Goal: Transaction & Acquisition: Obtain resource

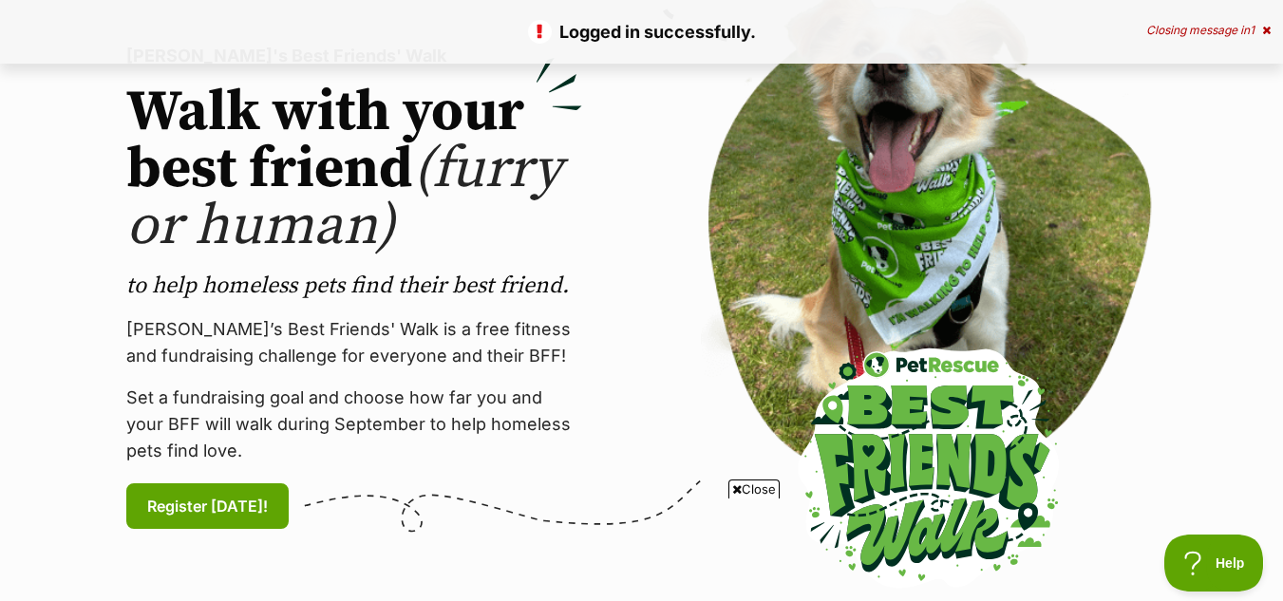
scroll to position [218, 0]
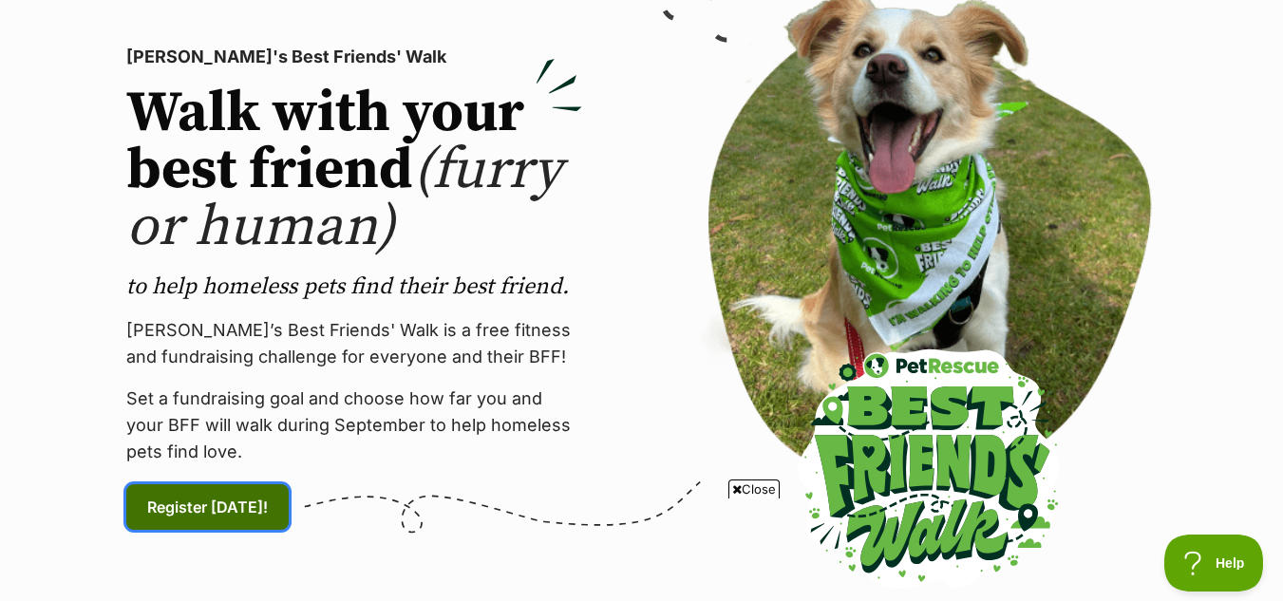
click at [209, 494] on link "Register [DATE]! (links to an external website)" at bounding box center [207, 507] width 162 height 46
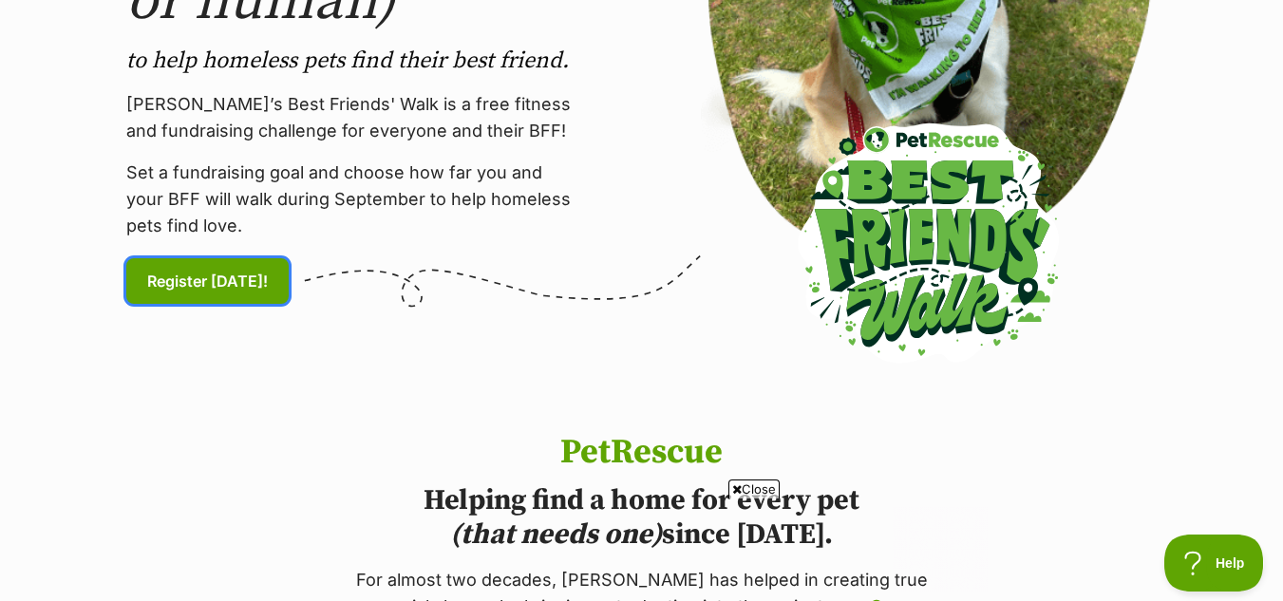
scroll to position [445, 0]
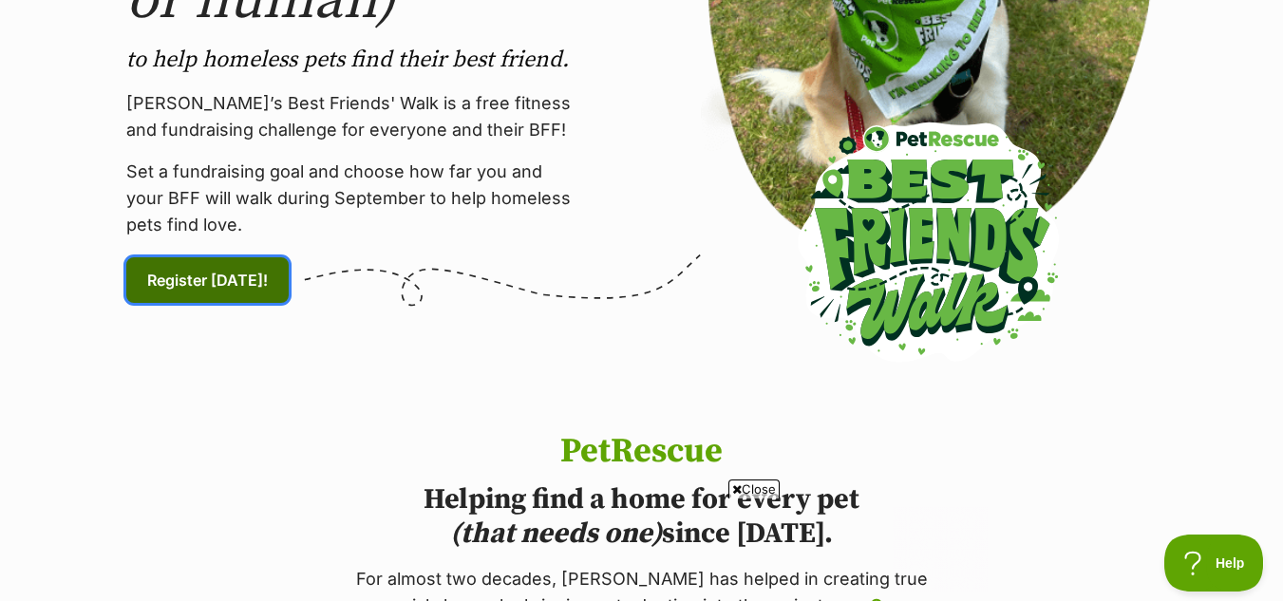
click at [161, 284] on span "Register [DATE]! (links to an external website)" at bounding box center [207, 280] width 121 height 23
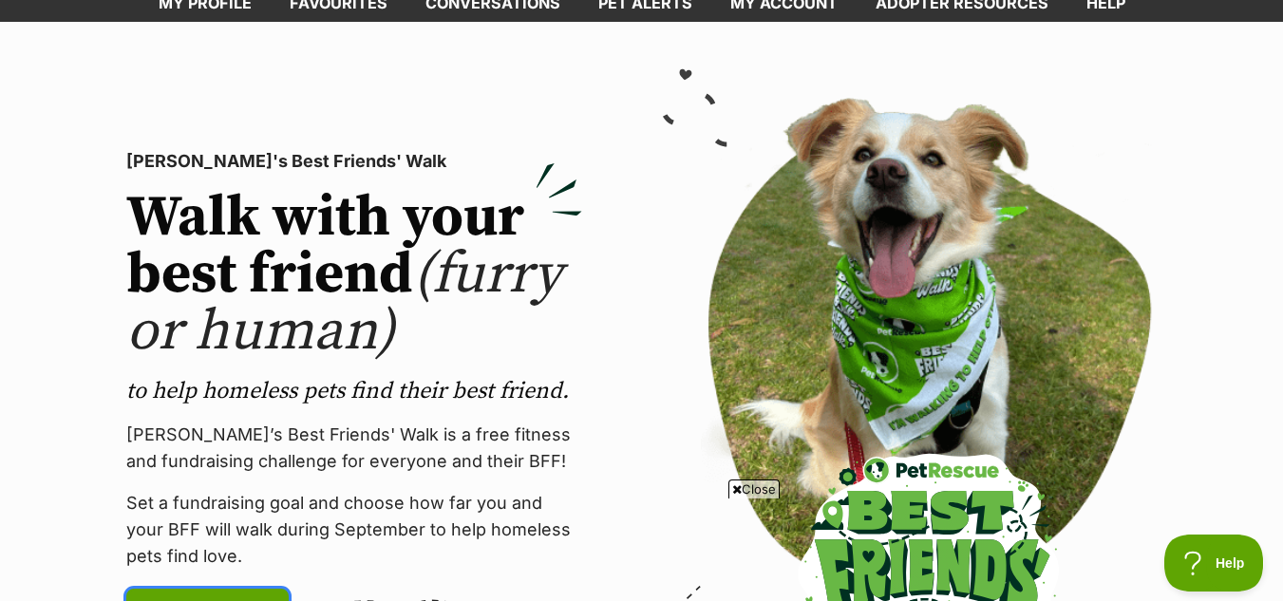
scroll to position [0, 0]
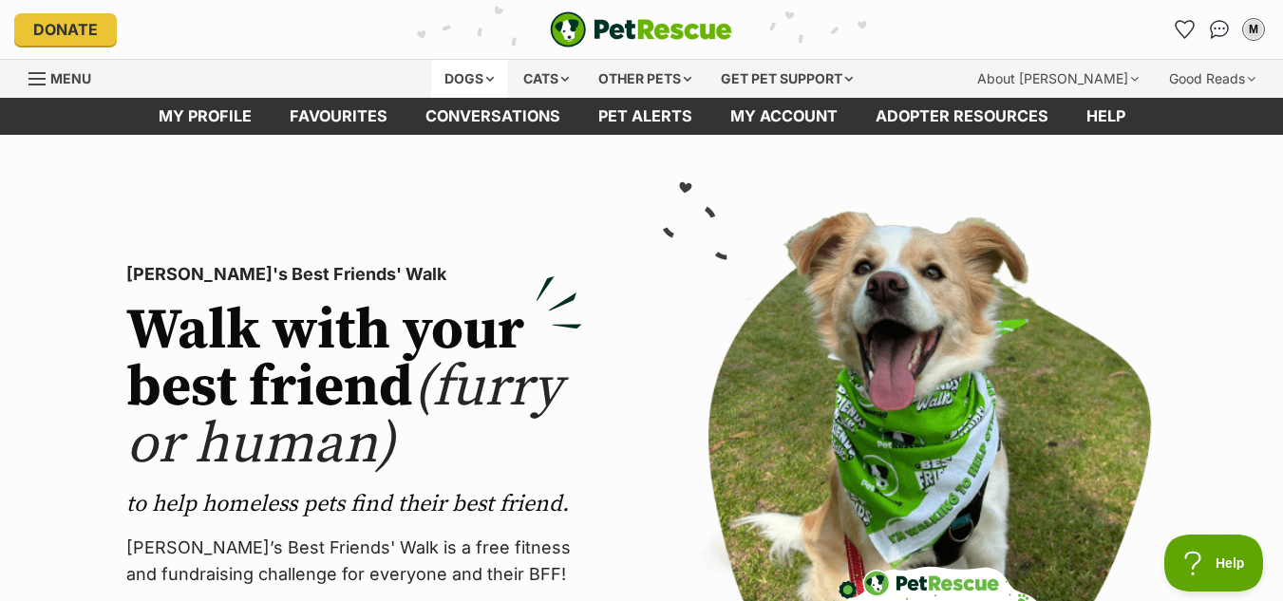
click at [469, 76] on div "Dogs" at bounding box center [469, 79] width 76 height 38
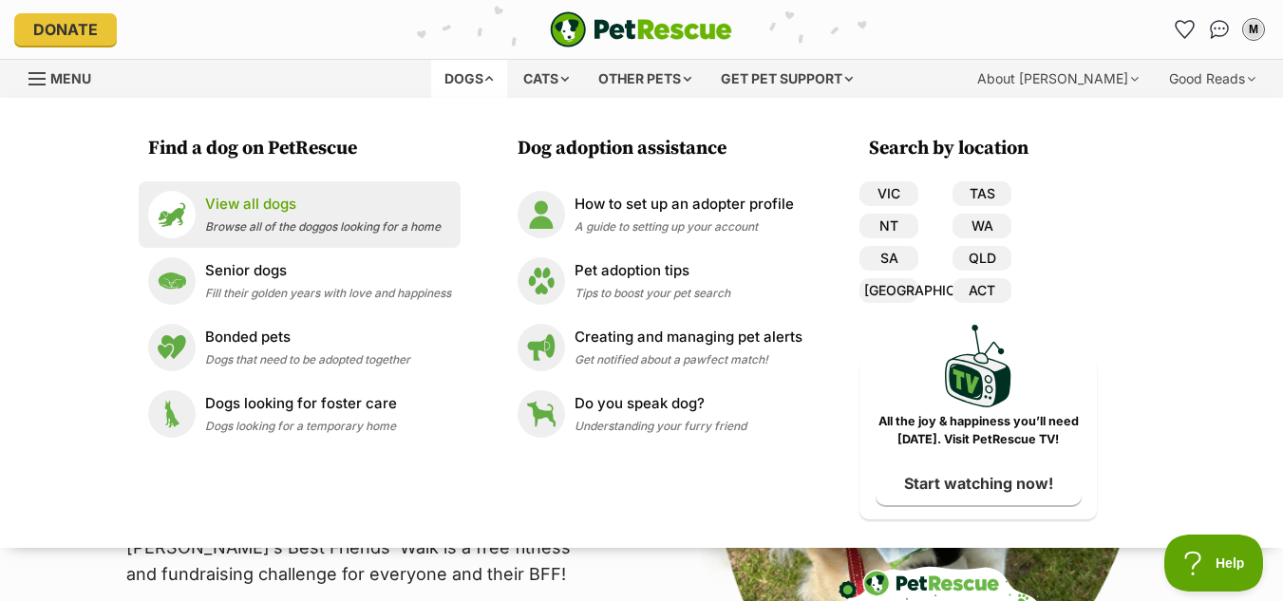
click at [290, 213] on p "View all dogs" at bounding box center [323, 205] width 236 height 22
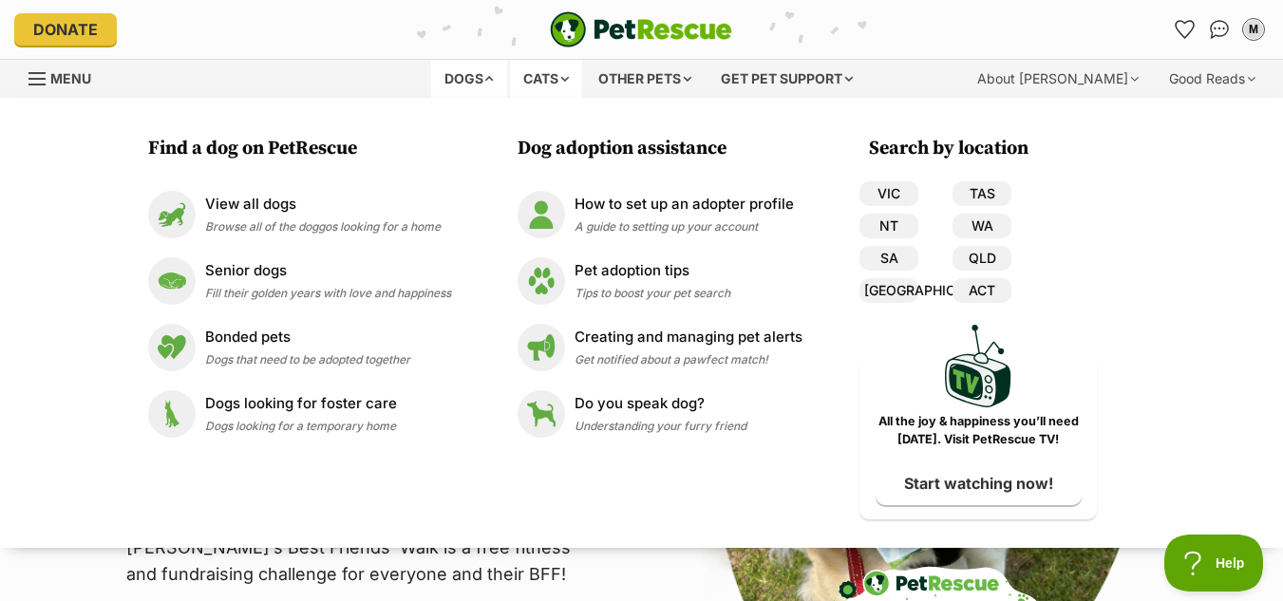
click at [541, 74] on div "Cats" at bounding box center [546, 79] width 72 height 38
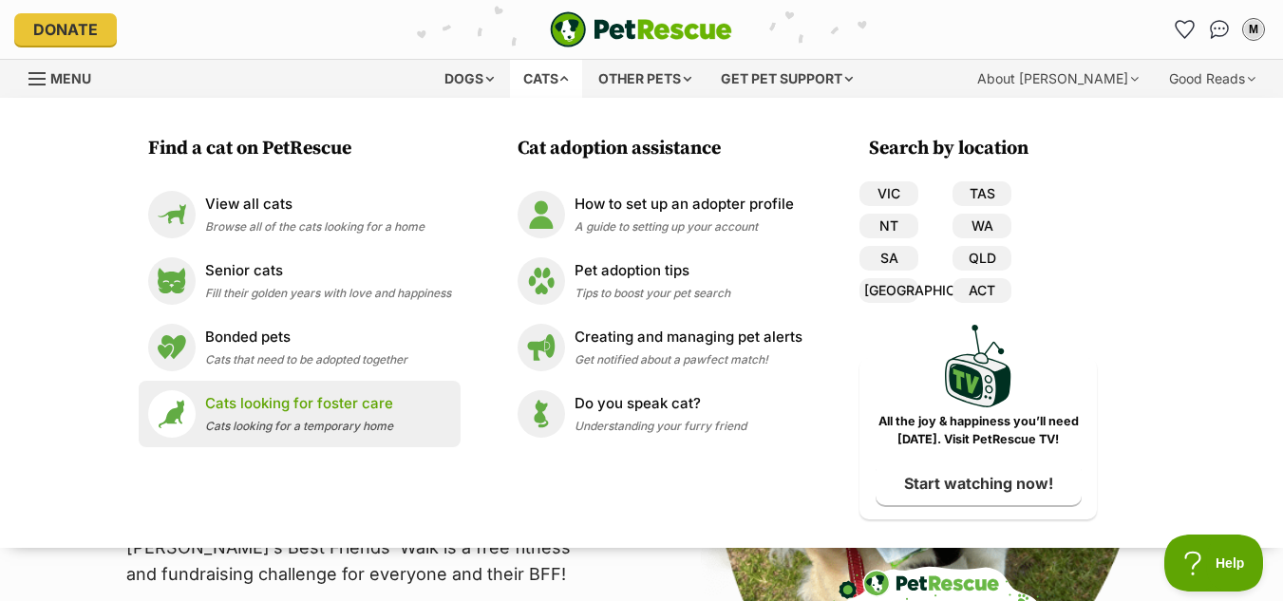
click at [338, 400] on p "Cats looking for foster care" at bounding box center [299, 404] width 188 height 22
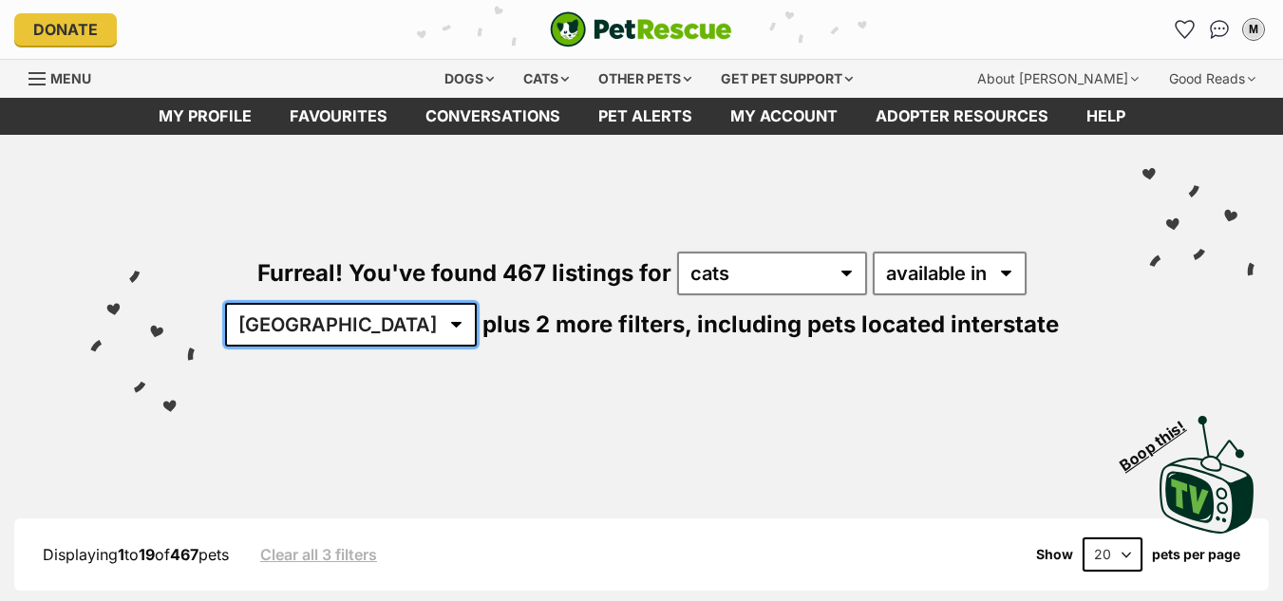
click at [370, 331] on select "Australia ACT NSW NT QLD SA TAS VIC WA" at bounding box center [351, 325] width 252 height 44
select select "QLD"
click at [284, 303] on select "Australia ACT NSW NT QLD SA TAS VIC WA" at bounding box center [351, 325] width 252 height 44
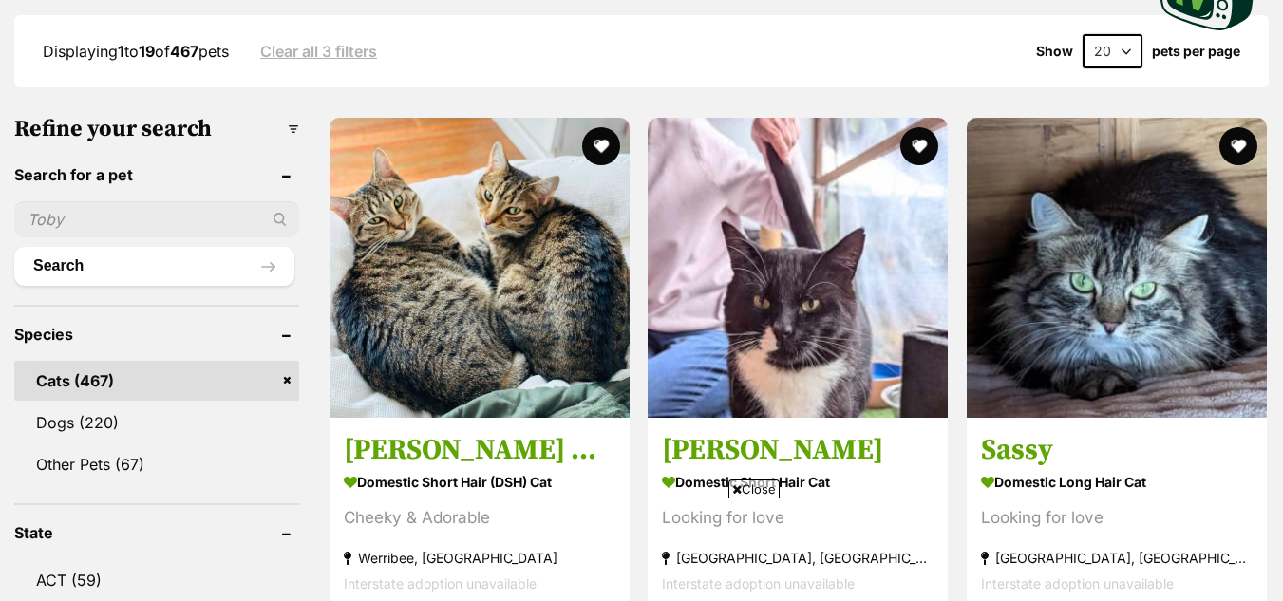
scroll to position [504, 0]
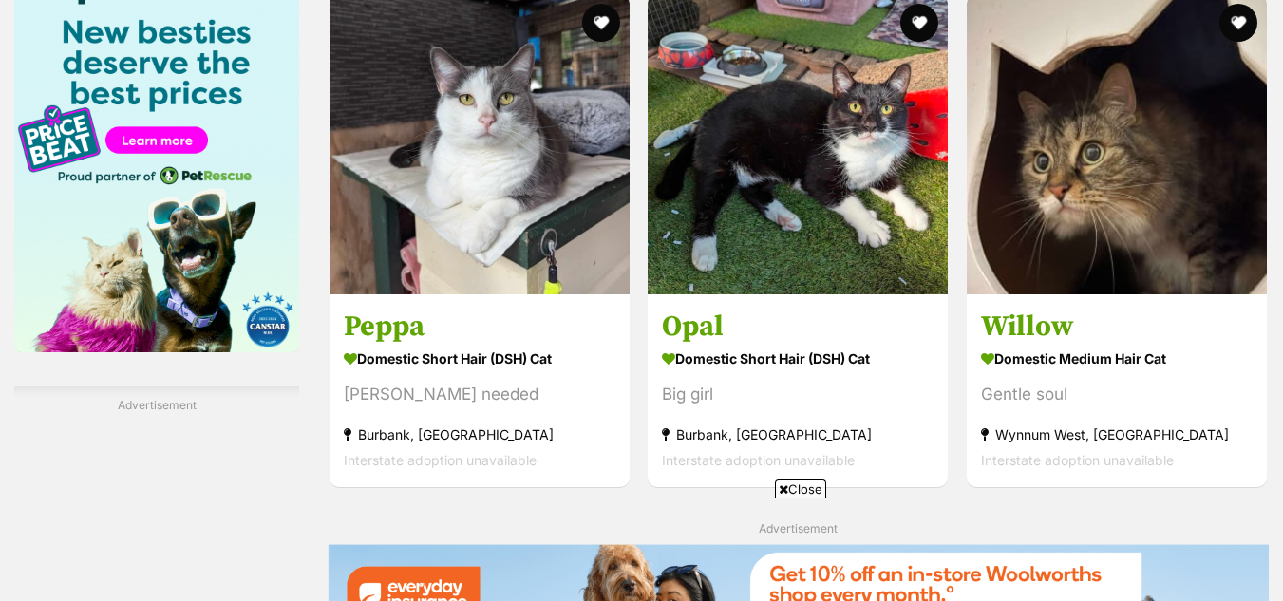
scroll to position [3005, 0]
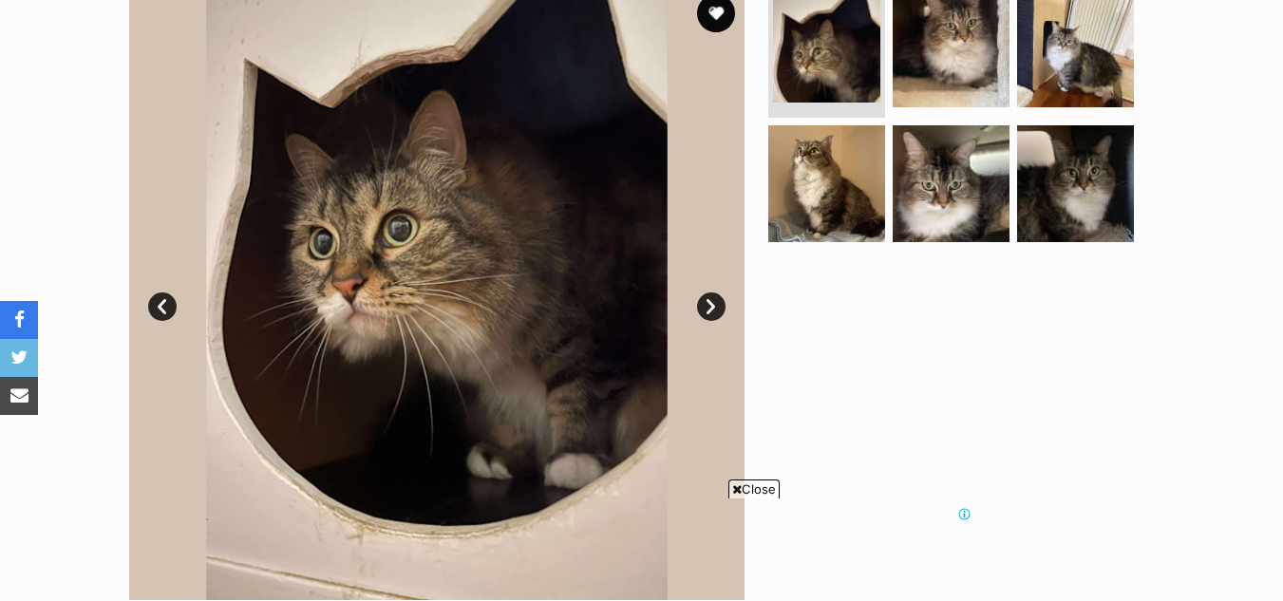
scroll to position [388, 0]
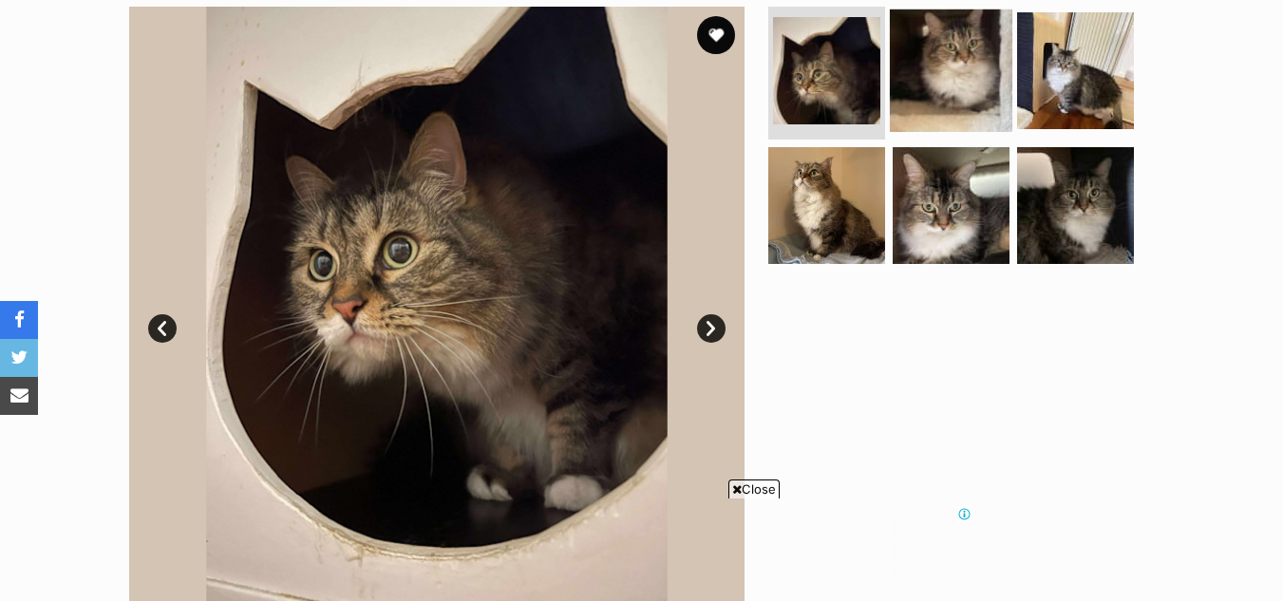
click at [961, 41] on img at bounding box center [951, 70] width 123 height 123
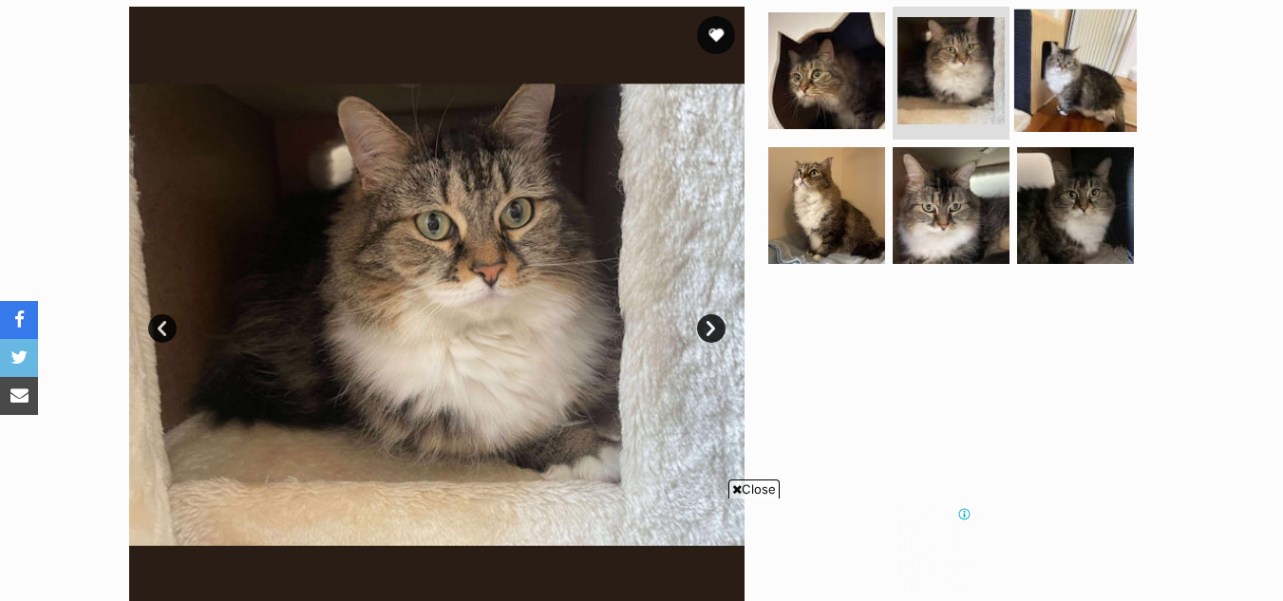
click at [1035, 67] on img at bounding box center [1075, 70] width 123 height 123
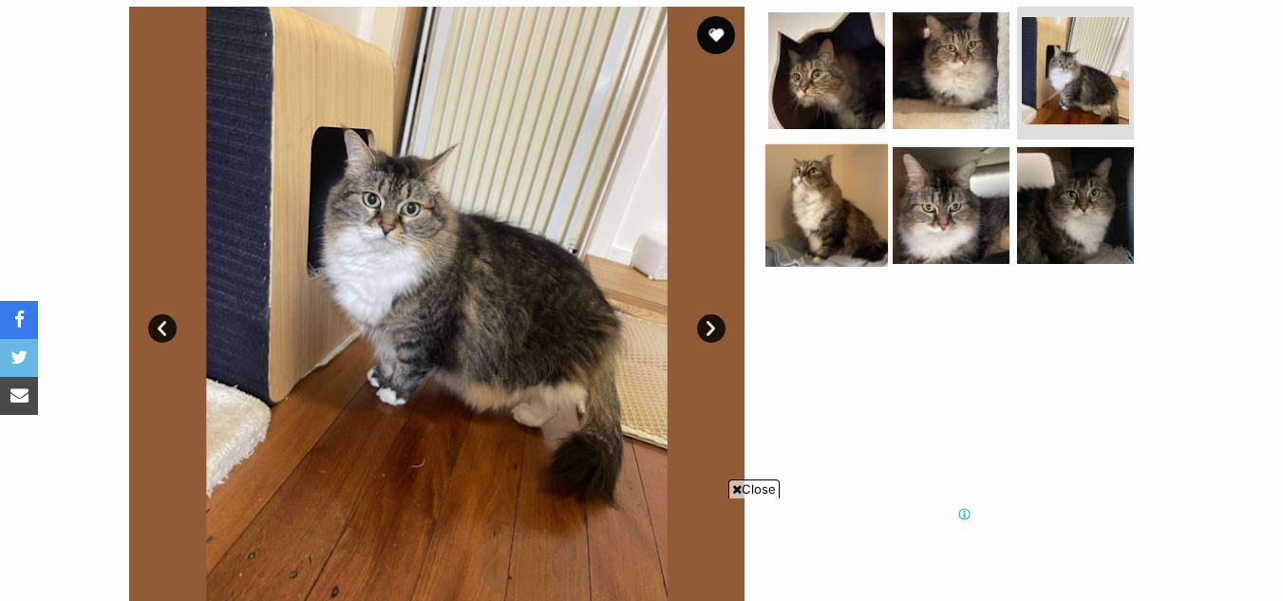
click at [843, 157] on img at bounding box center [827, 204] width 123 height 123
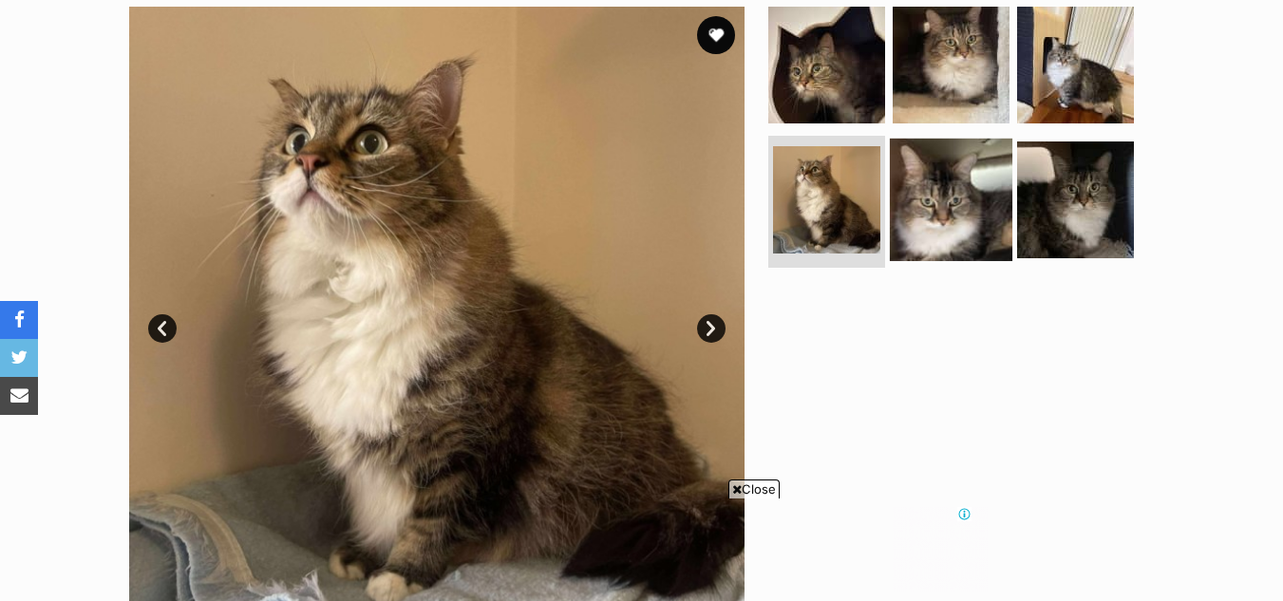
click at [896, 159] on img at bounding box center [951, 199] width 123 height 123
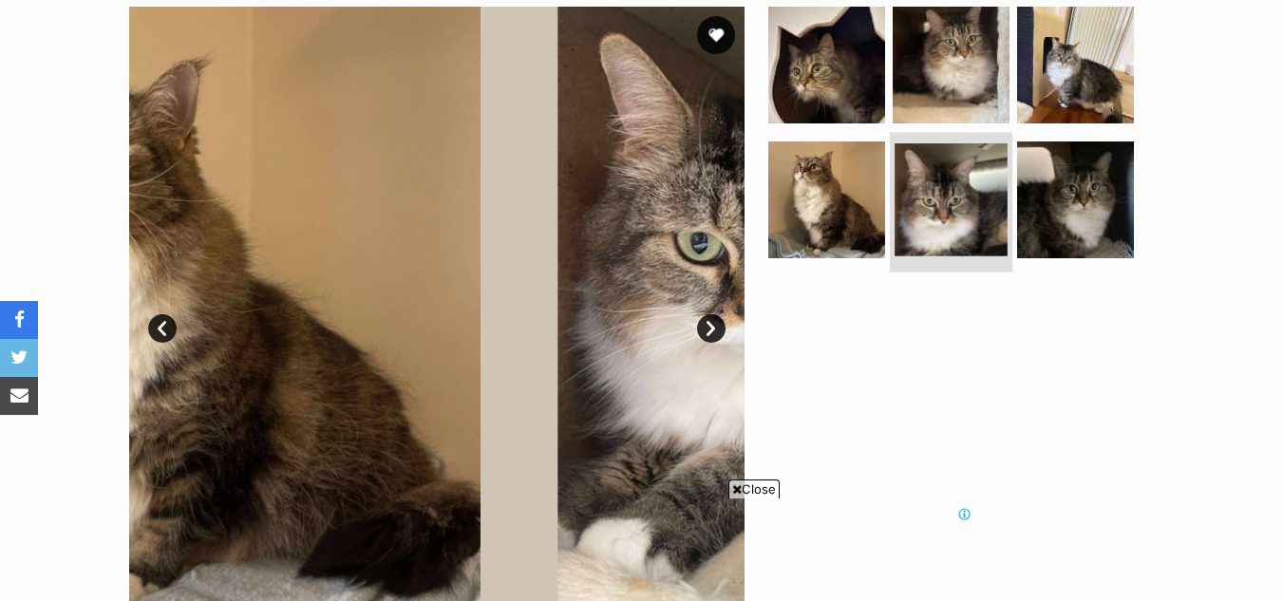
scroll to position [0, 0]
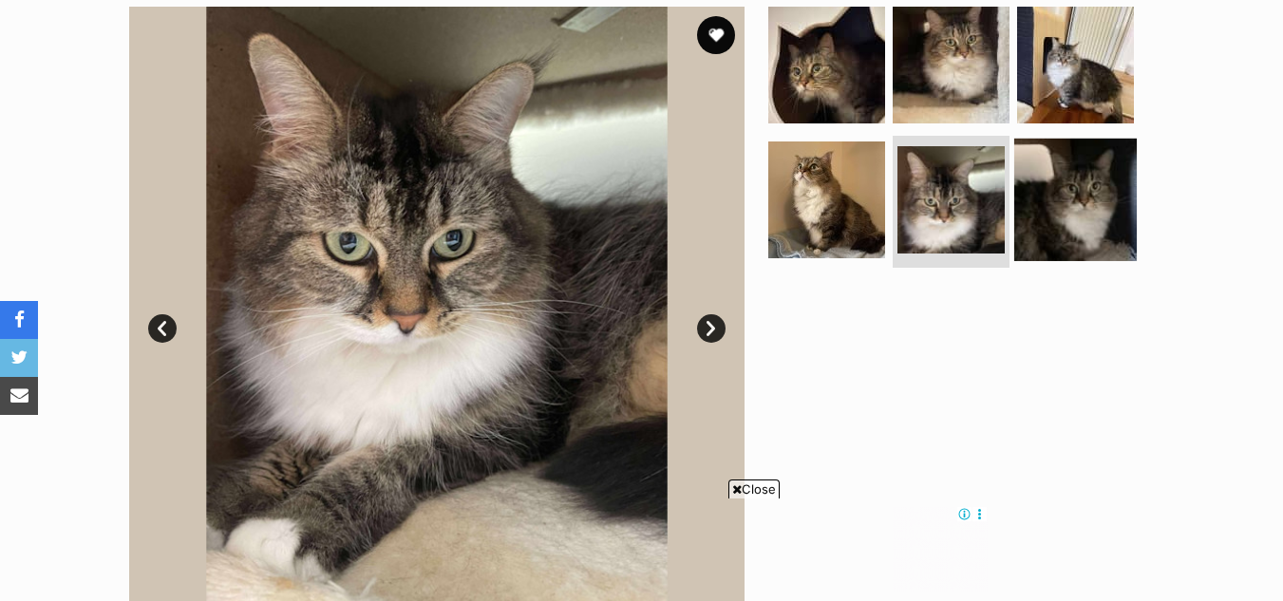
click at [1040, 159] on img at bounding box center [1075, 199] width 123 height 123
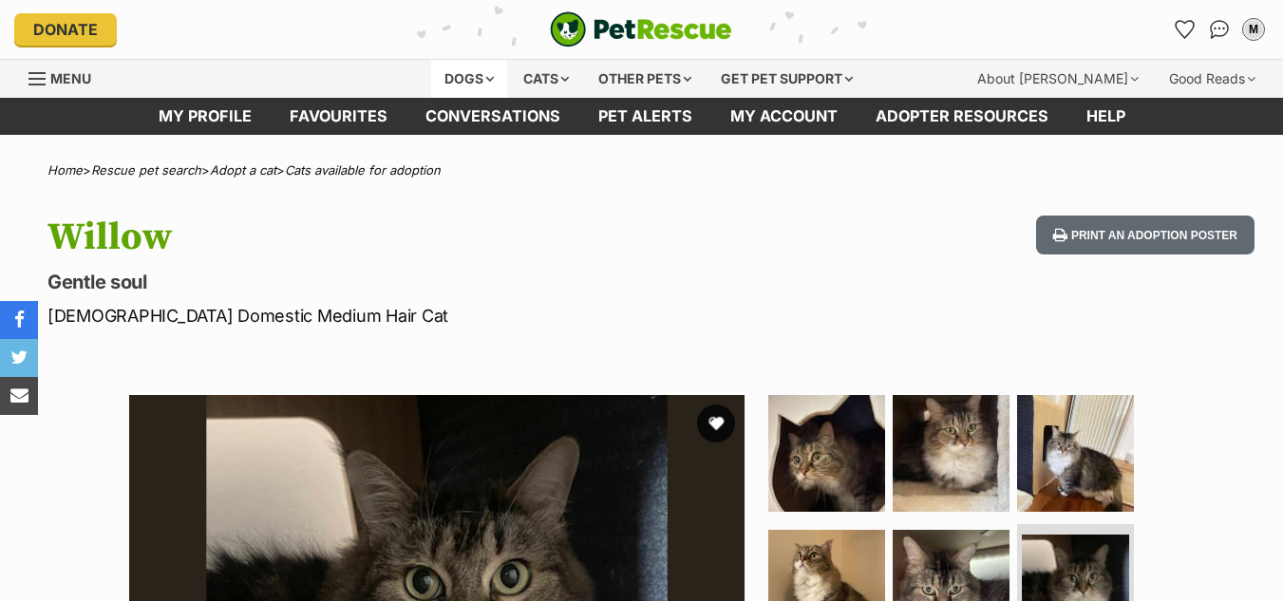
click at [469, 71] on div "Dogs" at bounding box center [469, 79] width 76 height 38
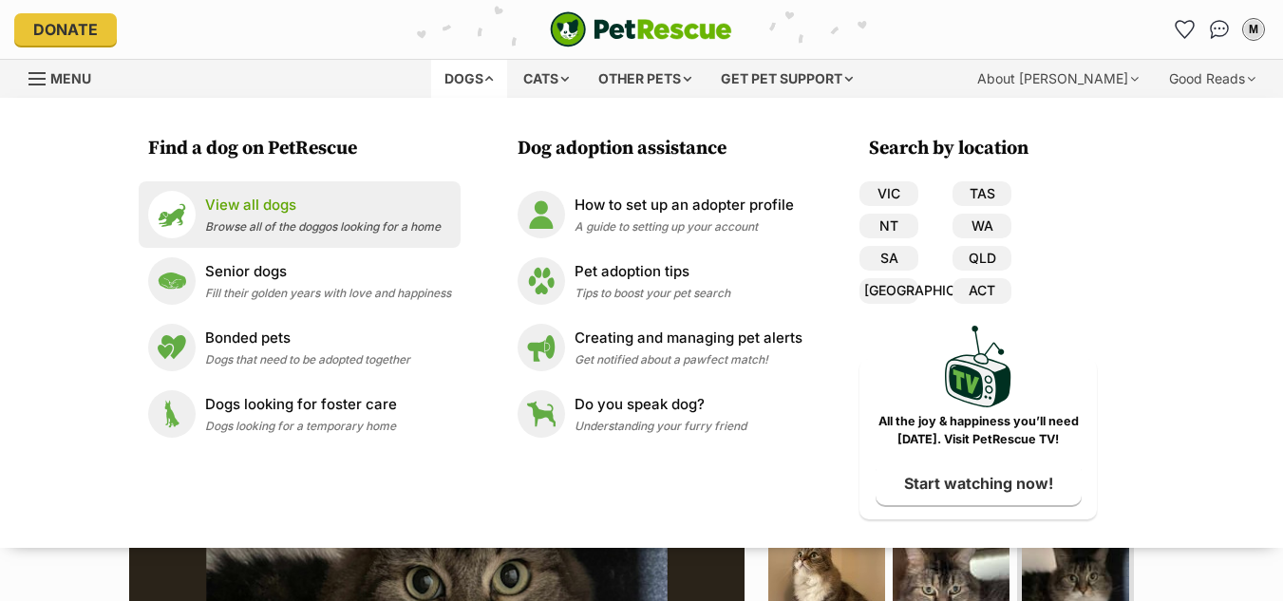
click at [282, 233] on span "Browse all of the doggos looking for a home" at bounding box center [323, 226] width 236 height 14
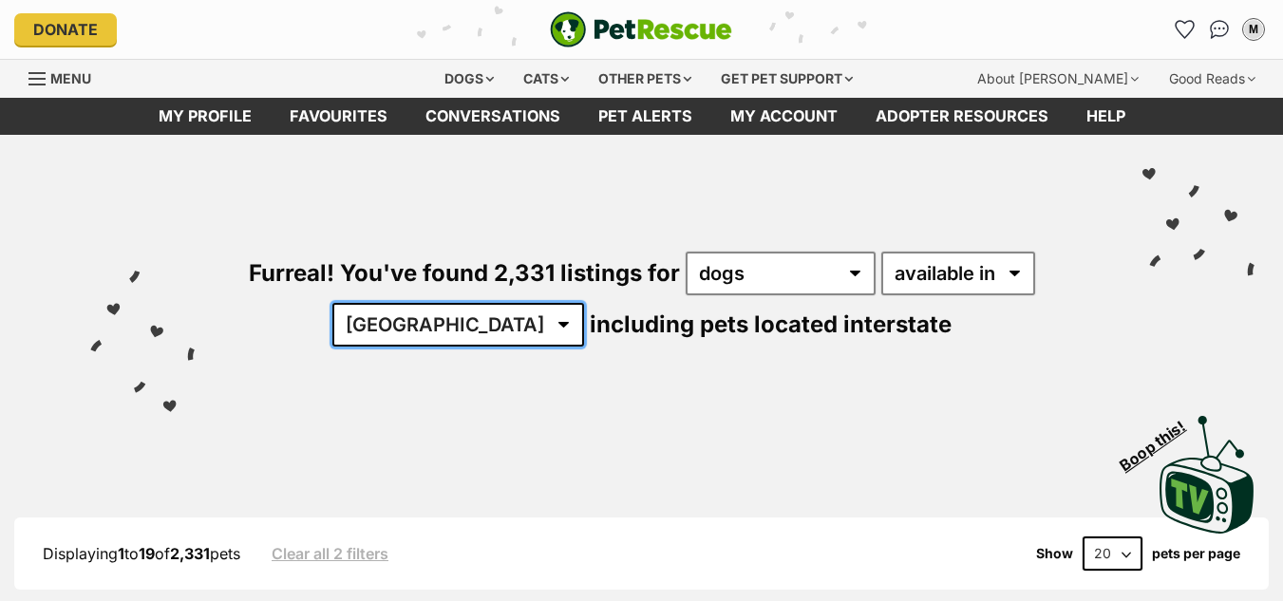
click at [468, 326] on select "Australia ACT NSW NT QLD SA TAS VIC WA" at bounding box center [458, 325] width 252 height 44
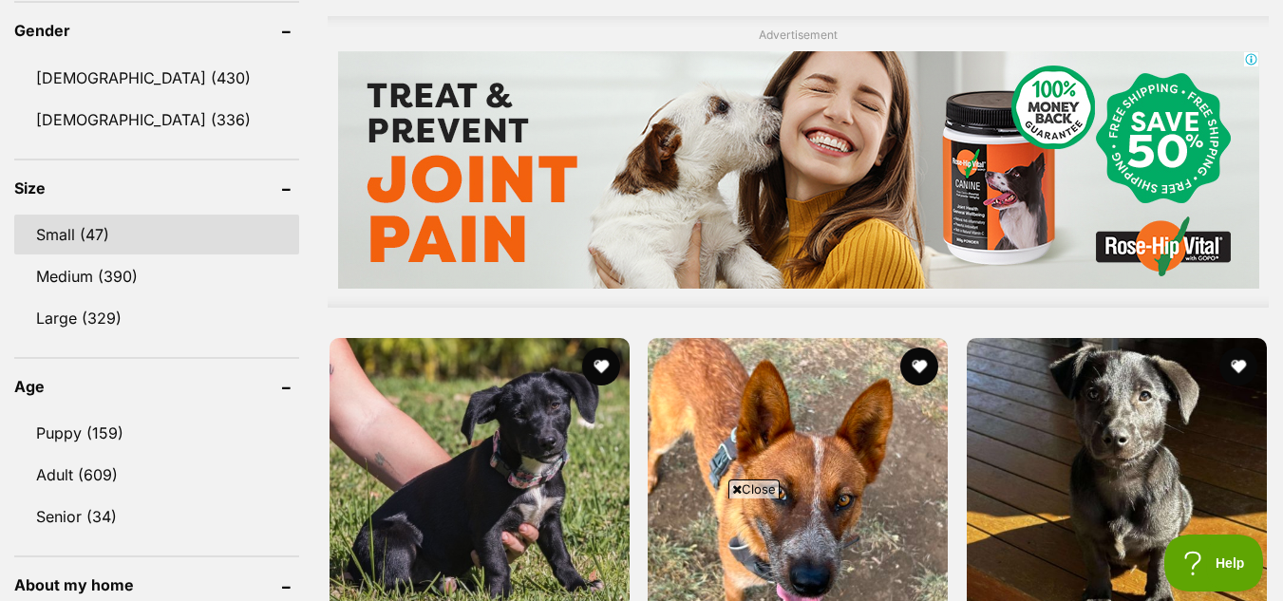
click at [113, 227] on link "Small (47)" at bounding box center [156, 235] width 285 height 40
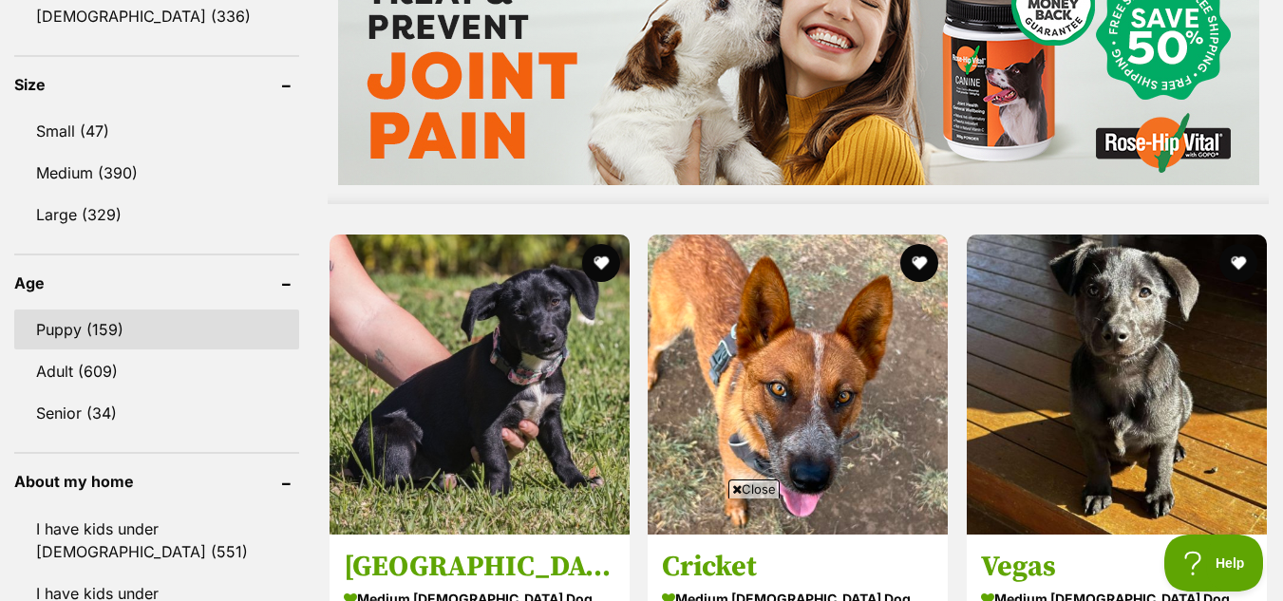
scroll to position [1739, 0]
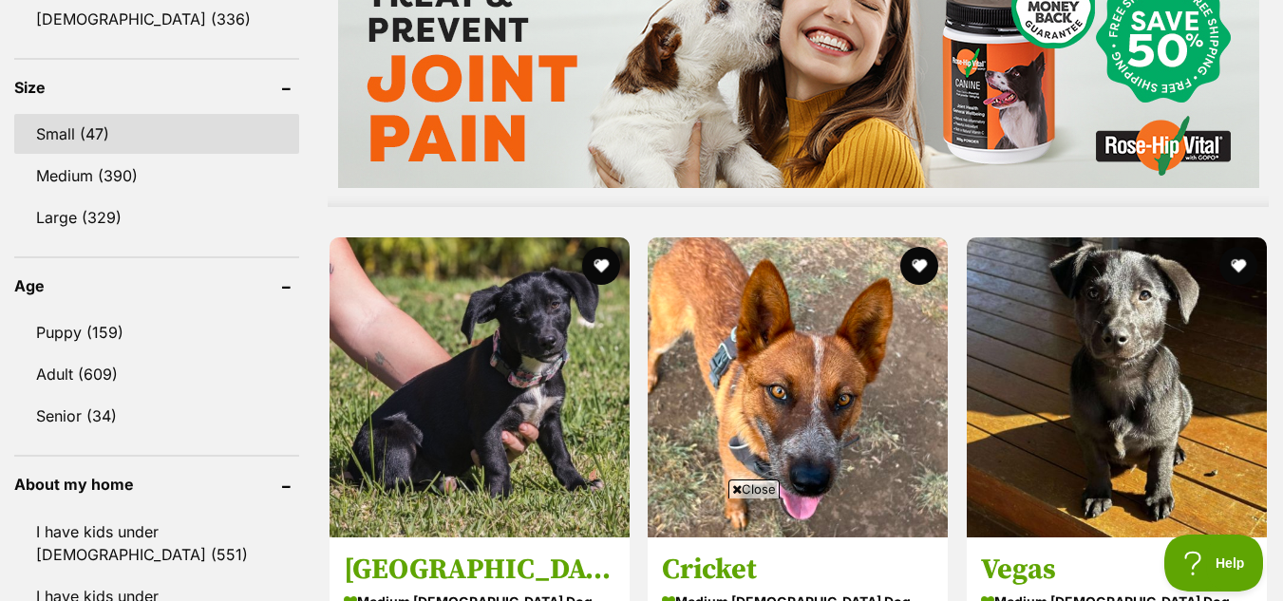
click at [112, 130] on link "Small (47)" at bounding box center [156, 134] width 285 height 40
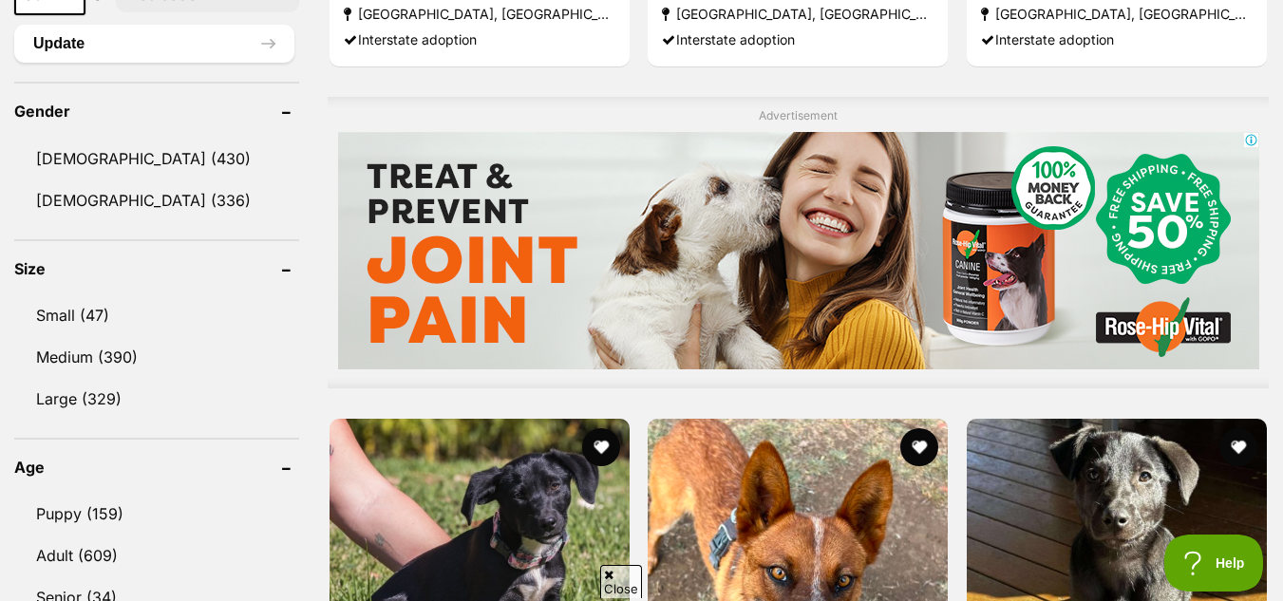
scroll to position [1557, 0]
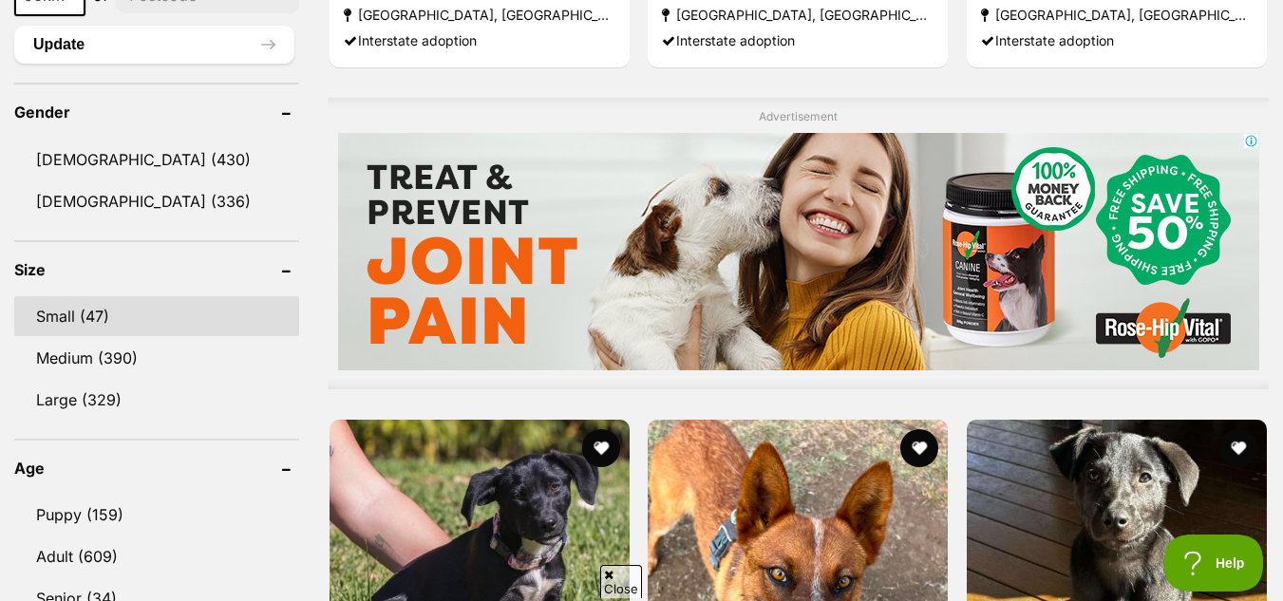
click at [106, 313] on link "Small (47)" at bounding box center [156, 316] width 285 height 40
drag, startPoint x: 106, startPoint y: 313, endPoint x: 77, endPoint y: 313, distance: 29.4
click at [77, 313] on link "Small (47)" at bounding box center [156, 316] width 285 height 40
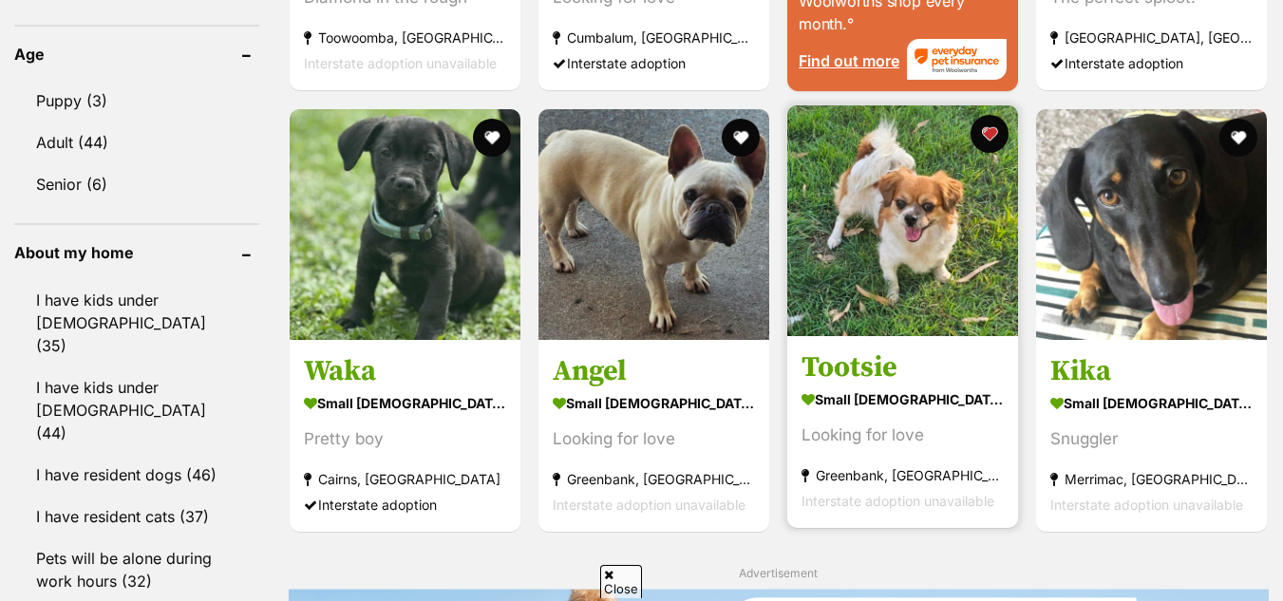
drag, startPoint x: 867, startPoint y: 228, endPoint x: 953, endPoint y: 198, distance: 90.7
click at [953, 198] on img at bounding box center [902, 220] width 231 height 231
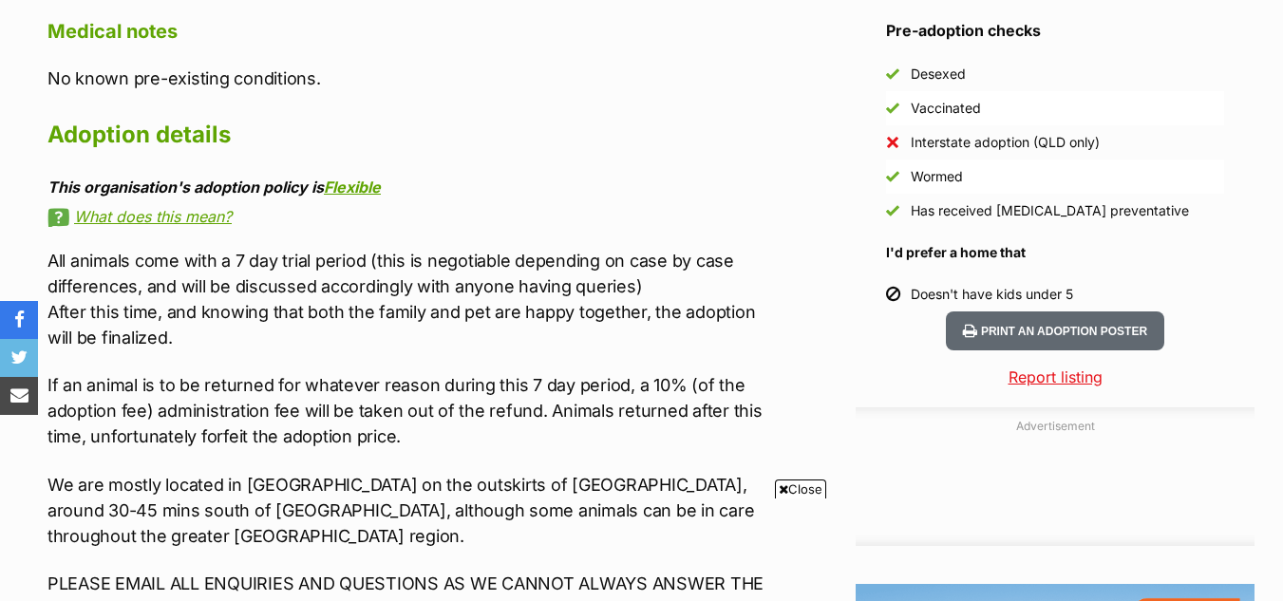
scroll to position [1725, 0]
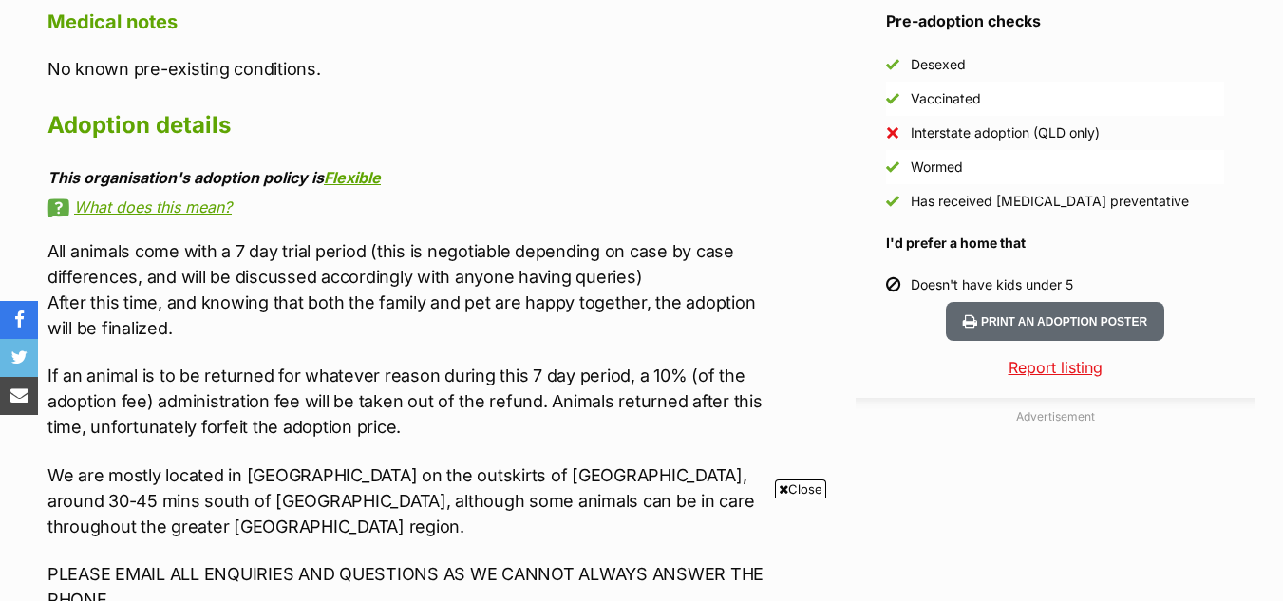
click at [792, 479] on div "Advertisement Adoption information I've been adopted! This pet is no longer ava…" at bounding box center [641, 358] width 1226 height 2069
click at [791, 493] on span "Close" at bounding box center [800, 489] width 51 height 19
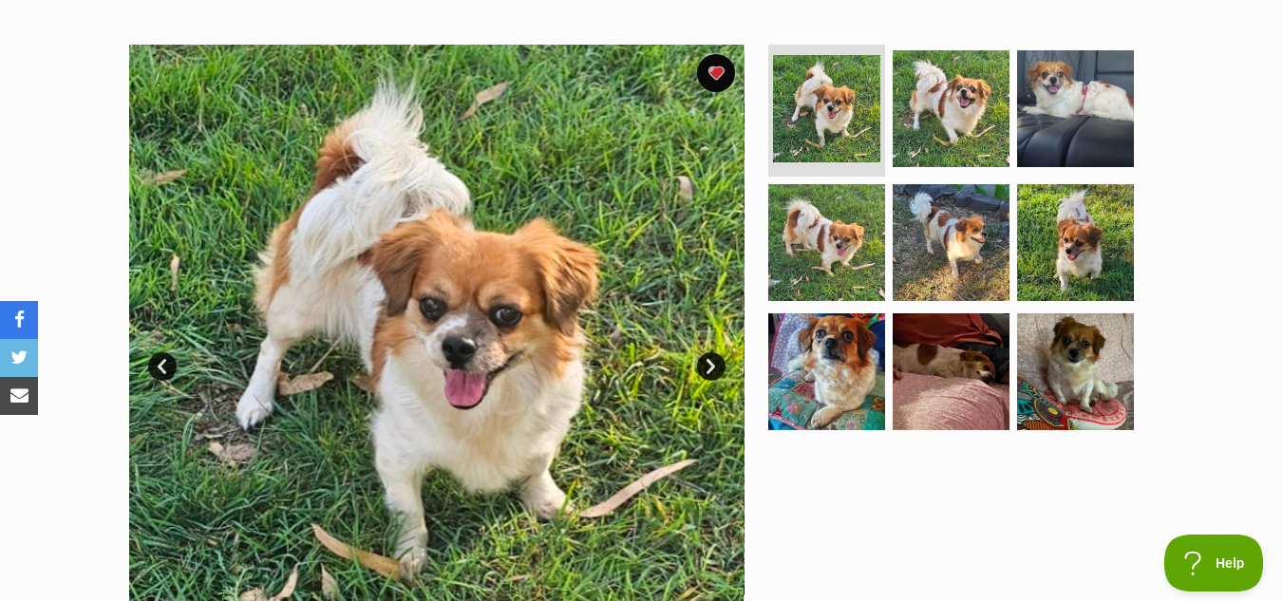
scroll to position [350, 0]
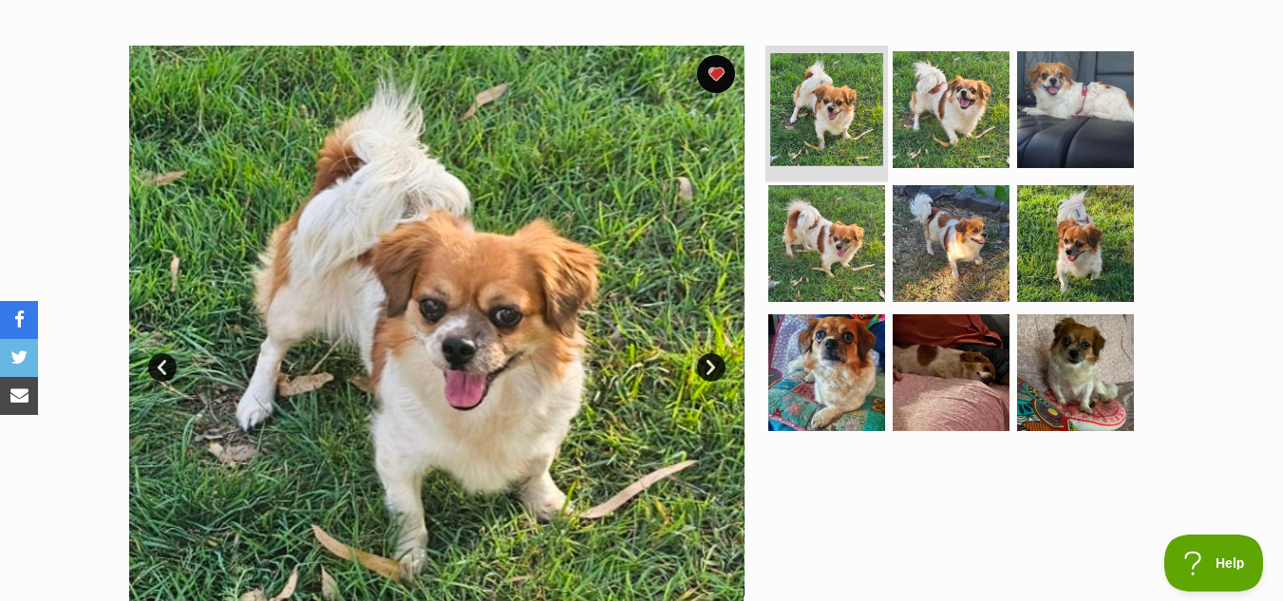
click at [824, 104] on img at bounding box center [826, 109] width 113 height 113
click at [709, 360] on link "Next" at bounding box center [711, 367] width 28 height 28
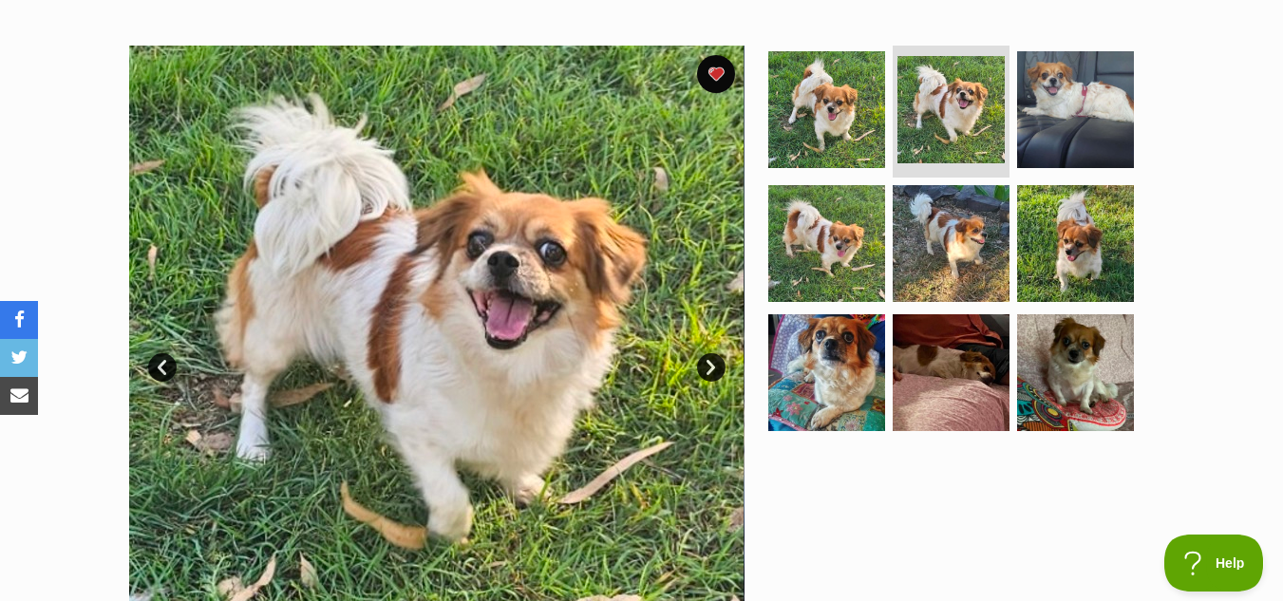
click at [709, 360] on link "Next" at bounding box center [711, 367] width 28 height 28
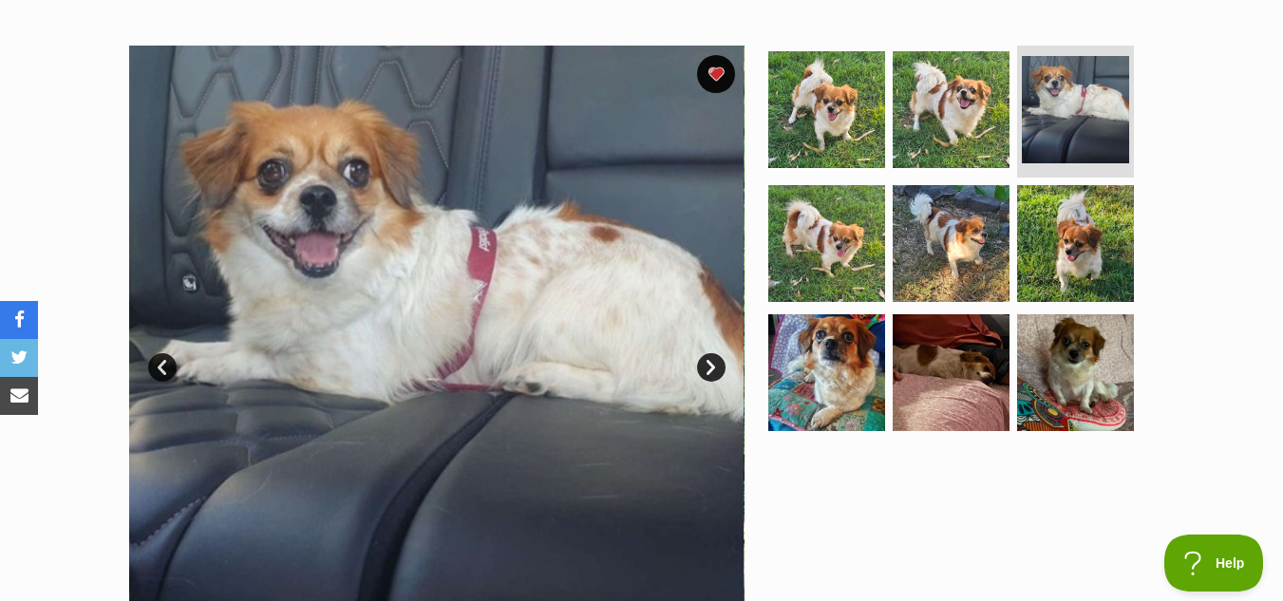
click at [709, 360] on link "Next" at bounding box center [711, 367] width 28 height 28
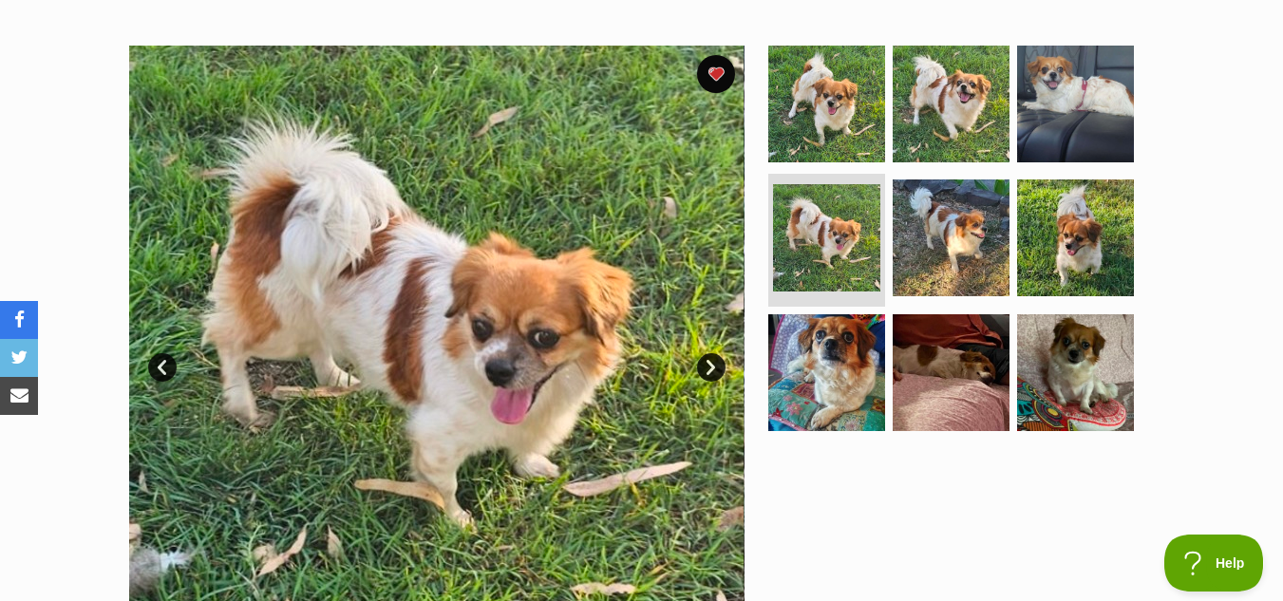
click at [709, 360] on link "Next" at bounding box center [711, 367] width 28 height 28
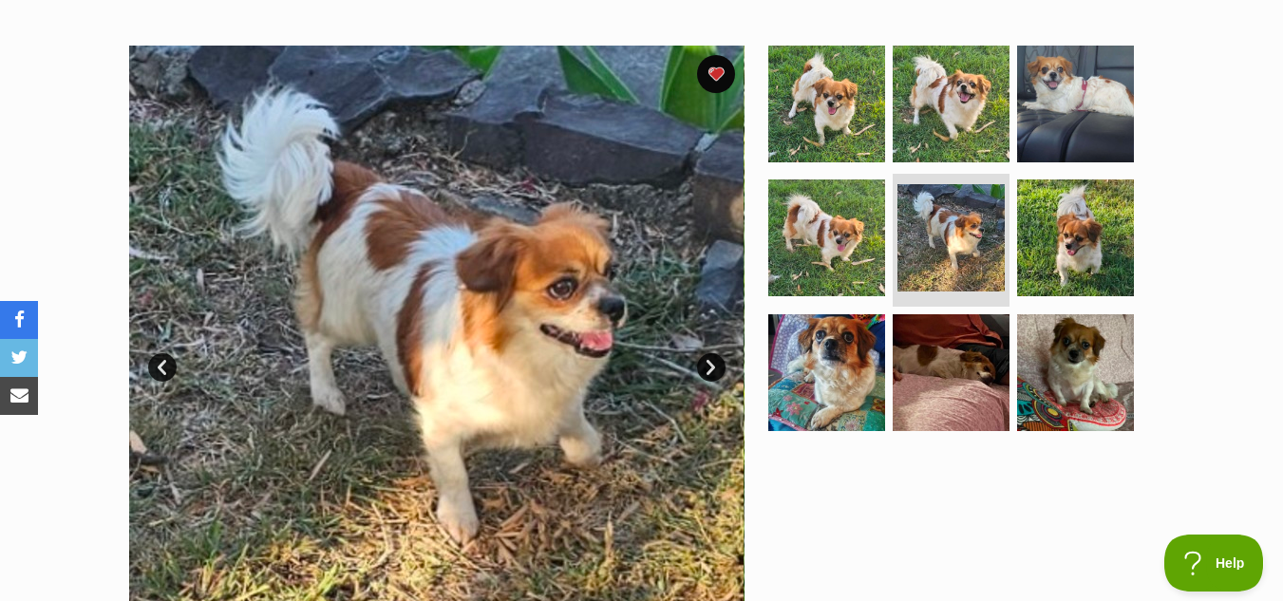
click at [709, 360] on link "Next" at bounding box center [711, 367] width 28 height 28
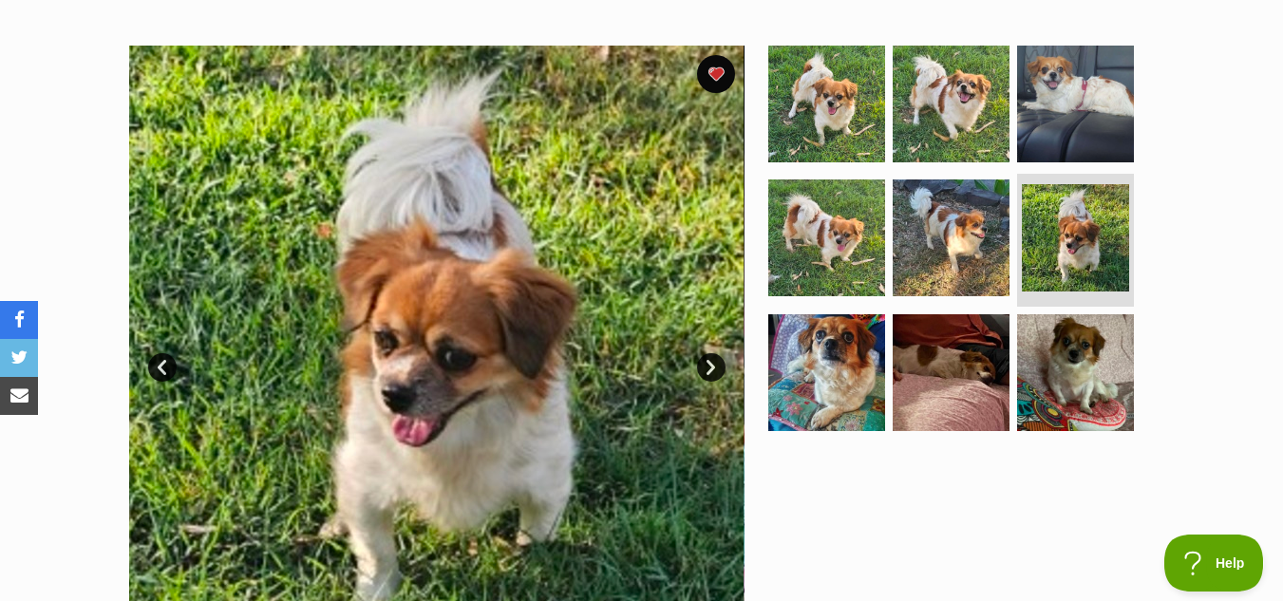
click at [709, 360] on link "Next" at bounding box center [711, 367] width 28 height 28
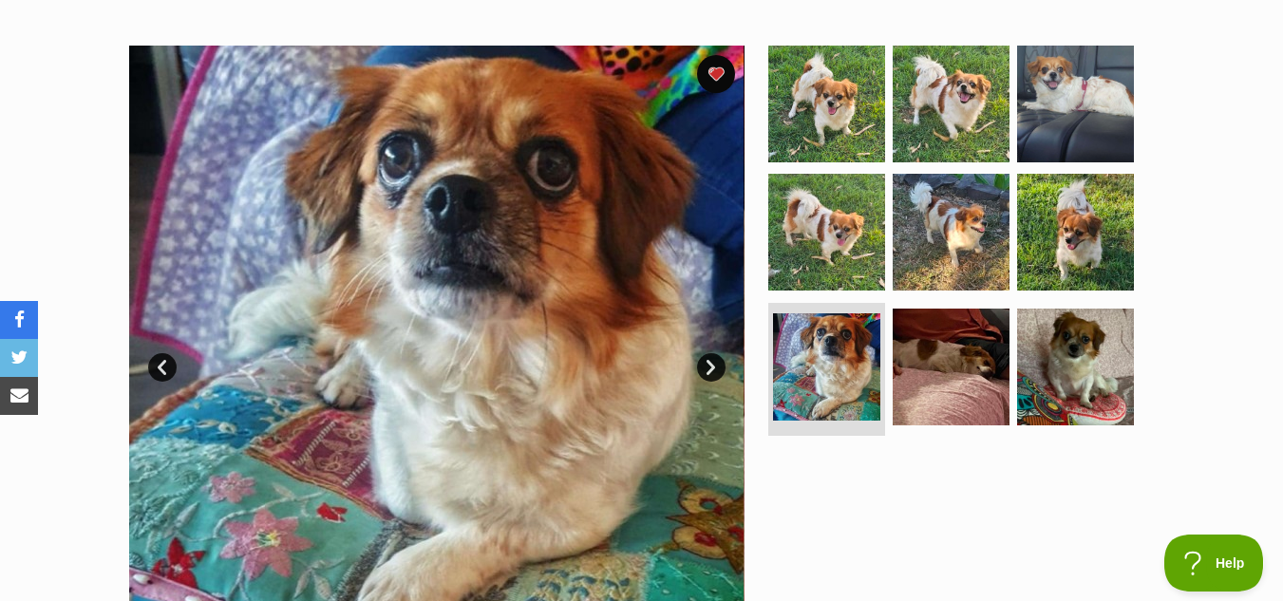
click at [709, 360] on link "Next" at bounding box center [711, 367] width 28 height 28
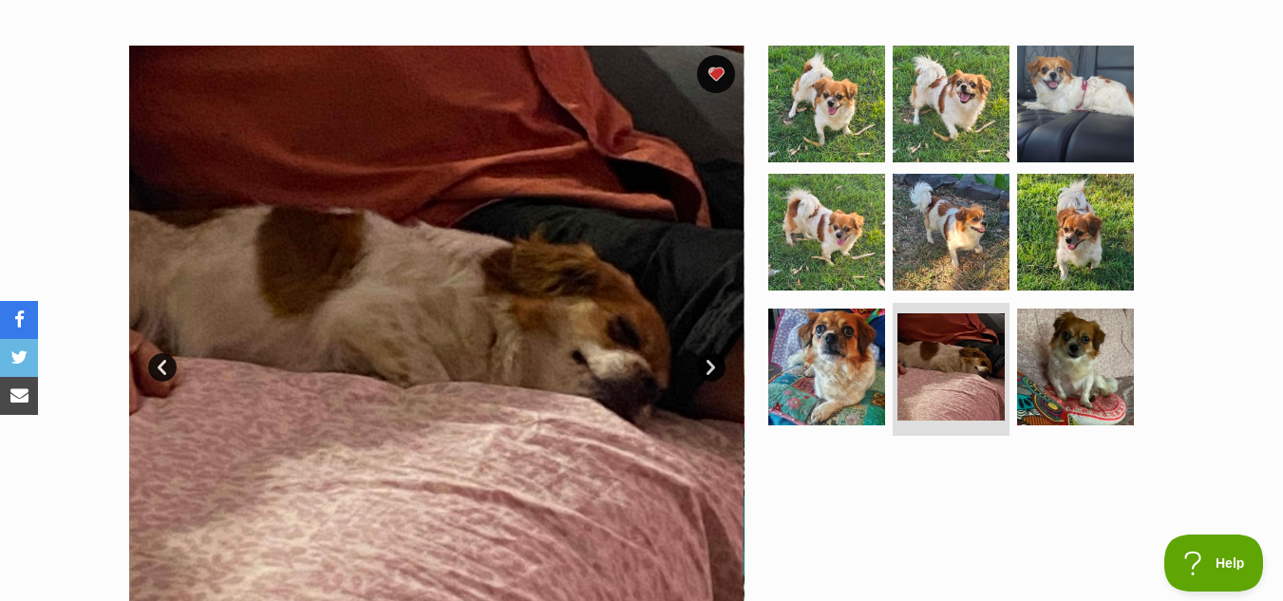
click at [709, 360] on link "Next" at bounding box center [711, 367] width 28 height 28
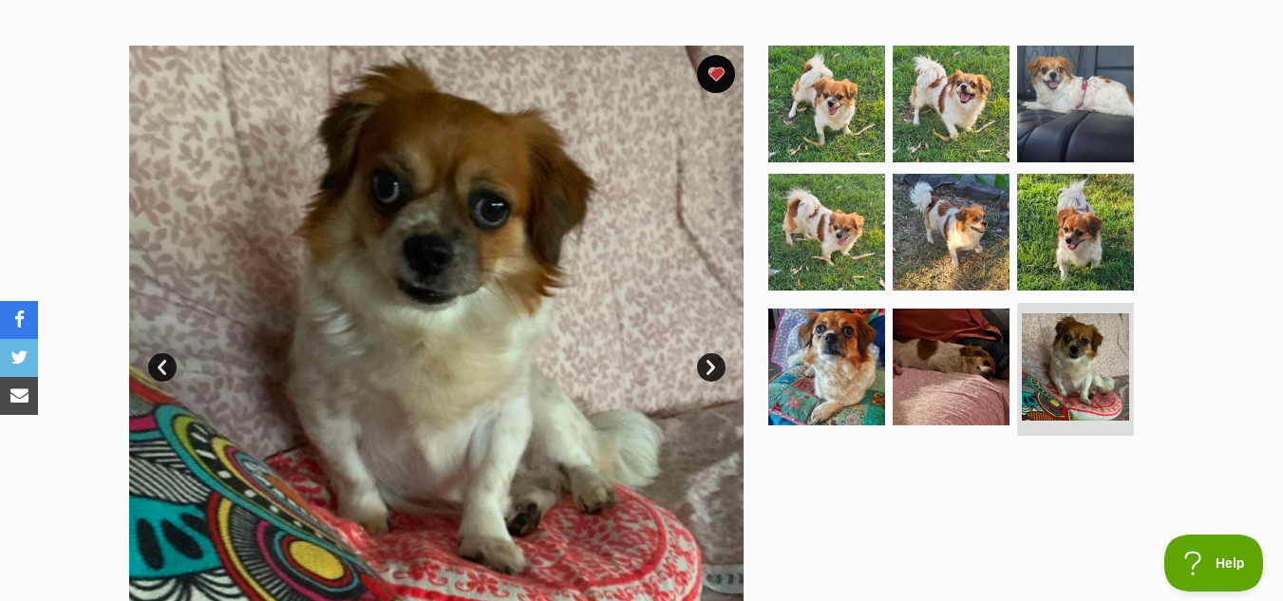
click at [709, 360] on link "Next" at bounding box center [711, 367] width 28 height 28
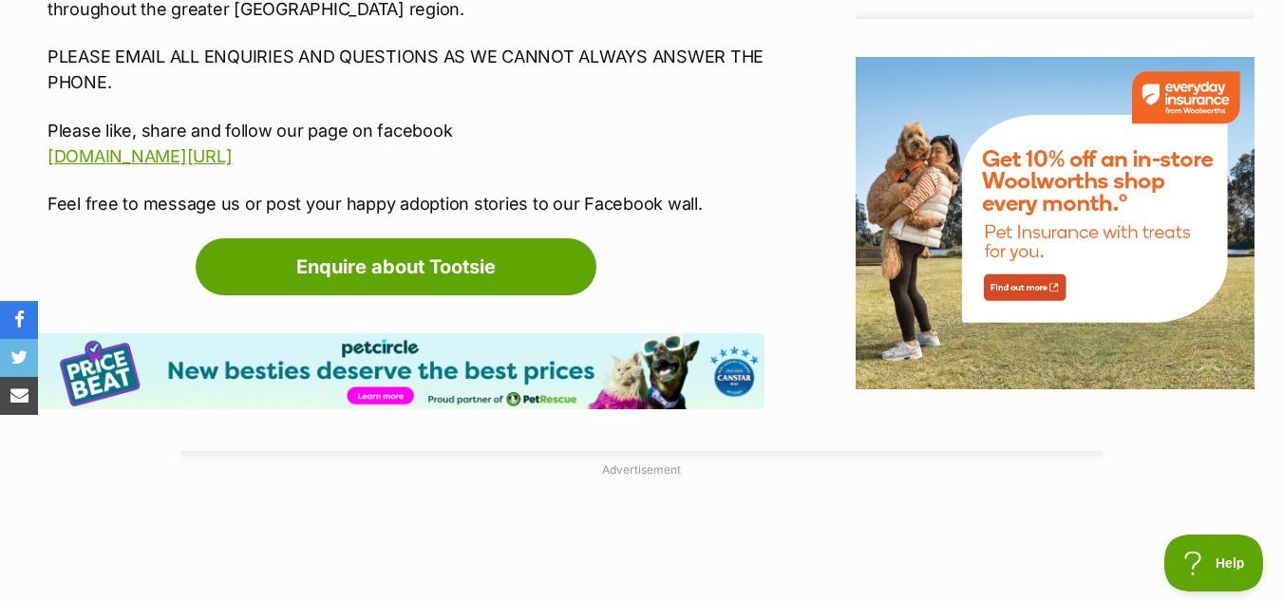
scroll to position [0, 0]
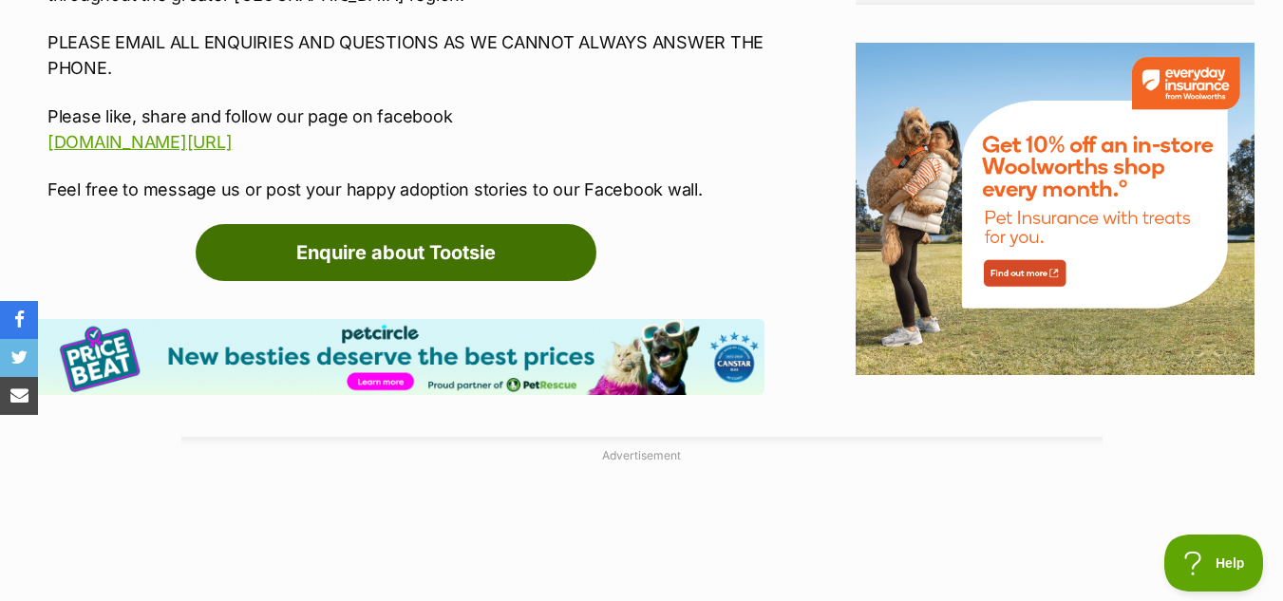
click at [374, 224] on link "Enquire about Tootsie" at bounding box center [396, 252] width 401 height 57
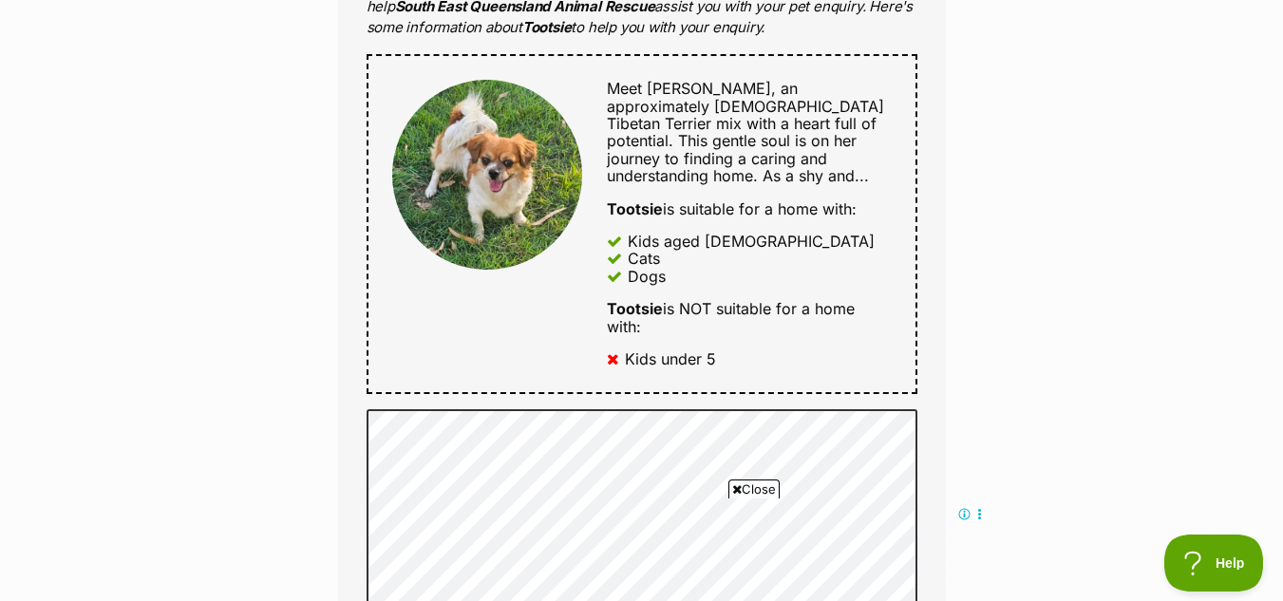
scroll to position [1222, 0]
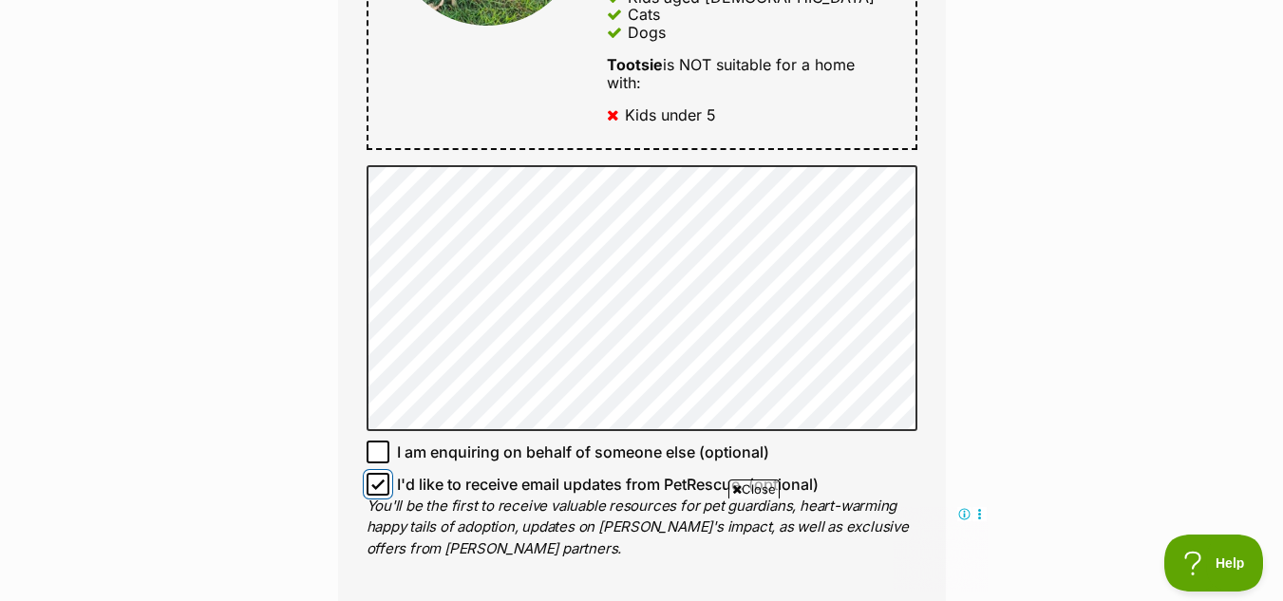
click at [377, 473] on input "I'd like to receive email updates from PetRescue. (optional)" at bounding box center [378, 484] width 23 height 23
checkbox input "false"
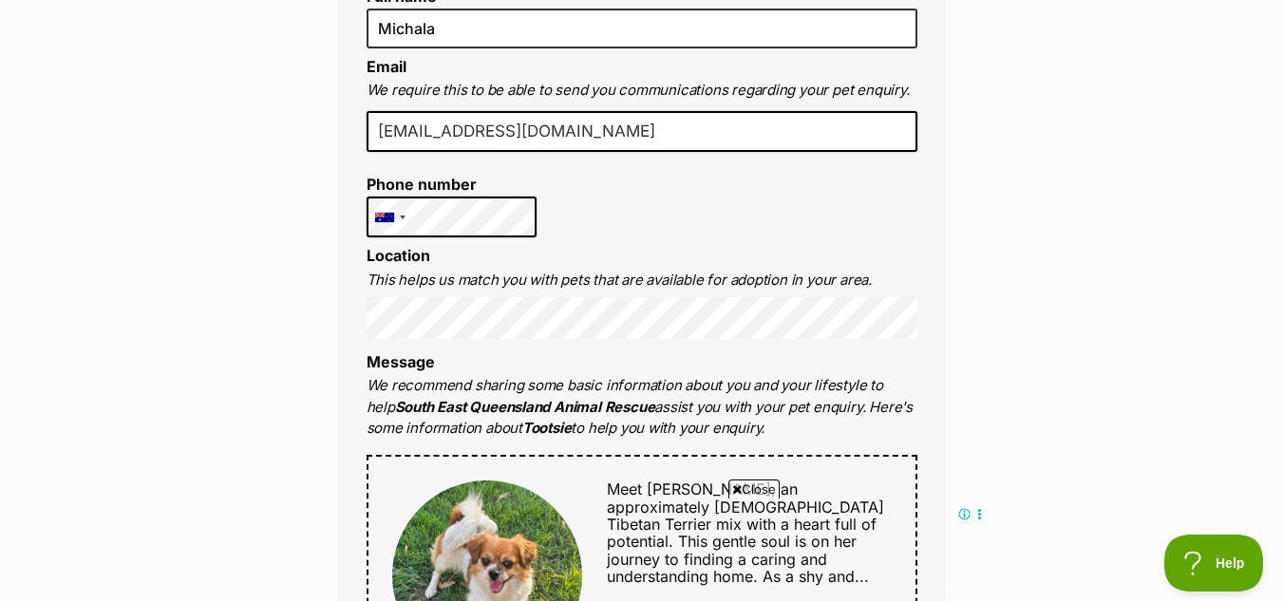
scroll to position [415, 0]
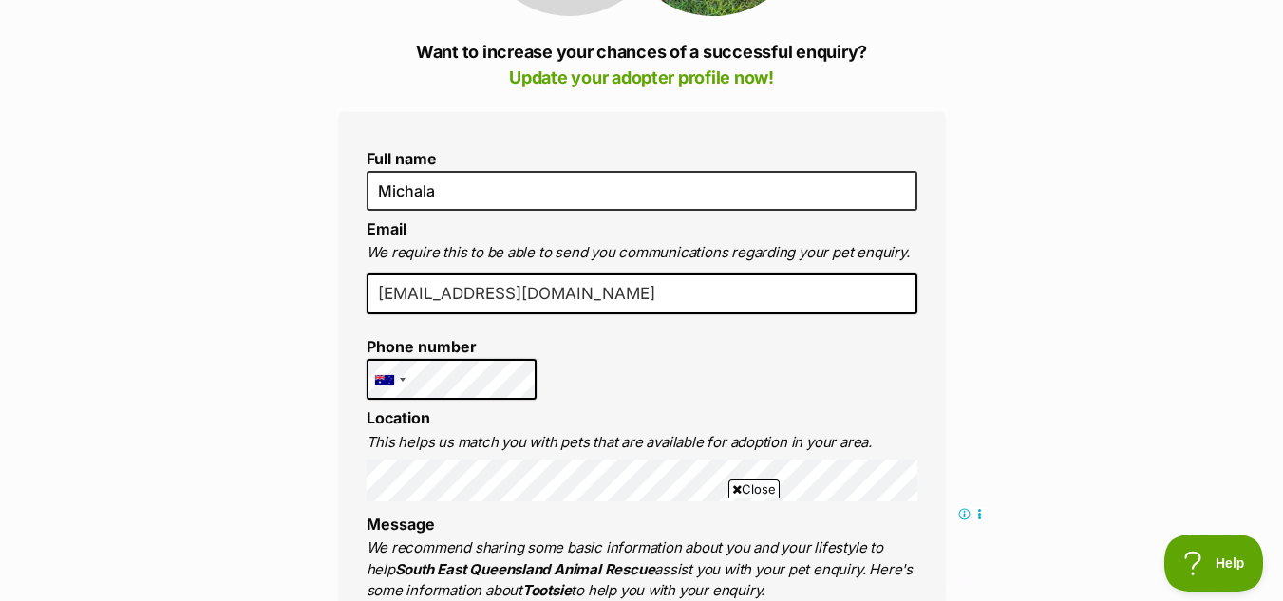
click at [392, 283] on input "michalamenzel@gmail.com" at bounding box center [642, 295] width 551 height 42
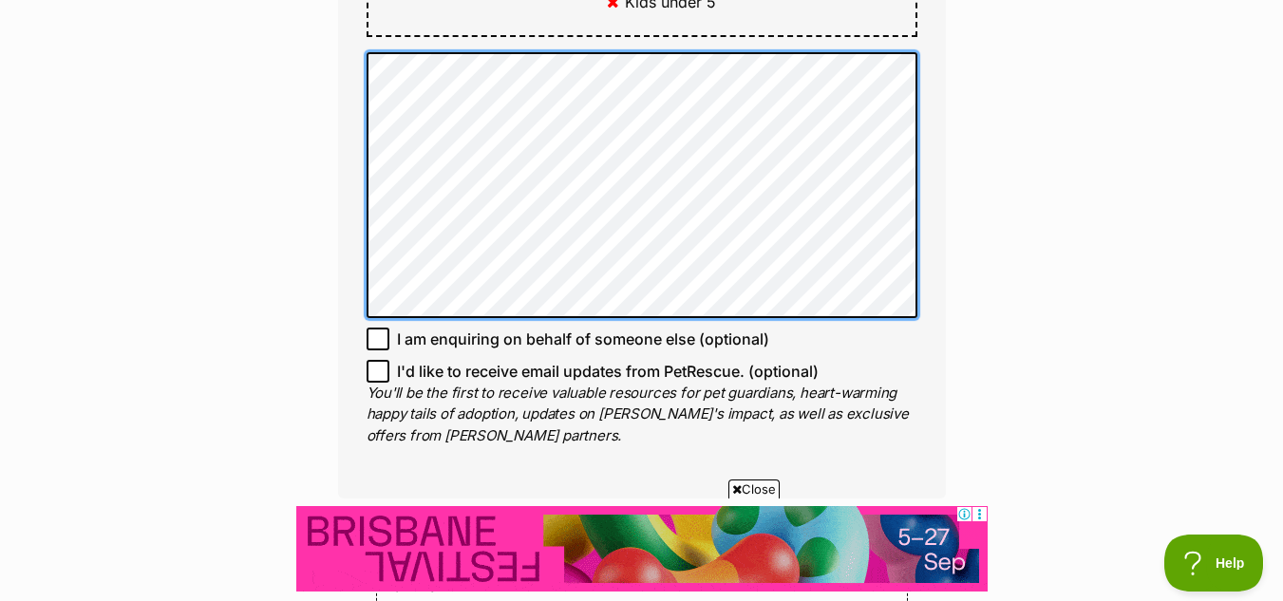
scroll to position [0, 0]
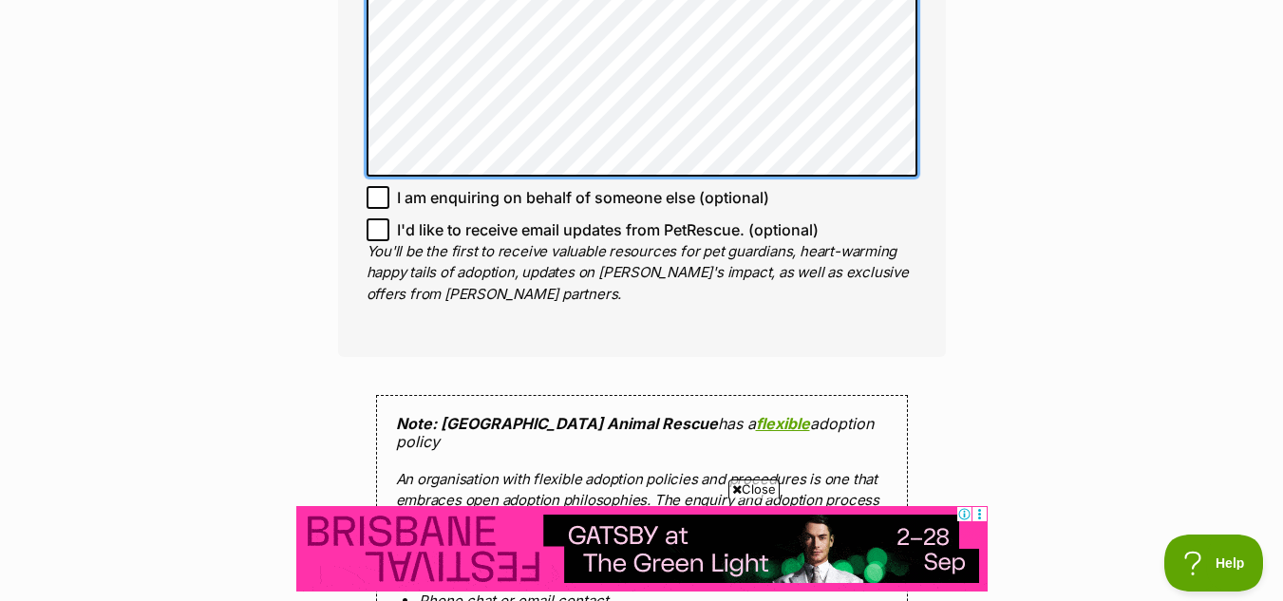
scroll to position [1481, 0]
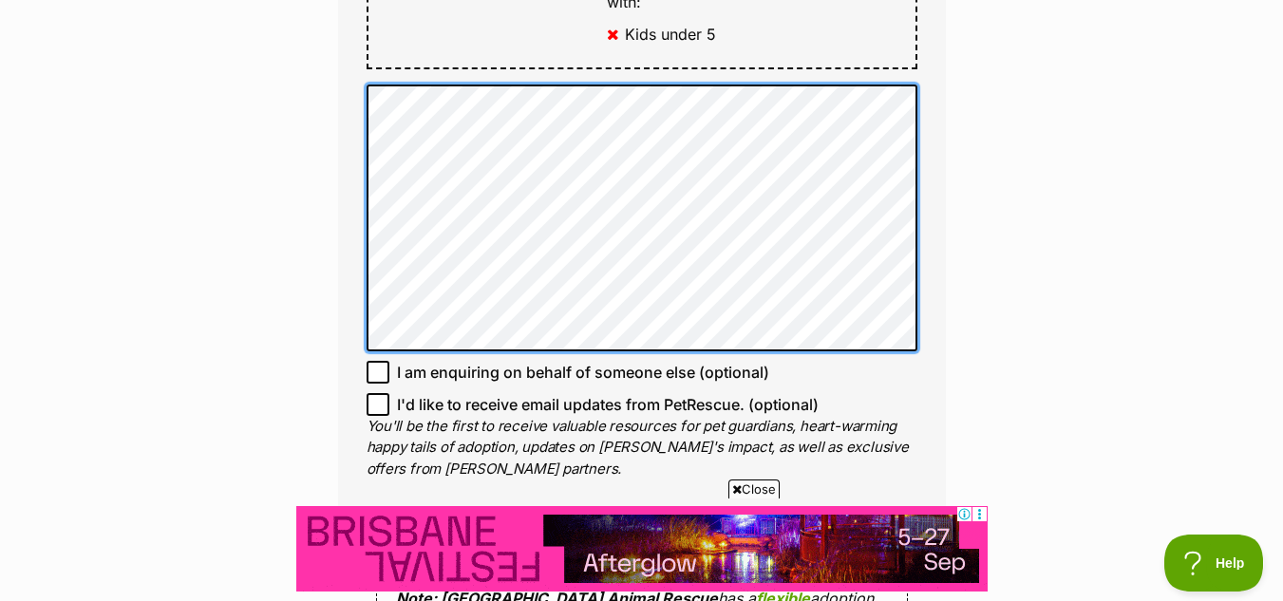
click at [240, 0] on html "Skip to main content Log in to favourite this pet Log in Or sign up Search PetR…" at bounding box center [641, 534] width 1283 height 3675
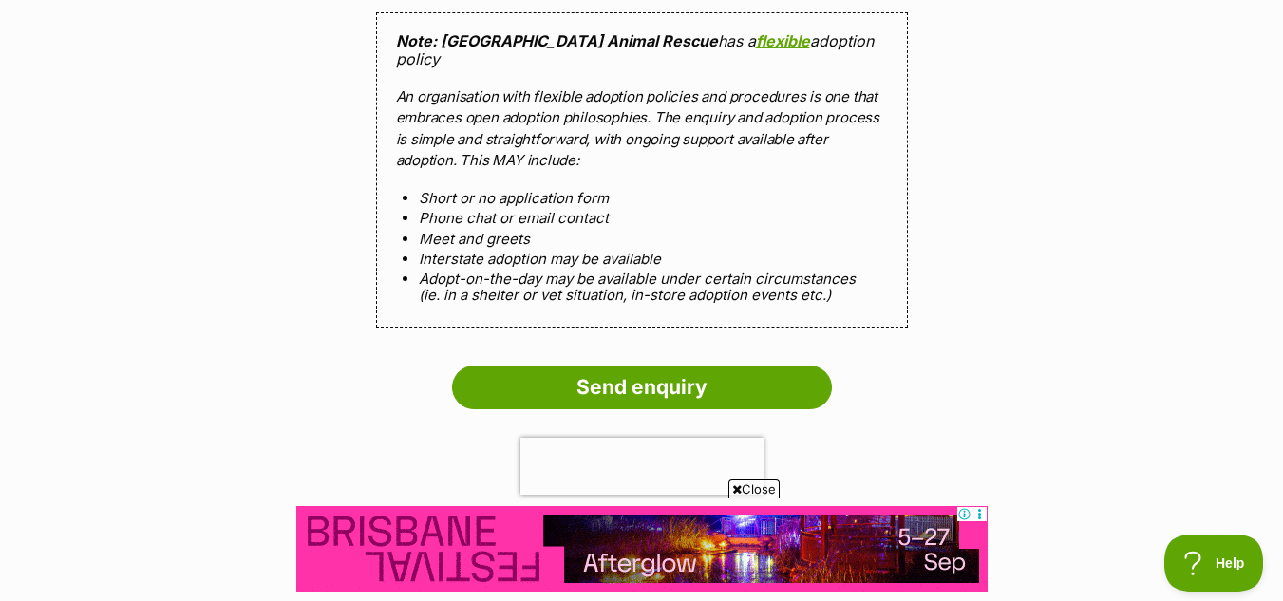
scroll to position [1897, 0]
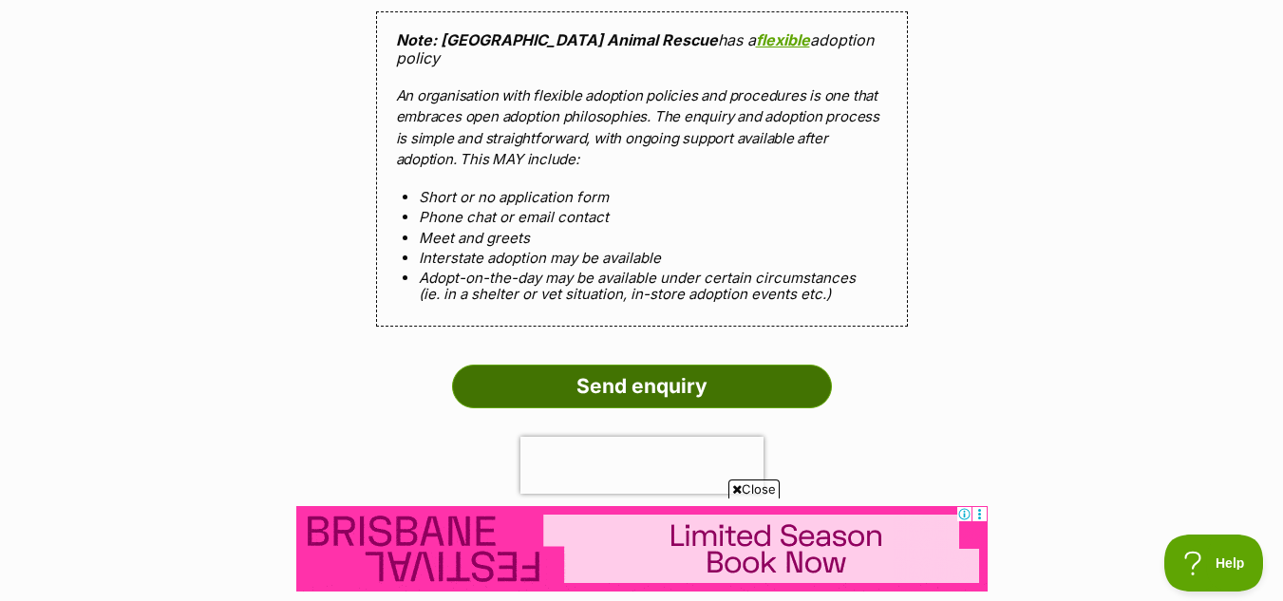
click at [649, 365] on input "Send enquiry" at bounding box center [642, 387] width 380 height 44
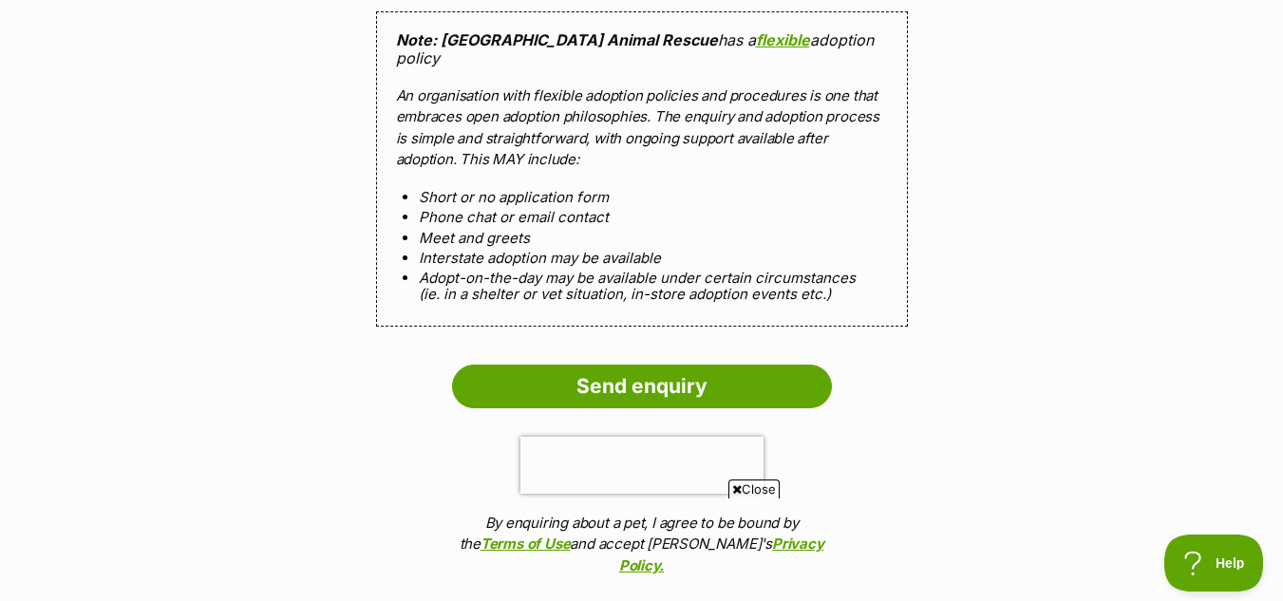
scroll to position [0, 0]
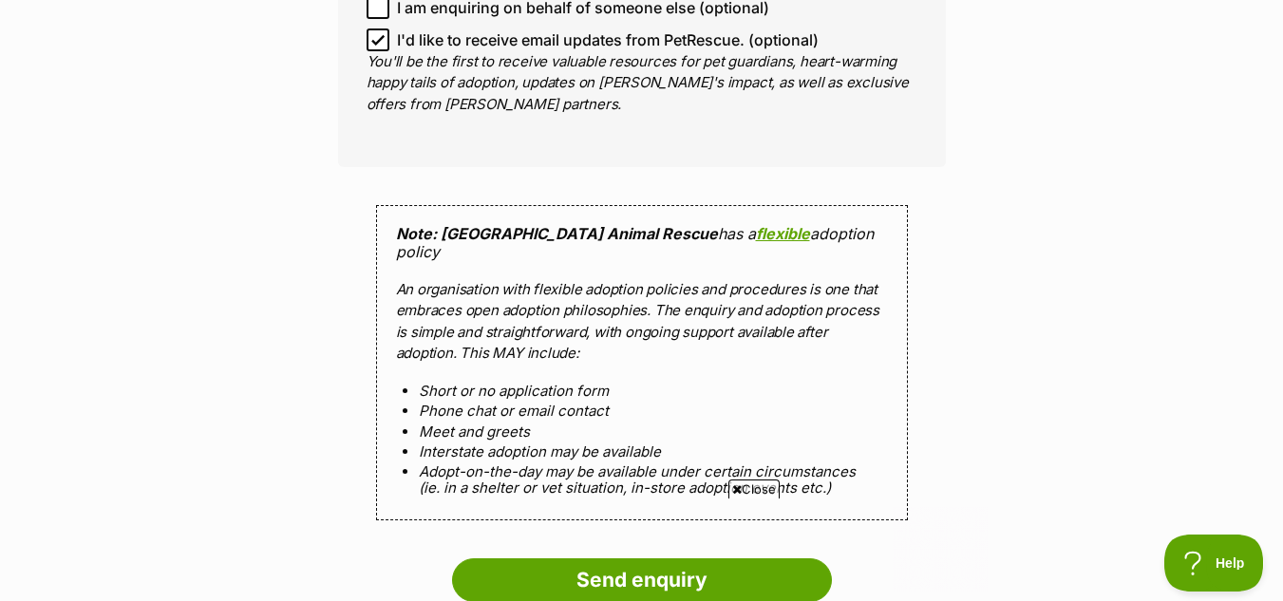
click at [556, 569] on body at bounding box center [640, 548] width 691 height 85
click at [640, 569] on body at bounding box center [640, 548] width 691 height 85
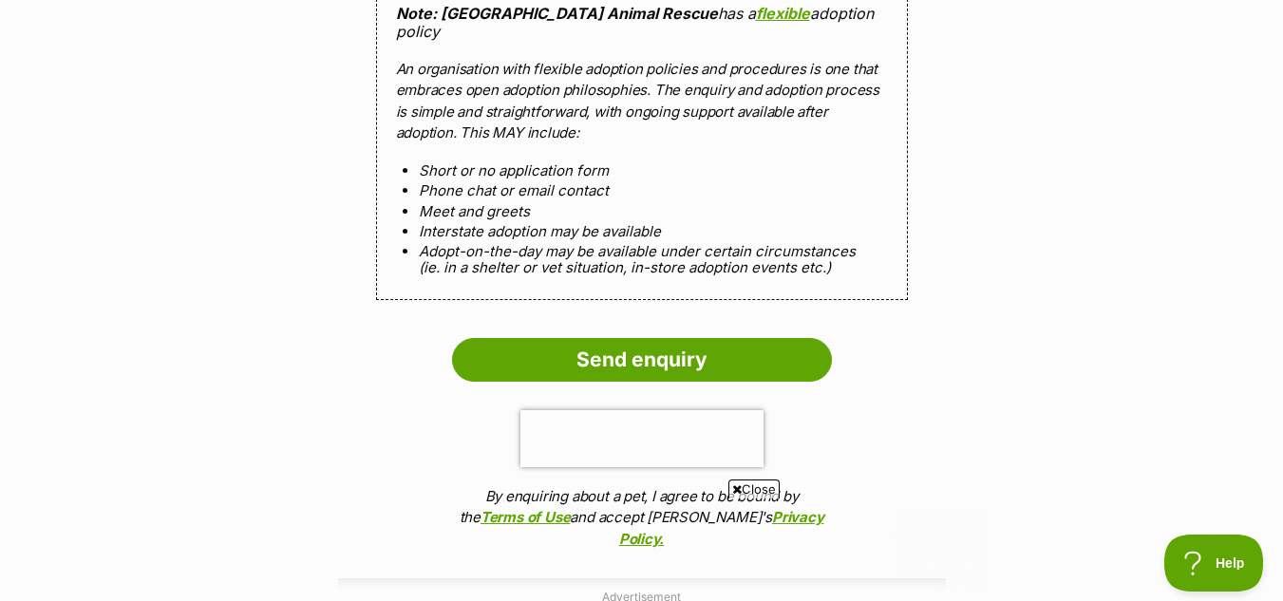
scroll to position [2139, 0]
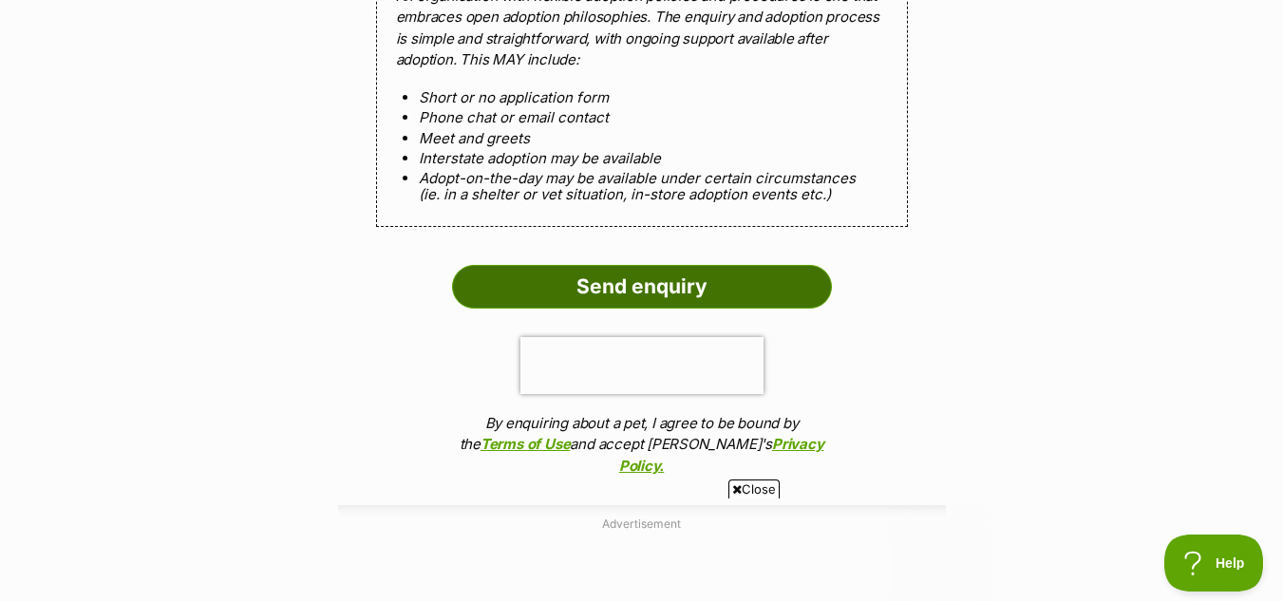
click at [614, 265] on input "Send enquiry" at bounding box center [642, 287] width 380 height 44
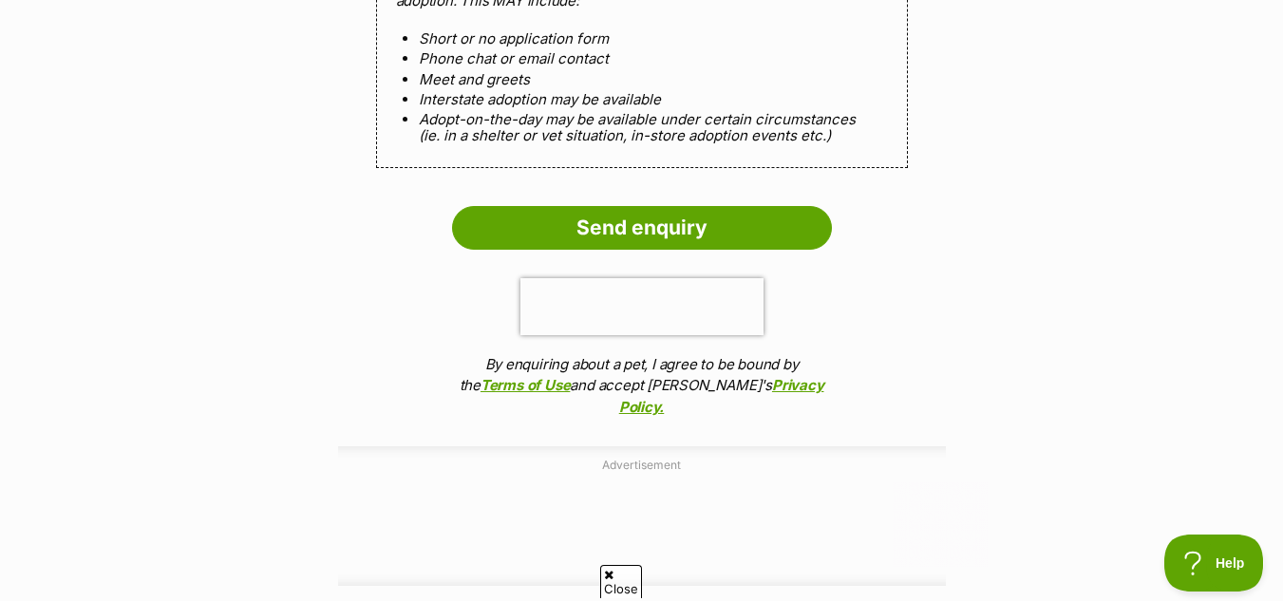
scroll to position [2282, 0]
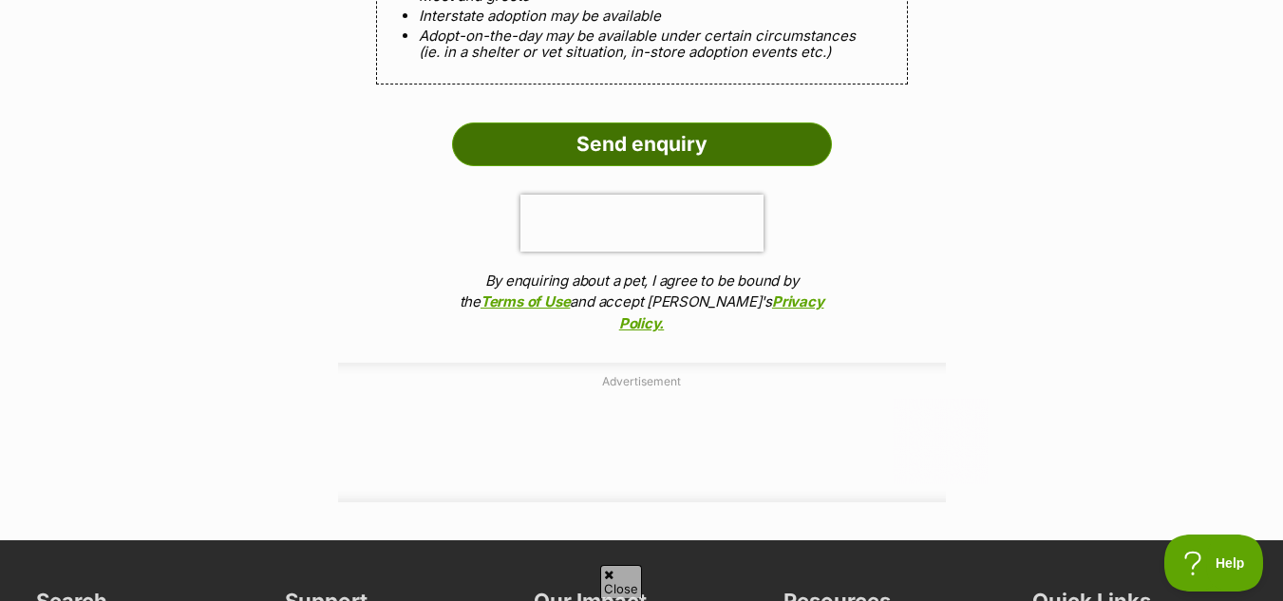
click at [629, 123] on input "Send enquiry" at bounding box center [642, 145] width 380 height 44
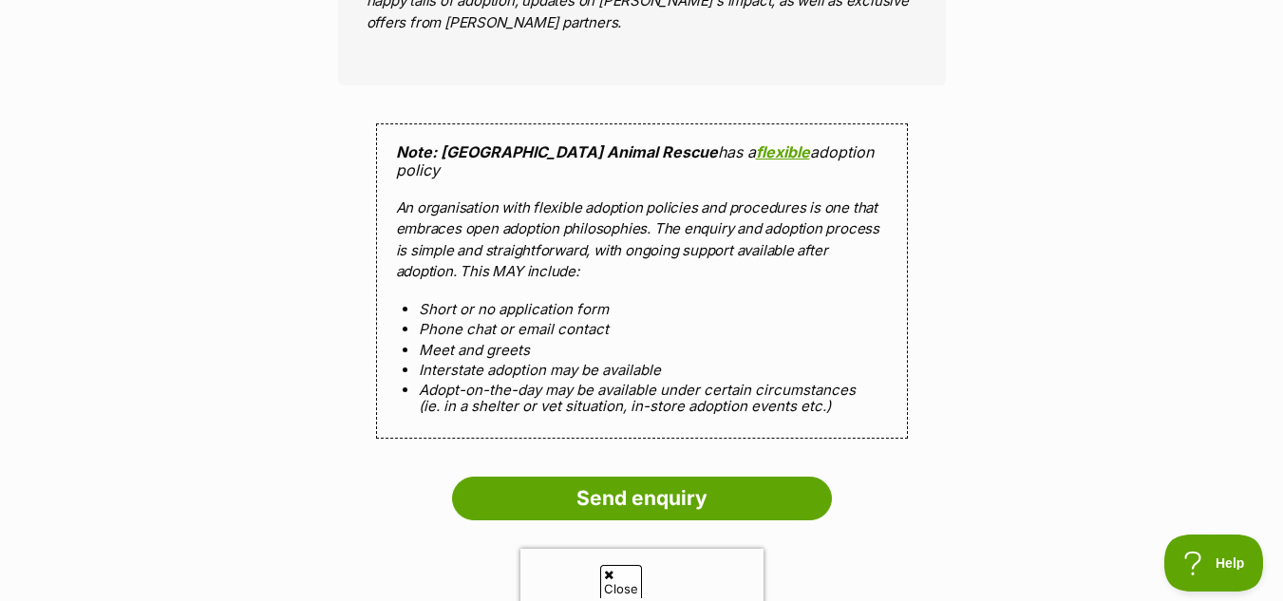
scroll to position [1930, 0]
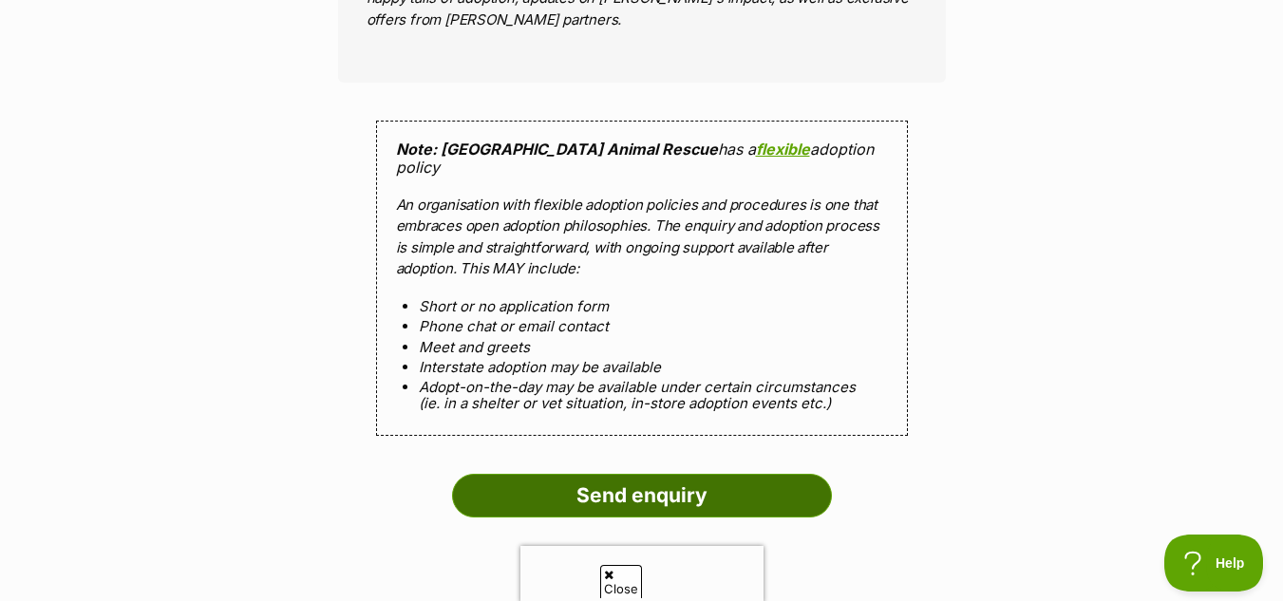
click at [627, 474] on input "Send enquiry" at bounding box center [642, 496] width 380 height 44
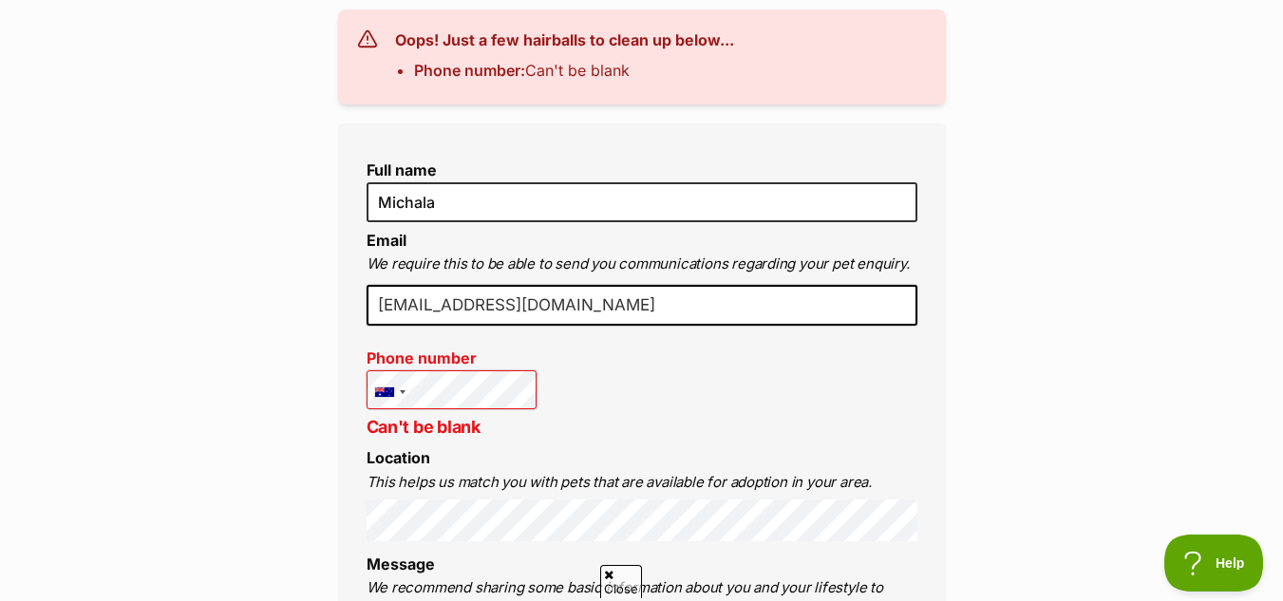
scroll to position [517, 0]
click at [400, 395] on div at bounding box center [403, 393] width 6 height 4
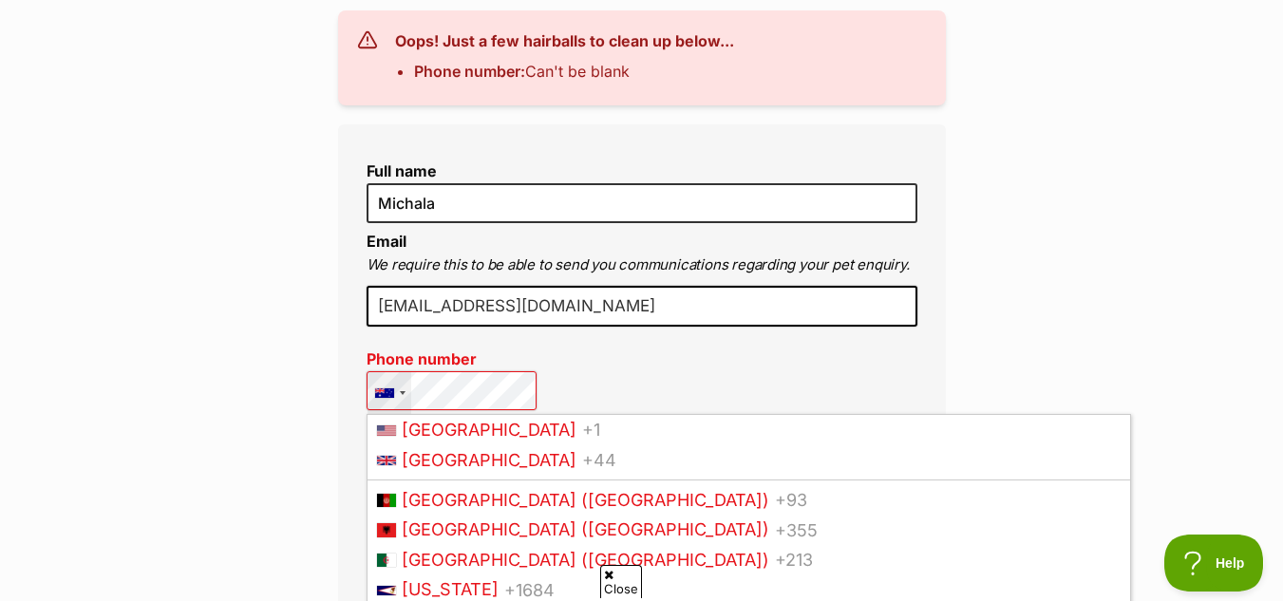
scroll to position [241, 0]
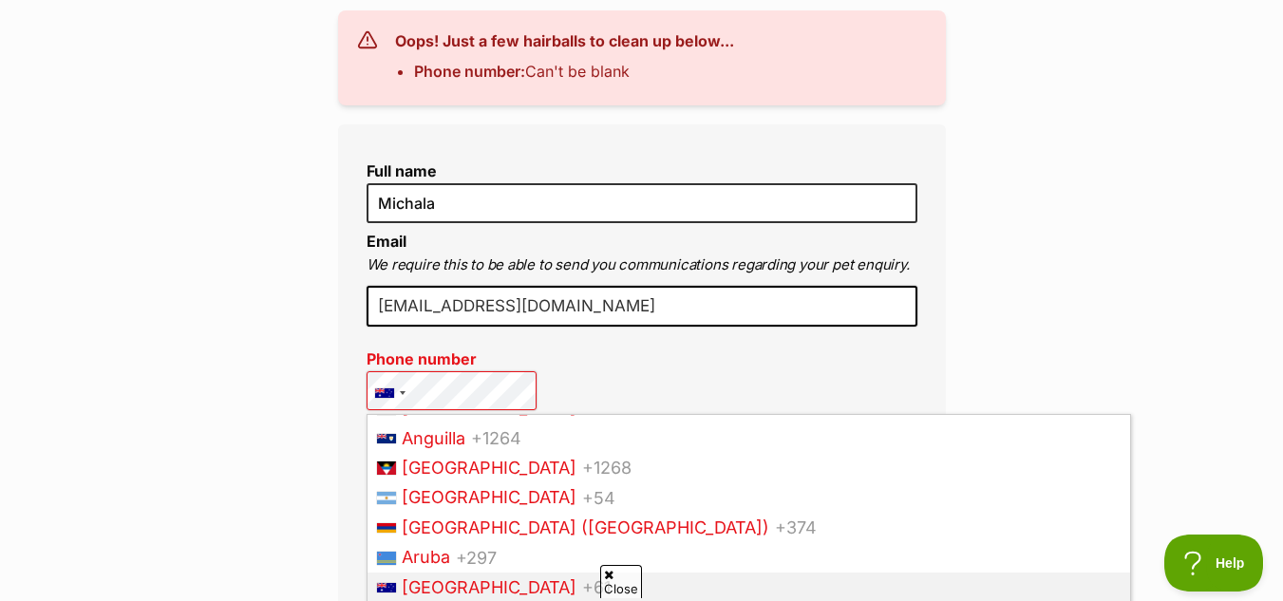
click at [682, 315] on input "michalamenzel@gmail.com" at bounding box center [642, 307] width 551 height 42
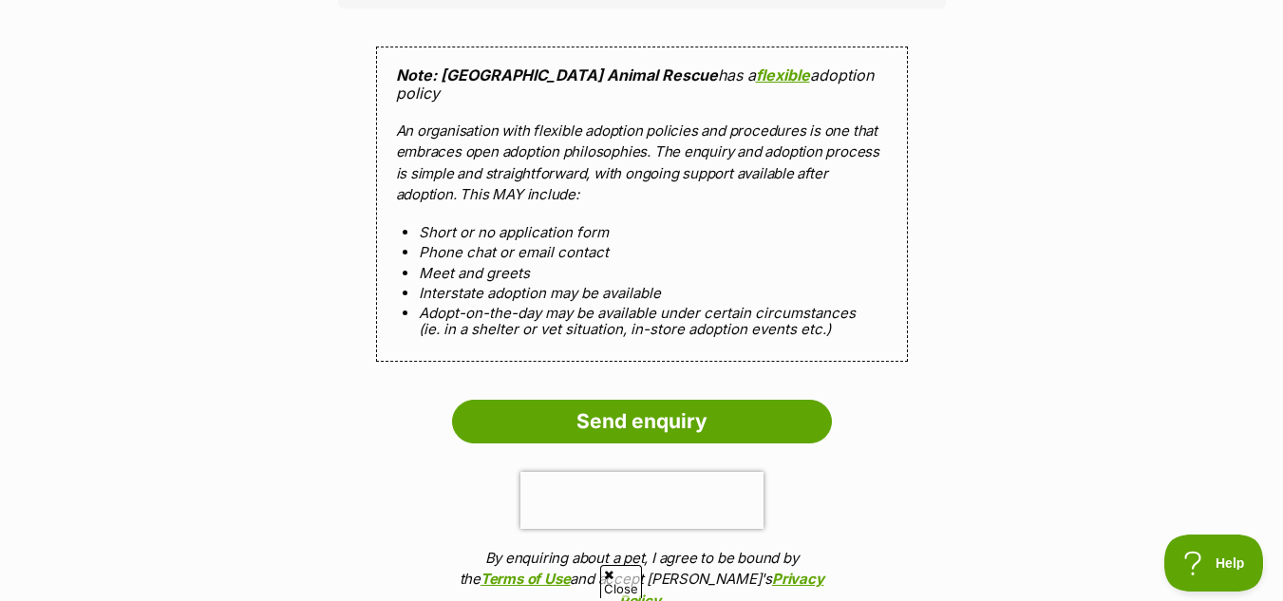
scroll to position [2005, 0]
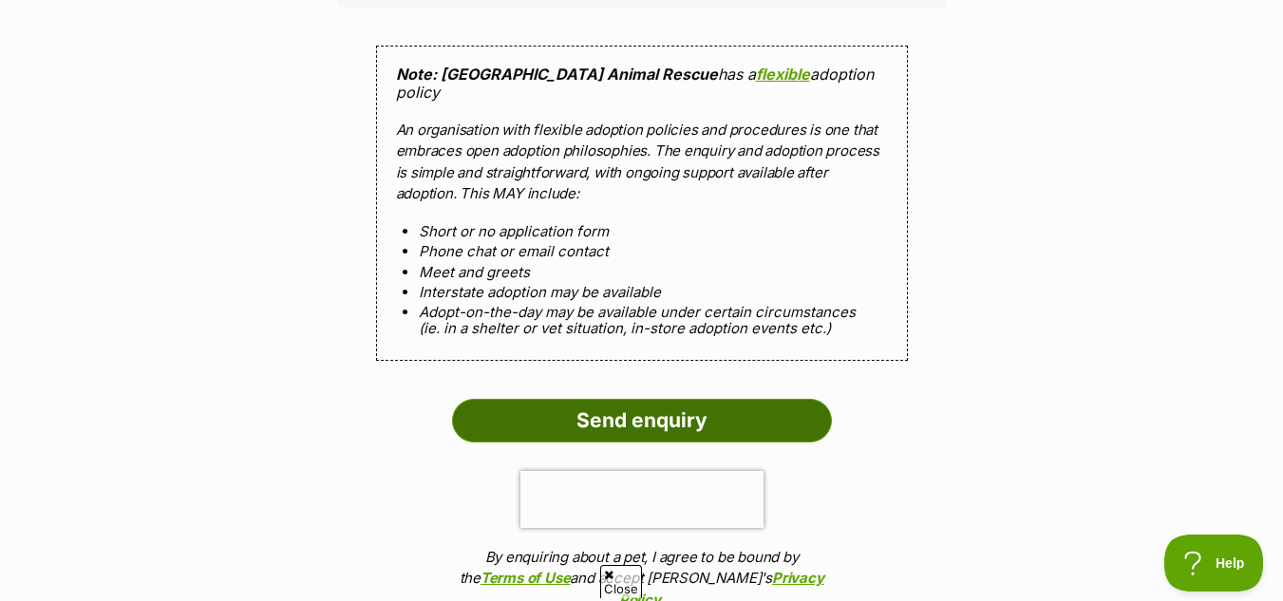
click at [667, 413] on input "Send enquiry" at bounding box center [642, 421] width 380 height 44
click at [642, 412] on input "Send enquiry" at bounding box center [642, 421] width 380 height 44
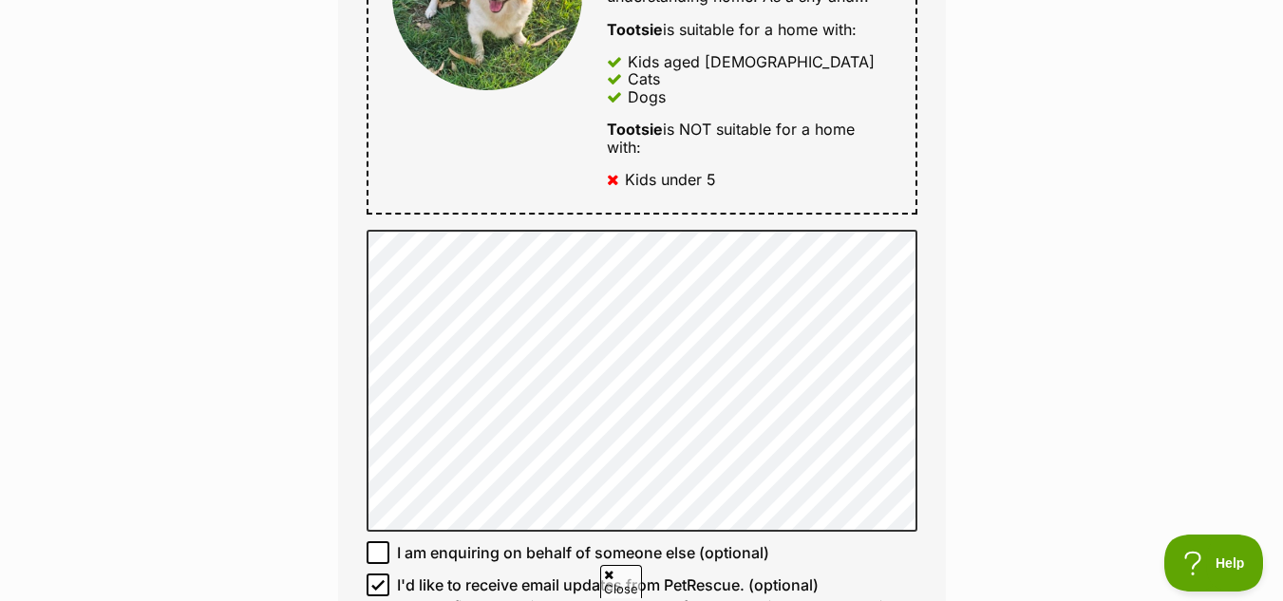
scroll to position [1303, 0]
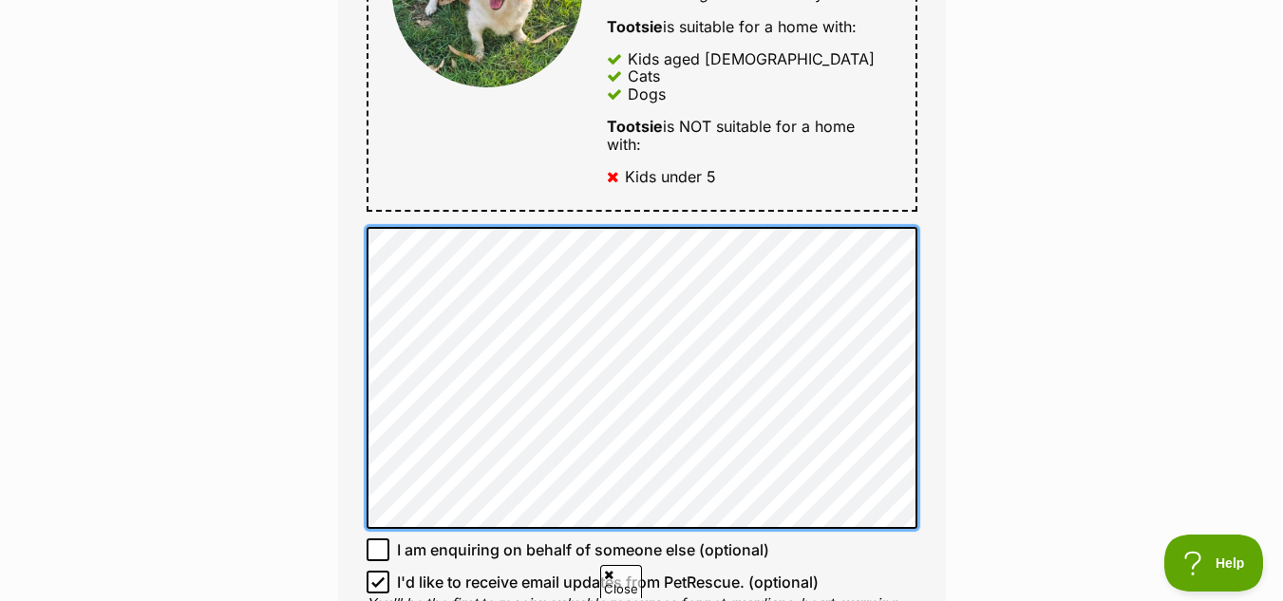
click at [288, 182] on div "Enquire about Tootsie Want to increase your chances of a successful enquiry? Up…" at bounding box center [641, 175] width 1283 height 2611
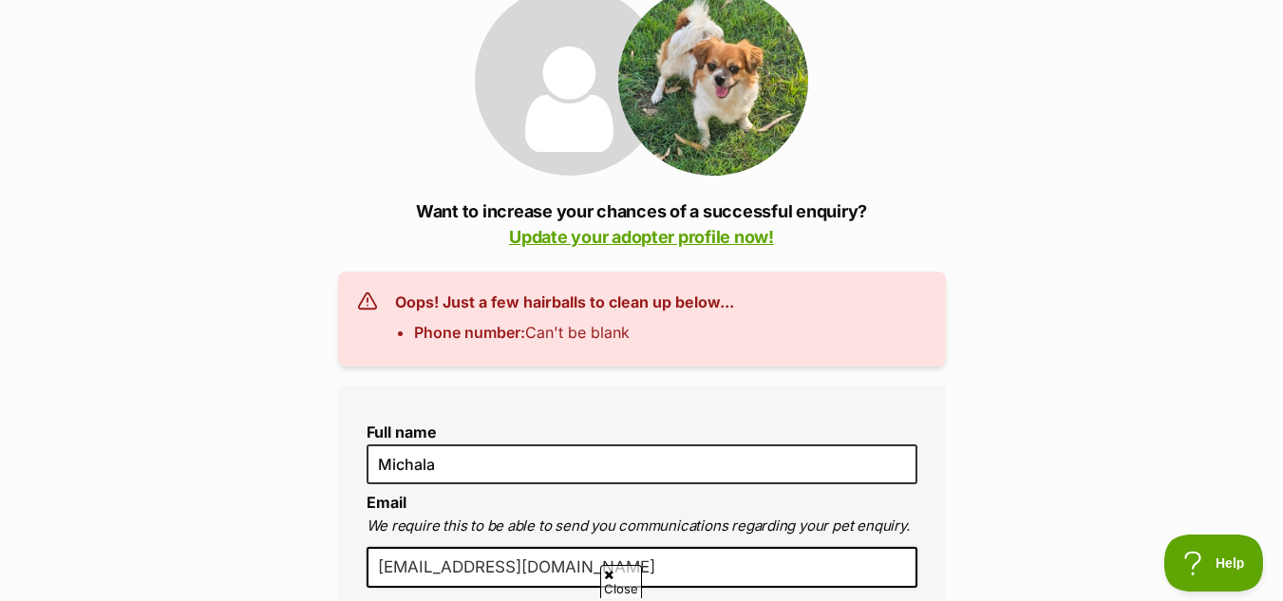
scroll to position [453, 0]
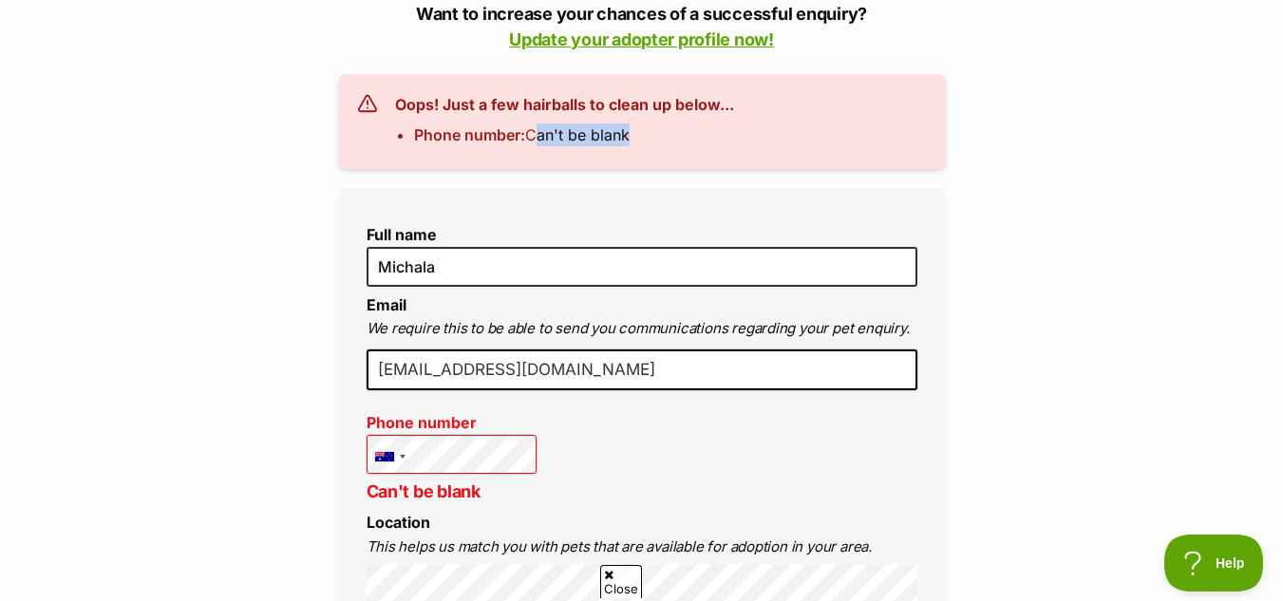
drag, startPoint x: 531, startPoint y: 124, endPoint x: 661, endPoint y: 294, distance: 213.4
click at [401, 469] on div at bounding box center [390, 457] width 44 height 43
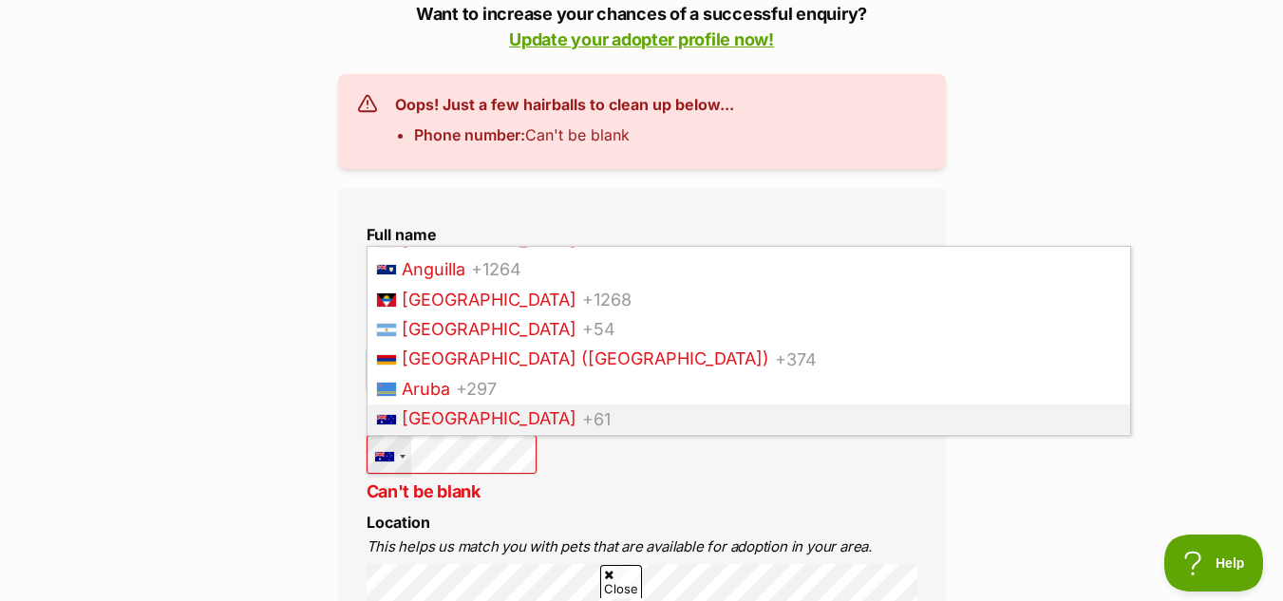
click at [469, 409] on span "[GEOGRAPHIC_DATA]" at bounding box center [489, 418] width 175 height 20
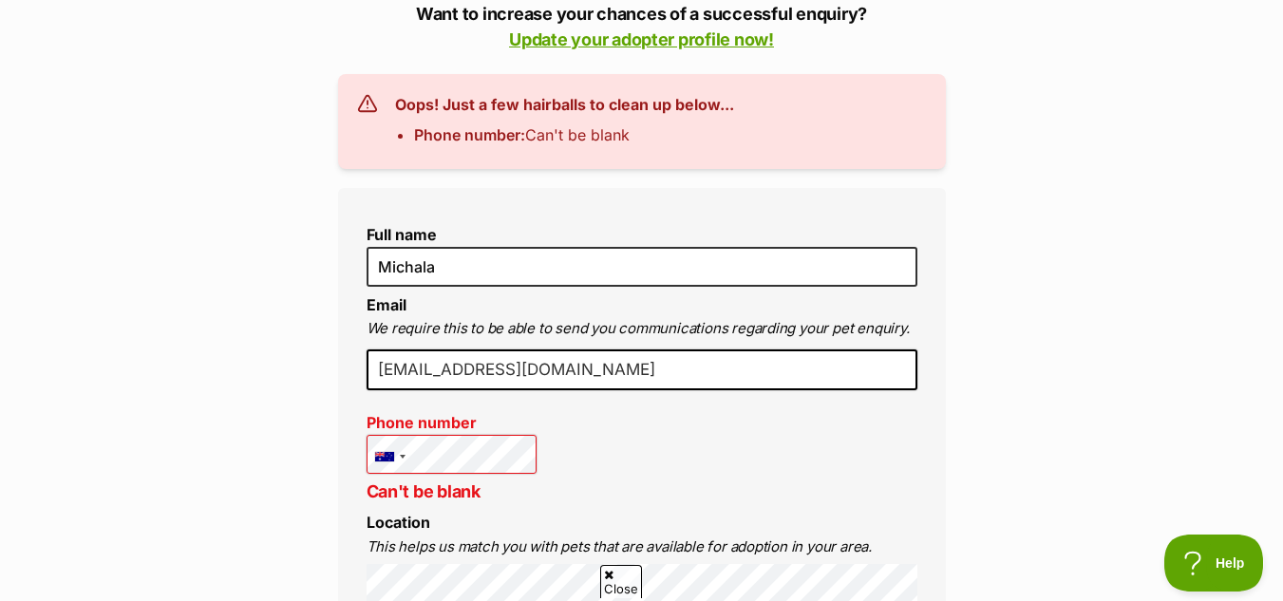
scroll to position [0, 0]
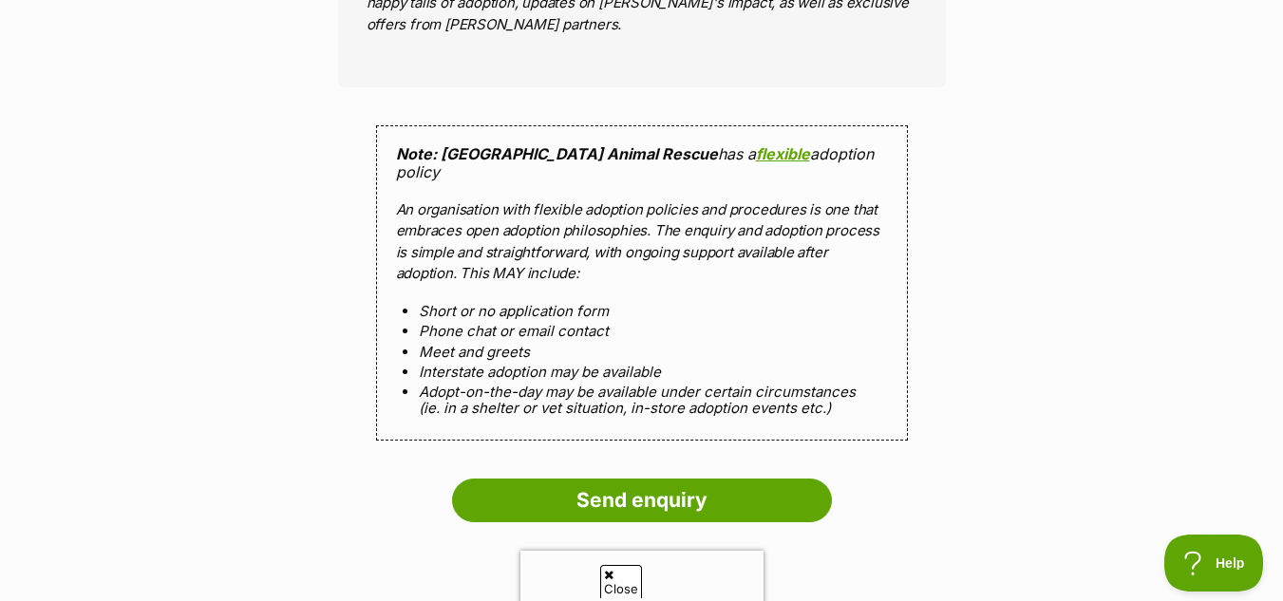
scroll to position [1926, 0]
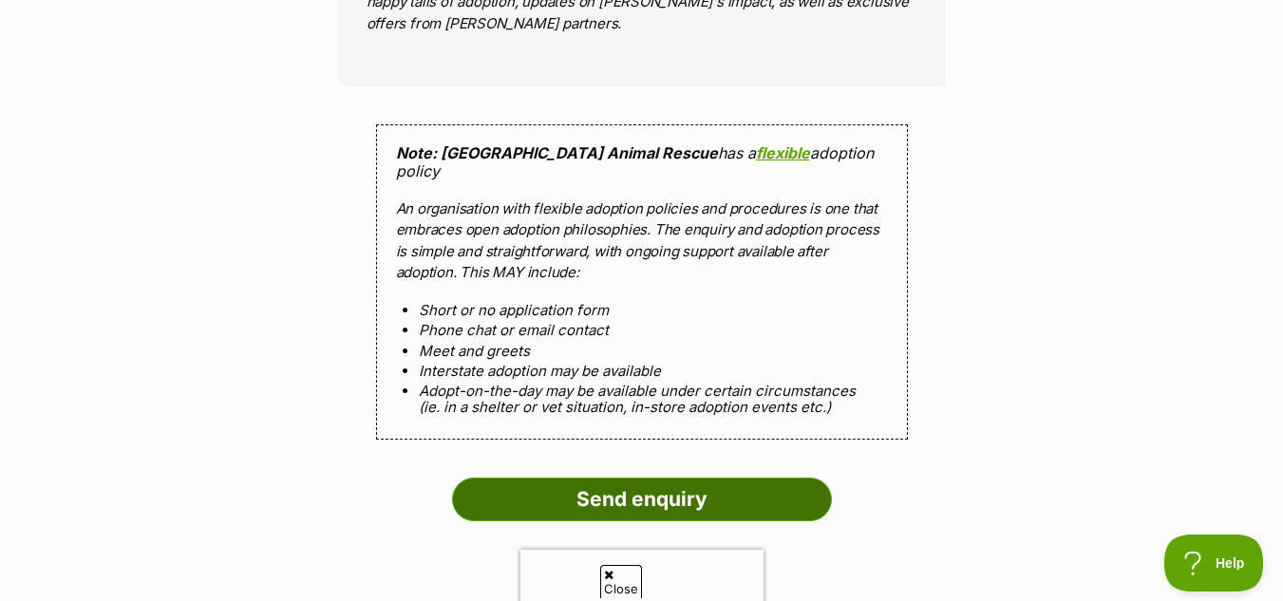
click at [546, 478] on input "Send enquiry" at bounding box center [642, 500] width 380 height 44
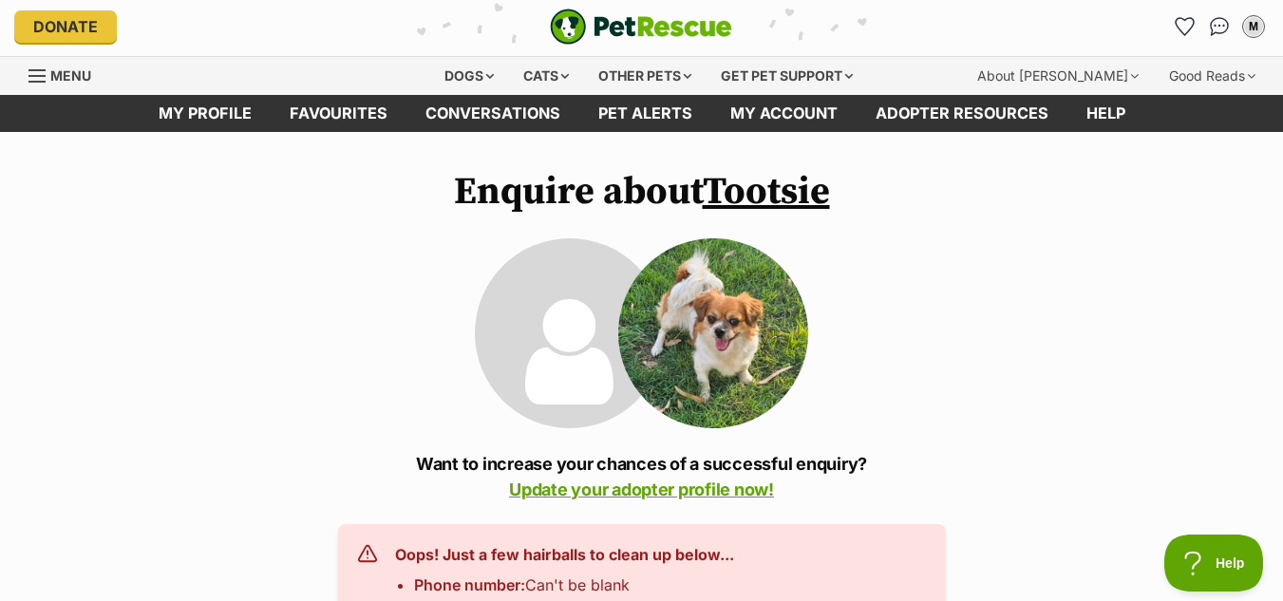
scroll to position [0, 0]
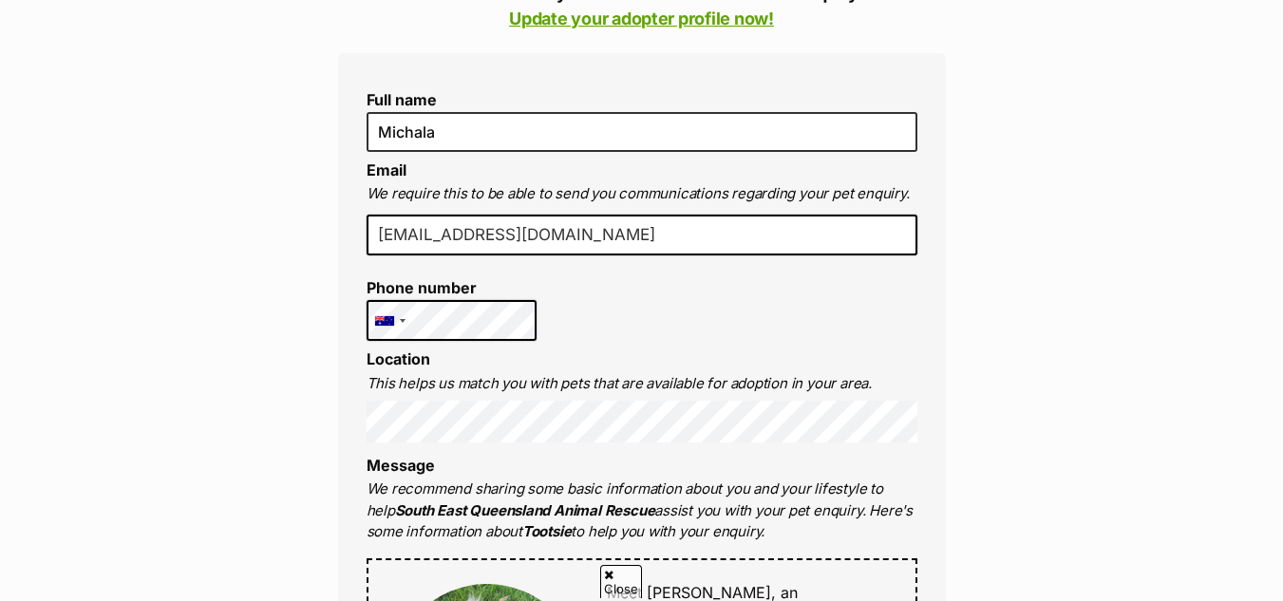
click at [449, 235] on input "[EMAIL_ADDRESS][DOMAIN_NAME]" at bounding box center [642, 236] width 551 height 42
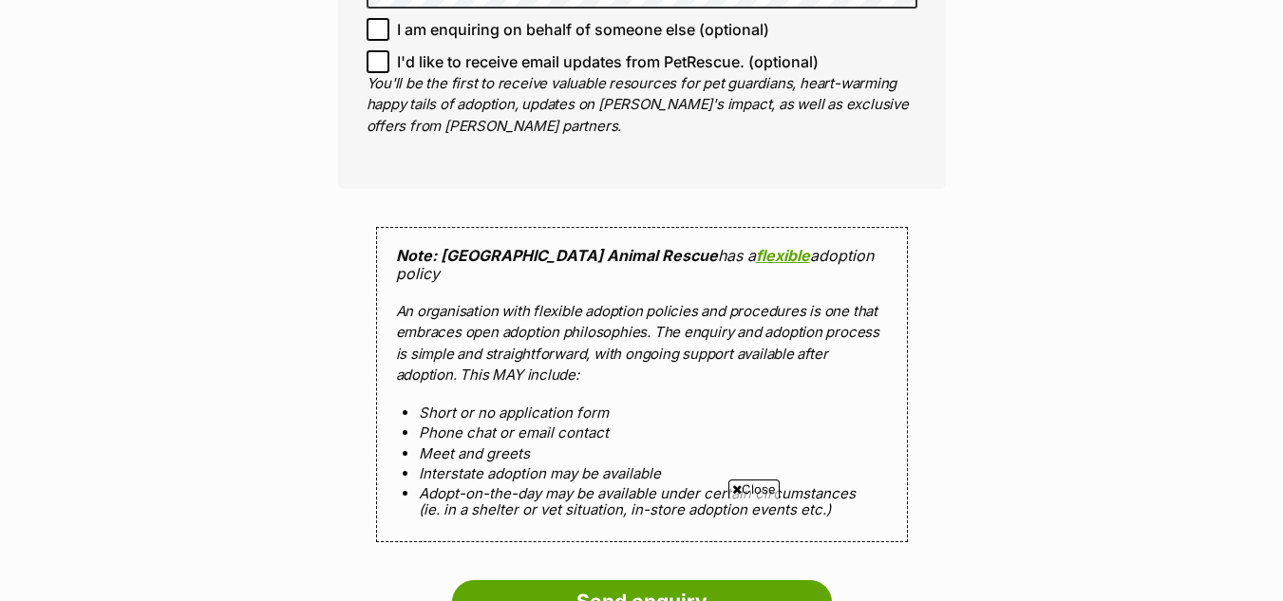
scroll to position [1650, 0]
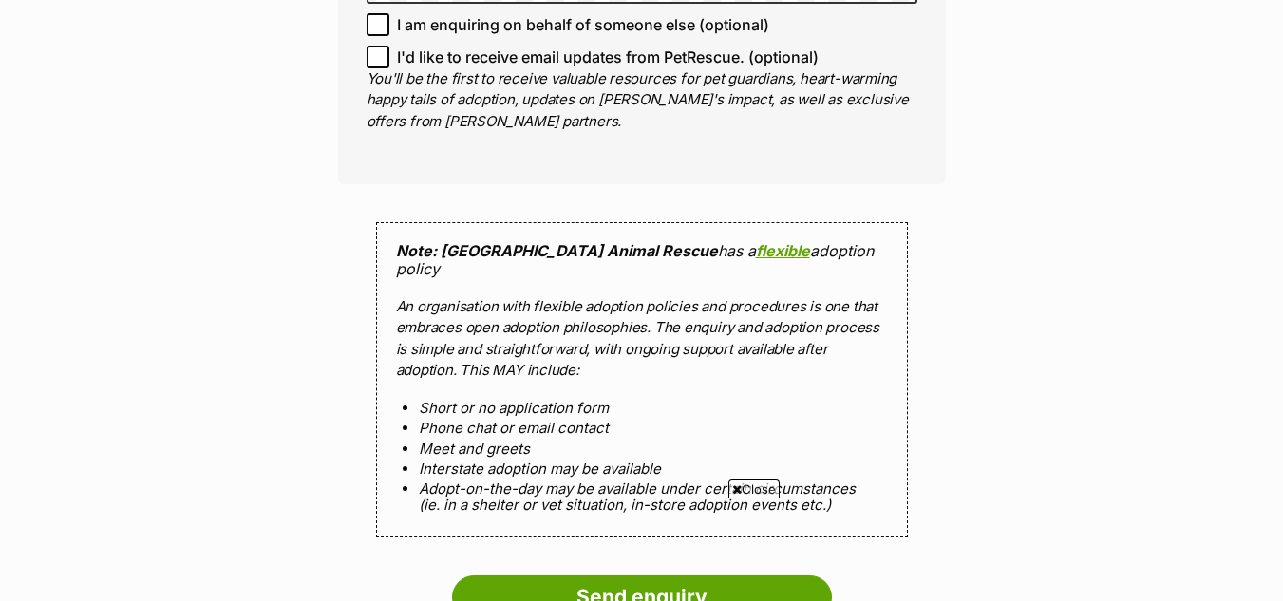
click at [627, 506] on html at bounding box center [640, 506] width 691 height 0
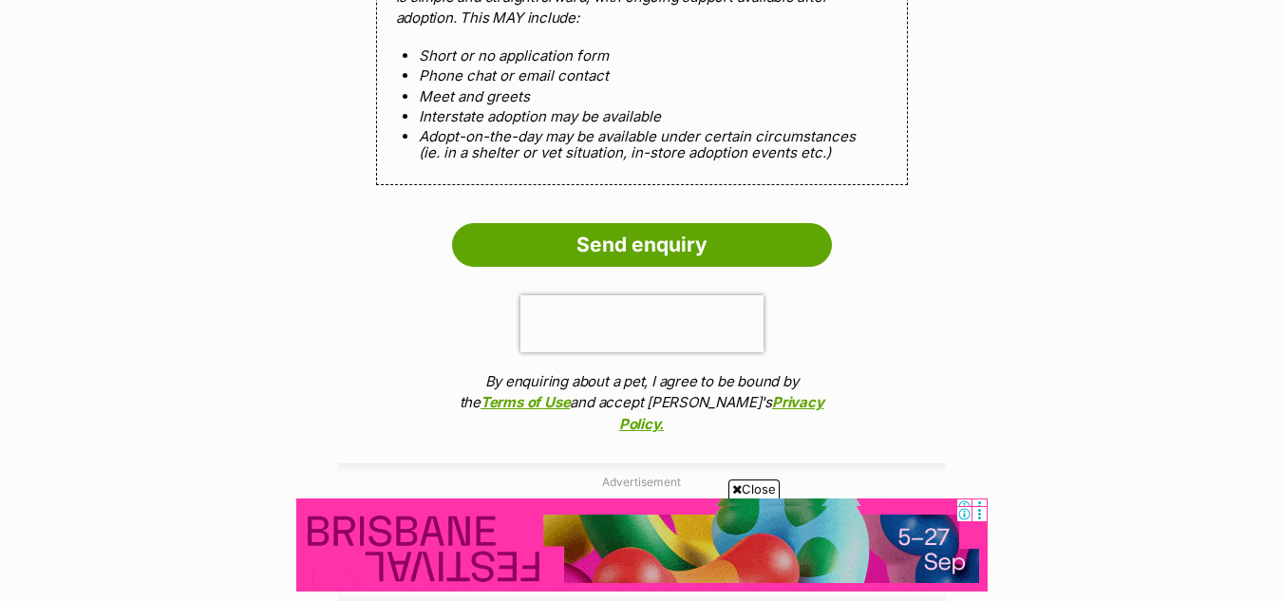
scroll to position [2000, 0]
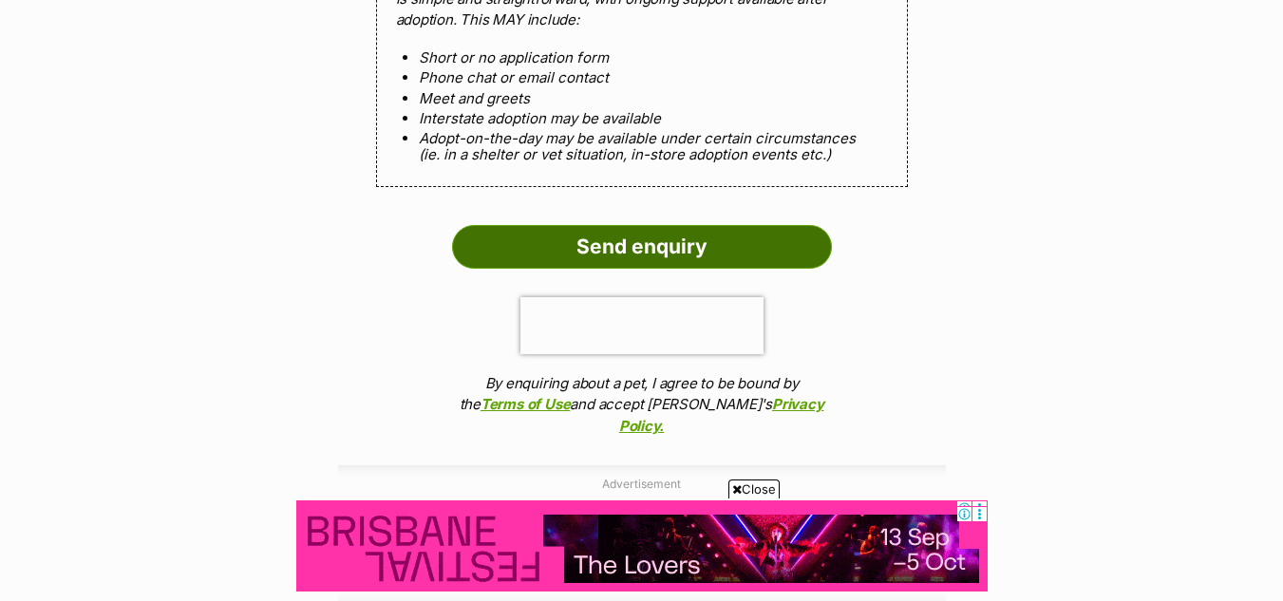
click at [641, 225] on input "Send enquiry" at bounding box center [642, 247] width 380 height 44
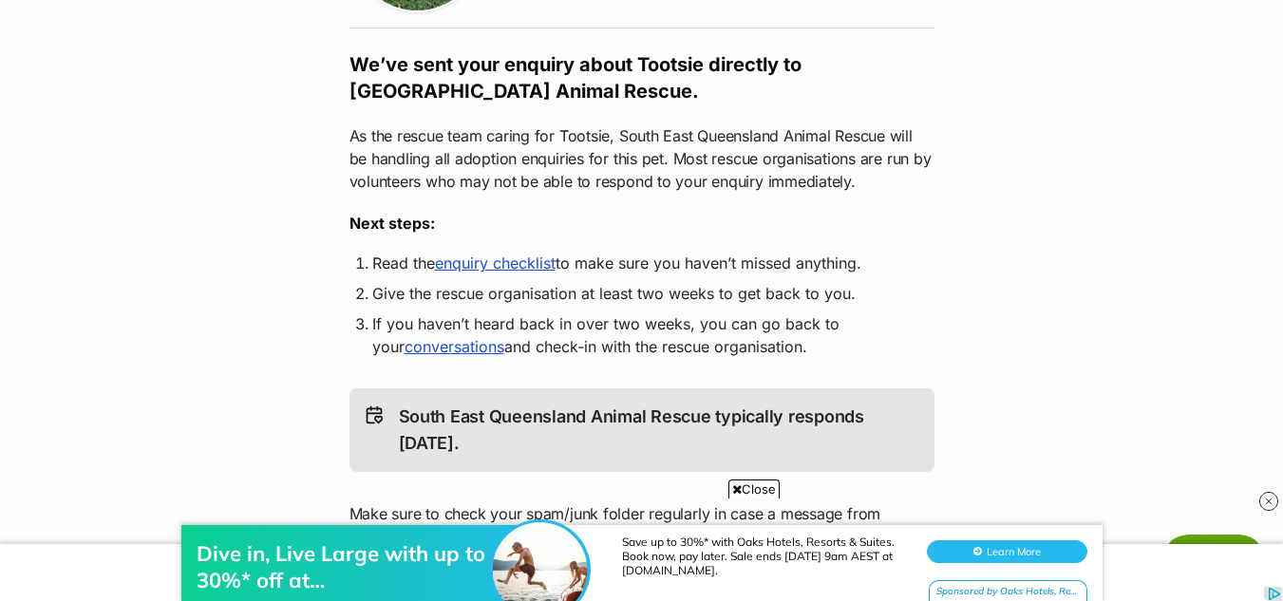
scroll to position [296, 0]
click at [482, 260] on link "enquiry checklist" at bounding box center [495, 262] width 121 height 19
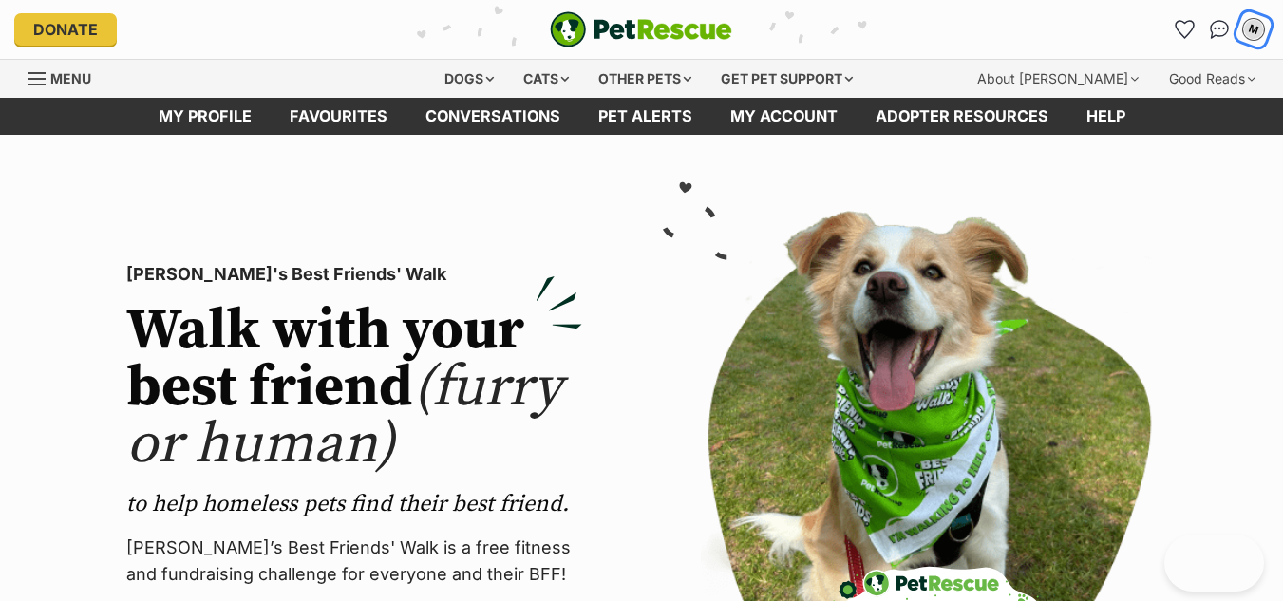
click at [1252, 33] on div "M" at bounding box center [1253, 29] width 25 height 25
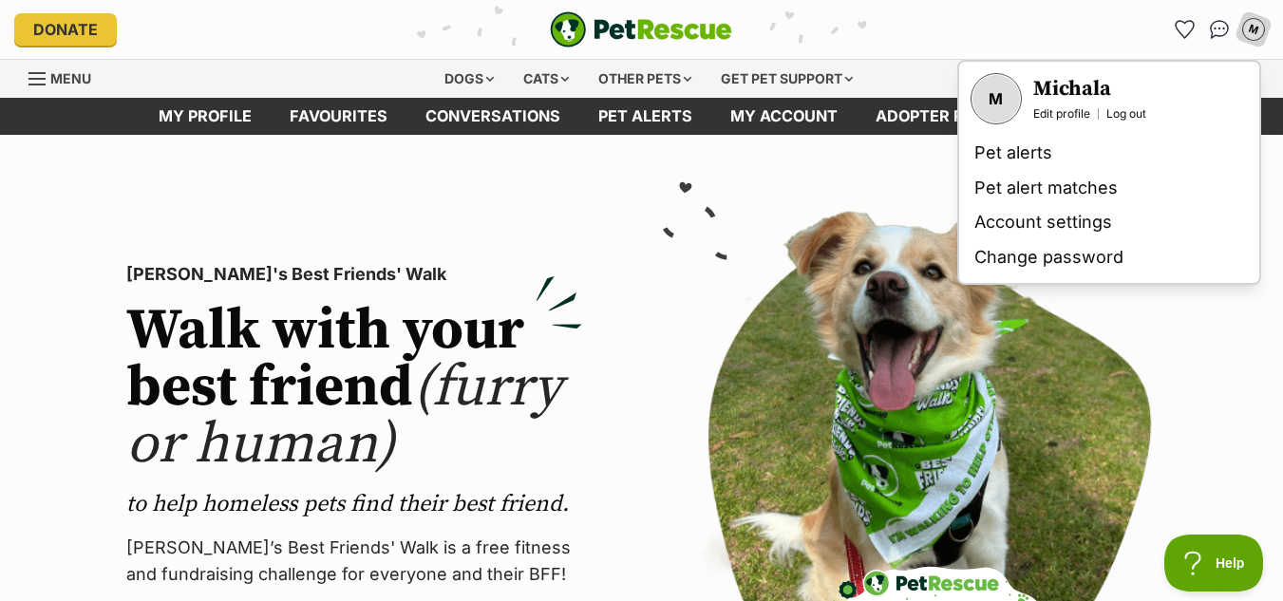
click at [1051, 100] on h3 "Michala" at bounding box center [1089, 89] width 113 height 27
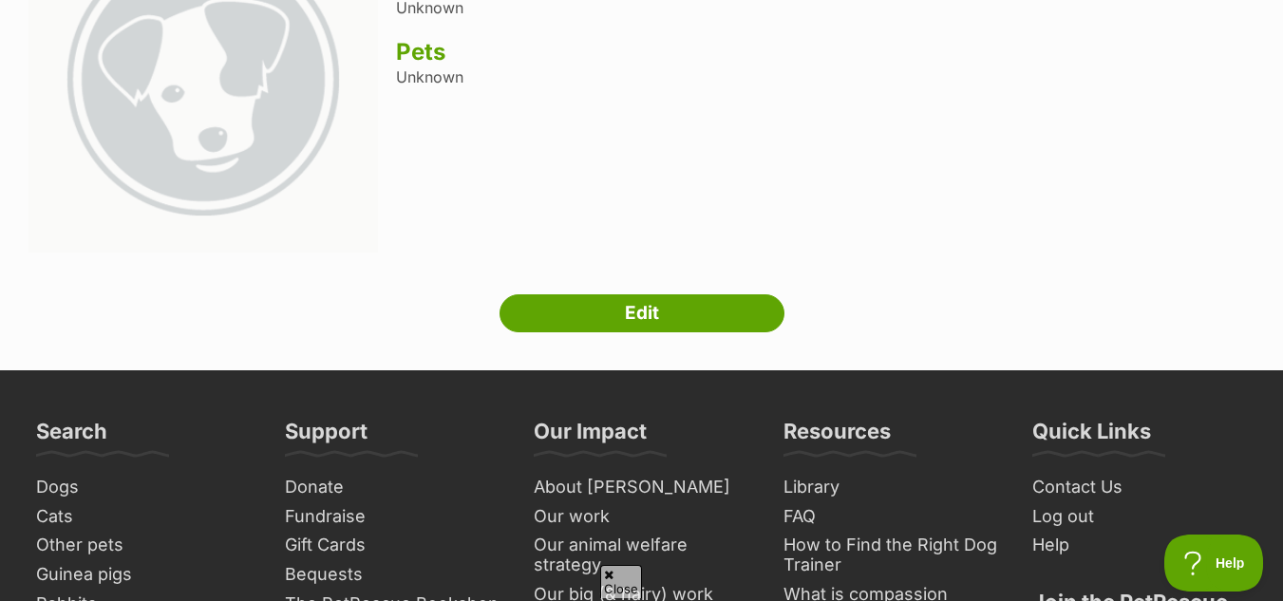
scroll to position [271, 0]
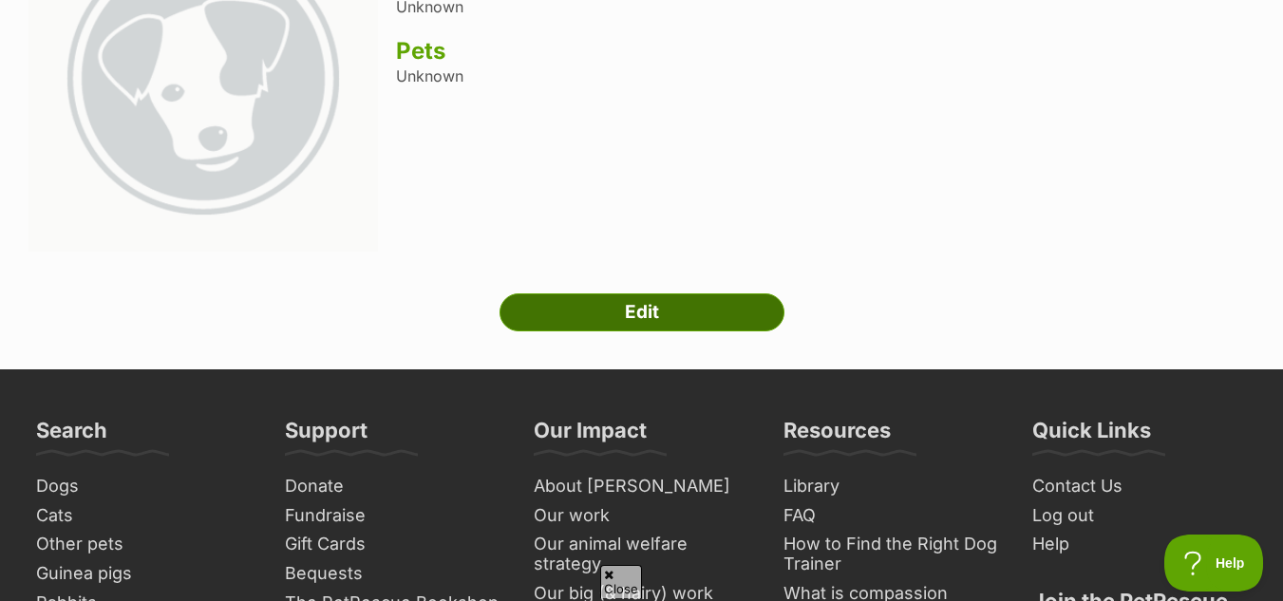
click at [598, 321] on link "Edit" at bounding box center [642, 313] width 285 height 38
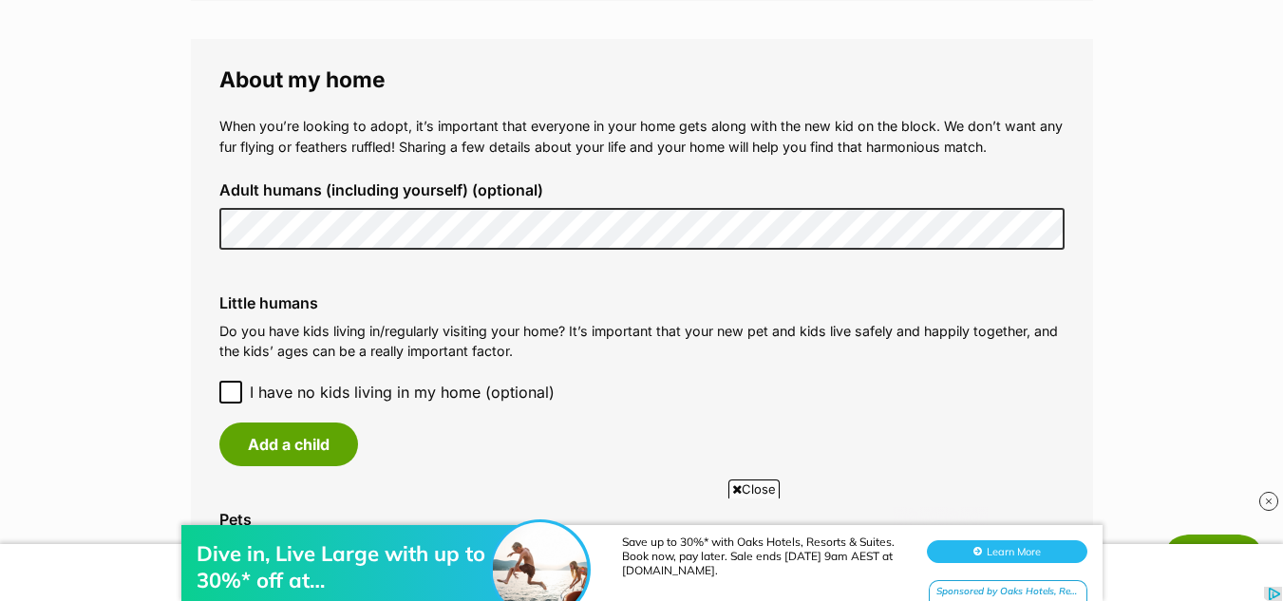
scroll to position [1513, 0]
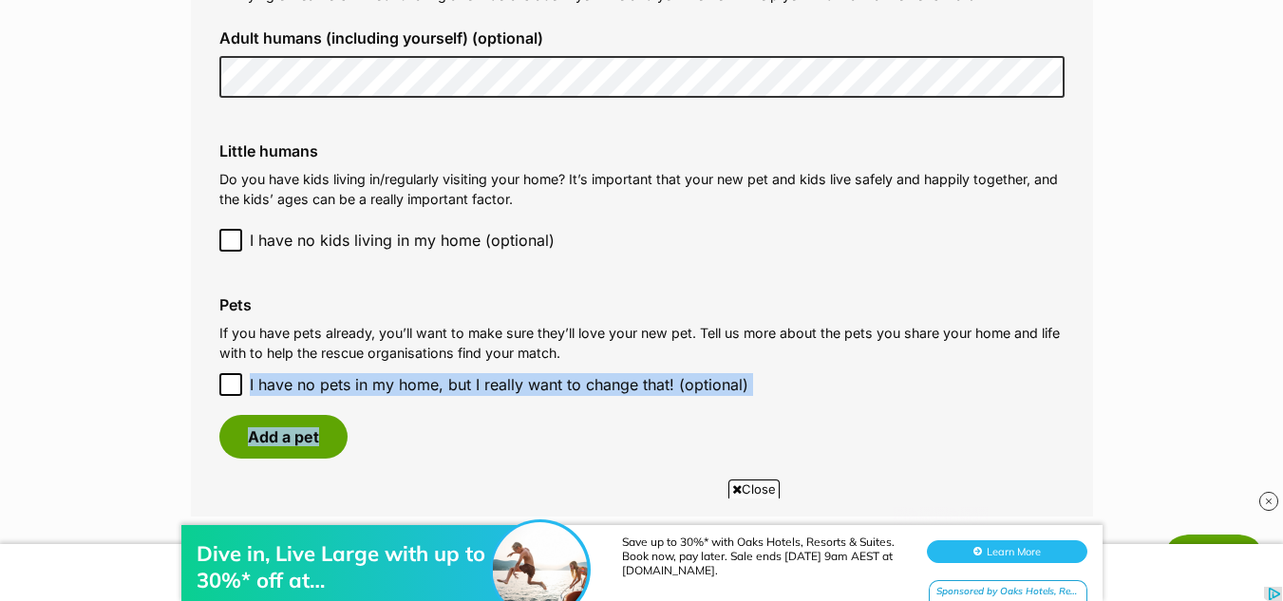
drag, startPoint x: 575, startPoint y: 407, endPoint x: 222, endPoint y: 385, distance: 353.1
click at [222, 385] on div "Pets If you have pets already, you’ll want to make sure they’ll love your new p…" at bounding box center [642, 377] width 876 height 193
click at [218, 376] on div "Pets If you have pets already, you’ll want to make sure they’ll love your new p…" at bounding box center [642, 377] width 876 height 193
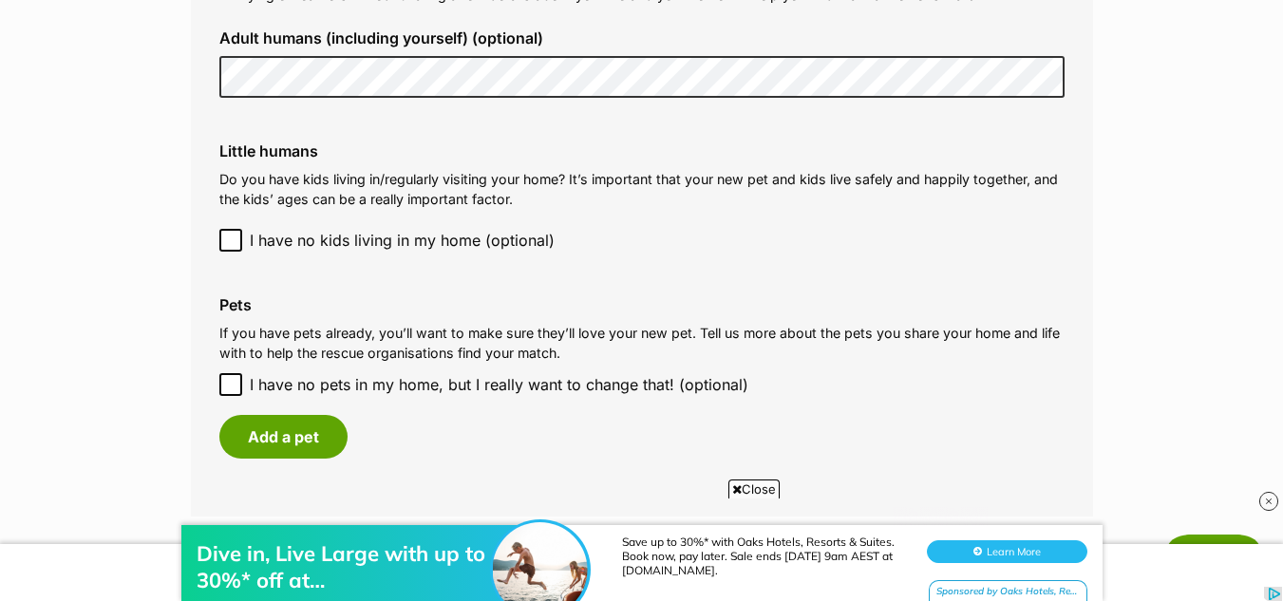
click at [230, 384] on icon at bounding box center [230, 384] width 13 height 13
click at [230, 384] on input "I have no pets in my home, but I really want to change that! (optional)" at bounding box center [230, 384] width 23 height 23
checkbox input "true"
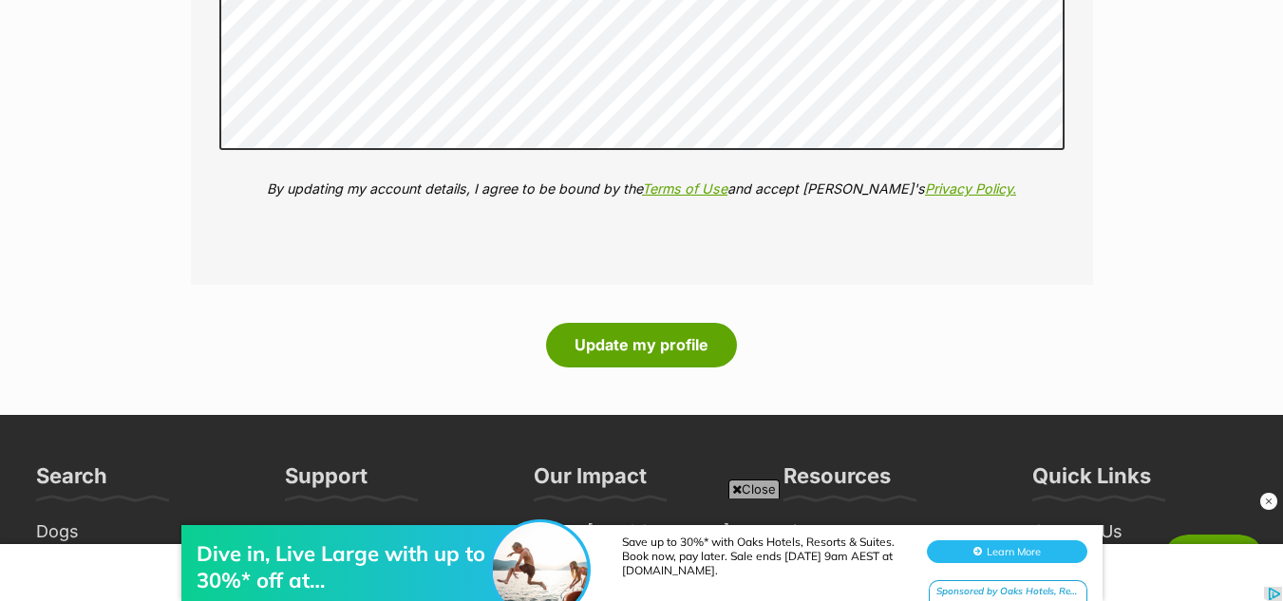
scroll to position [2263, 0]
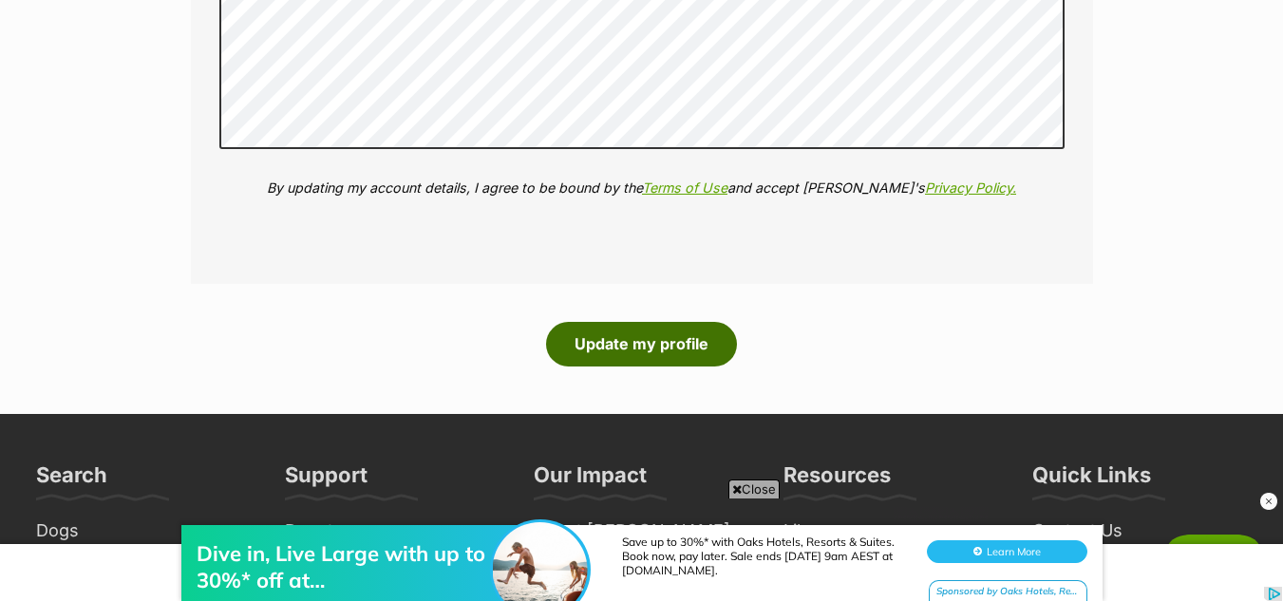
click at [668, 351] on button "Update my profile" at bounding box center [641, 344] width 191 height 44
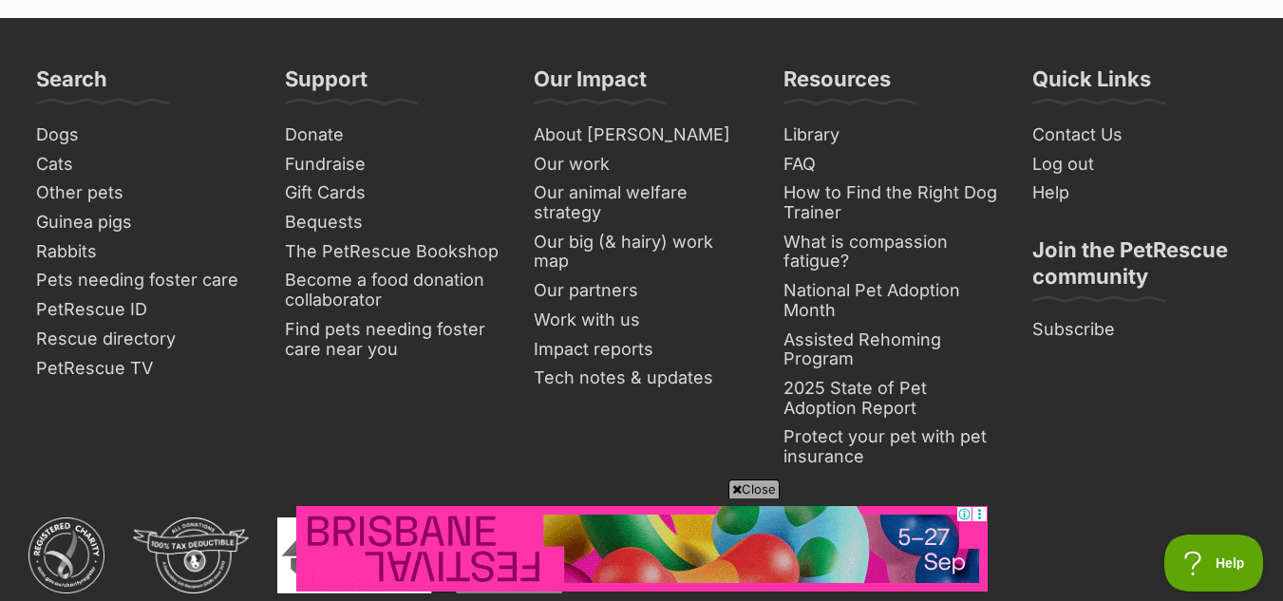
scroll to position [2350, 0]
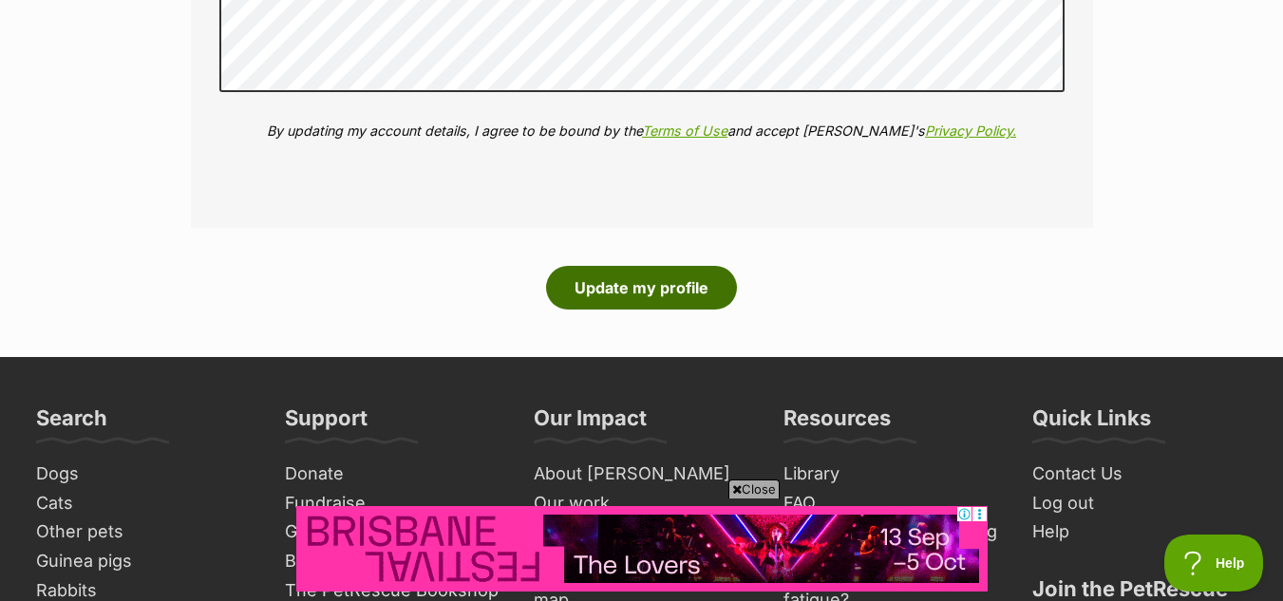
click at [594, 293] on button "Update my profile" at bounding box center [641, 288] width 191 height 44
